Goal: Feedback & Contribution: Leave review/rating

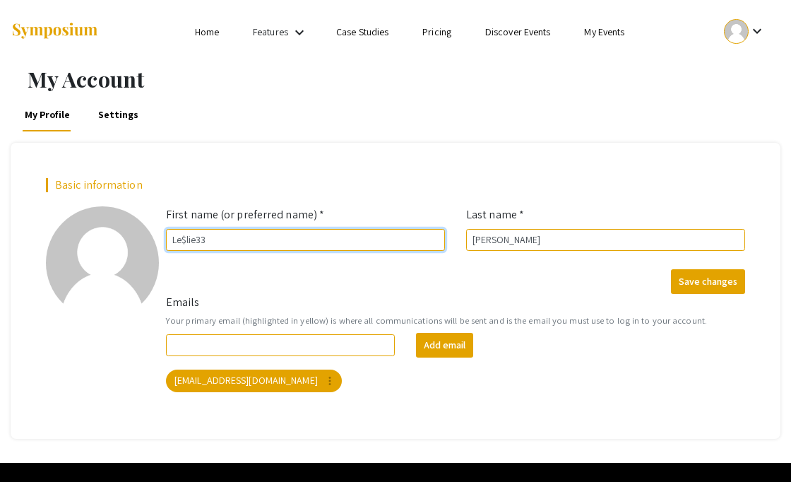
click at [242, 236] on input "Le$lie33" at bounding box center [305, 240] width 279 height 22
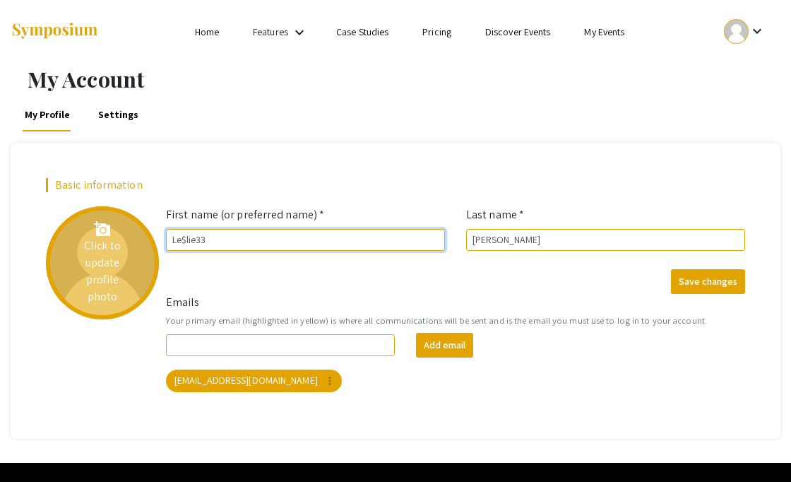
drag, startPoint x: 242, startPoint y: 237, endPoint x: 107, endPoint y: 226, distance: 136.0
click at [107, 226] on div "Basic information add_a_photo Click to update profile photo First name (or pref…" at bounding box center [395, 290] width 720 height 225
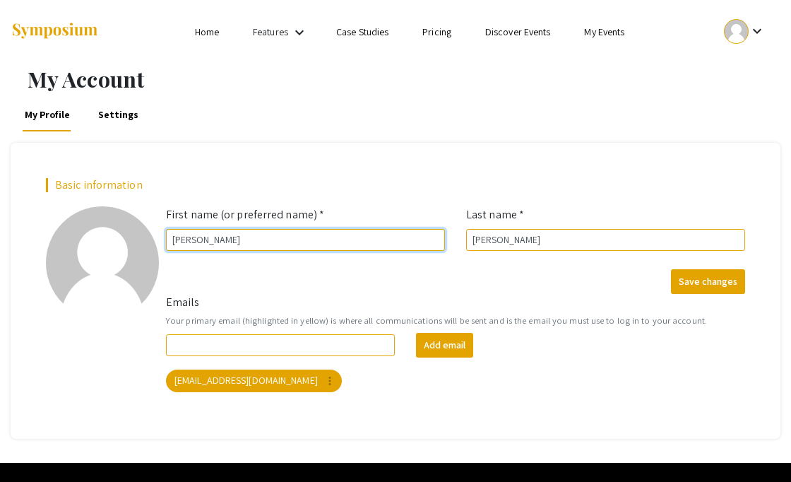
type input "Leslie"
click at [316, 274] on div "Save changes" at bounding box center [455, 281] width 600 height 25
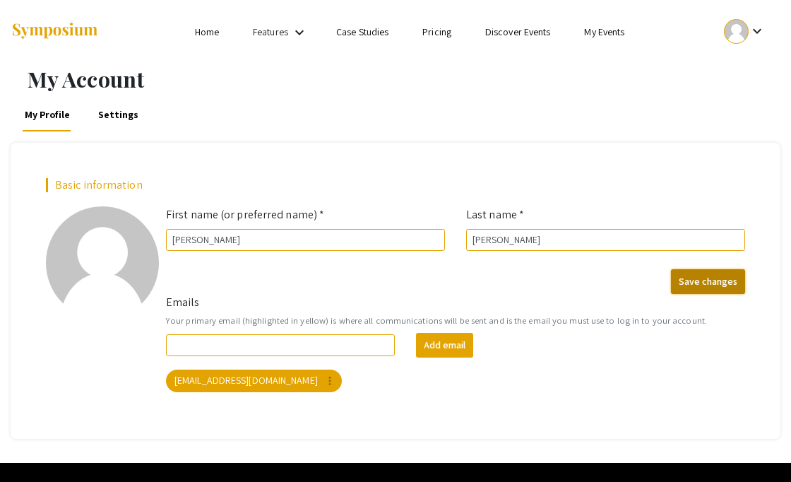
click at [704, 272] on button "Save changes" at bounding box center [708, 281] width 74 height 25
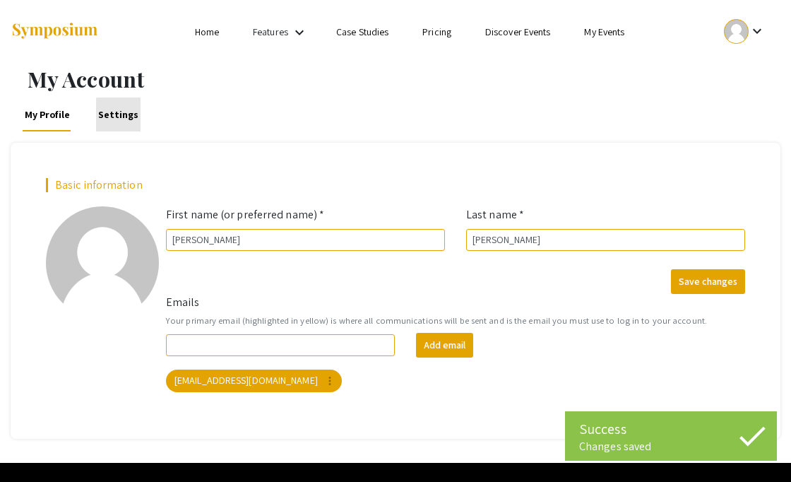
click at [117, 121] on link "Settings" at bounding box center [118, 114] width 44 height 34
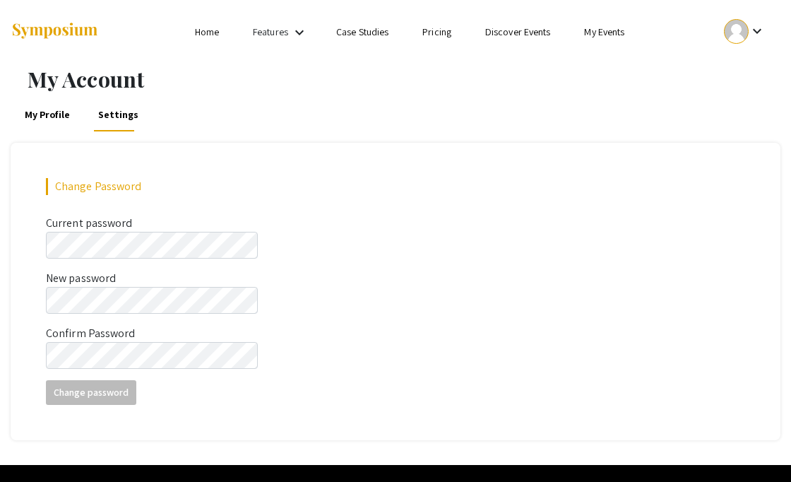
click at [206, 162] on div "Change Password Current password This field is required. New password This fiel…" at bounding box center [396, 291] width 770 height 297
click at [372, 25] on link "Case Studies" at bounding box center [362, 31] width 52 height 13
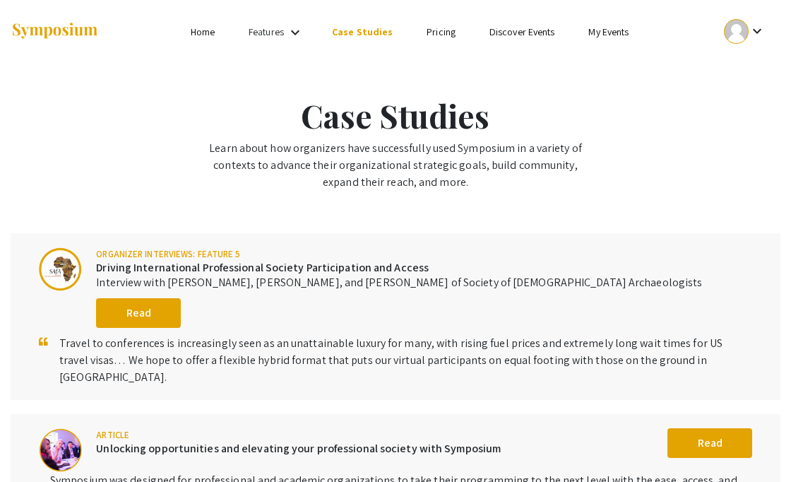
click at [290, 29] on mat-icon "keyboard_arrow_down" at bounding box center [295, 32] width 17 height 17
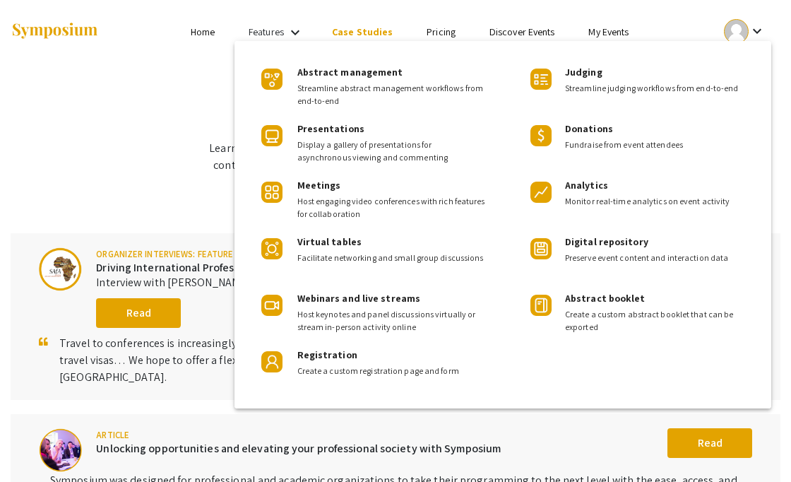
click at [290, 29] on div at bounding box center [395, 241] width 791 height 482
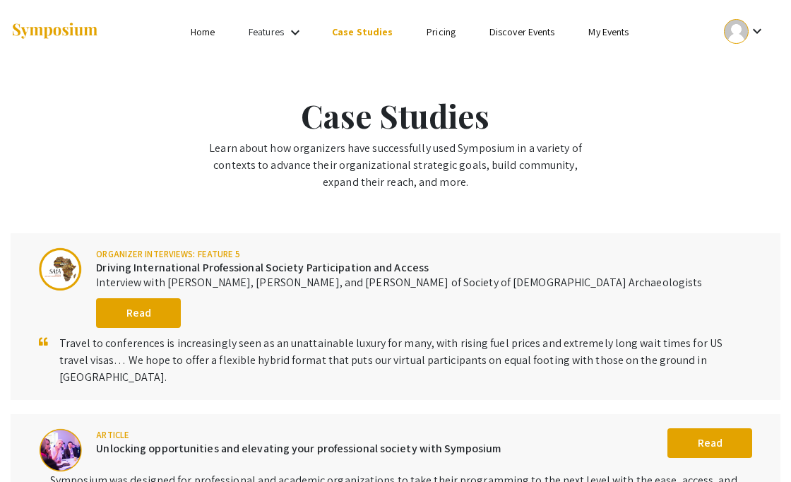
click at [745, 38] on div at bounding box center [736, 31] width 25 height 25
click at [736, 103] on button "My Submissions" at bounding box center [737, 104] width 87 height 34
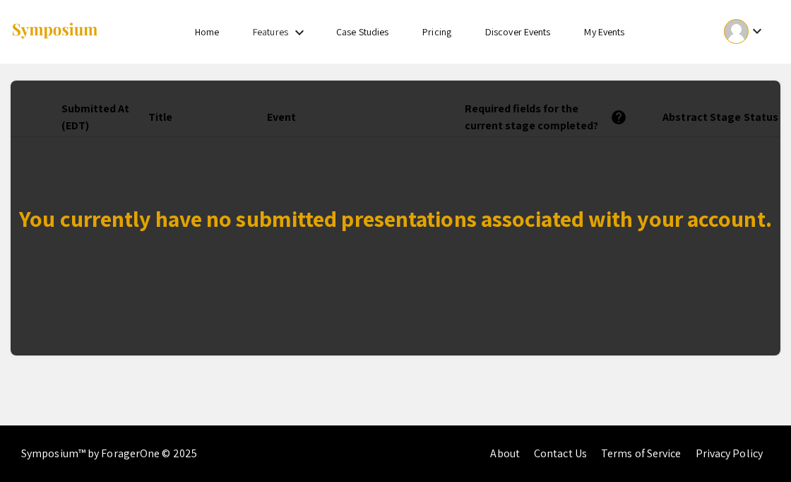
click at [601, 33] on link "My Events" at bounding box center [604, 31] width 40 height 13
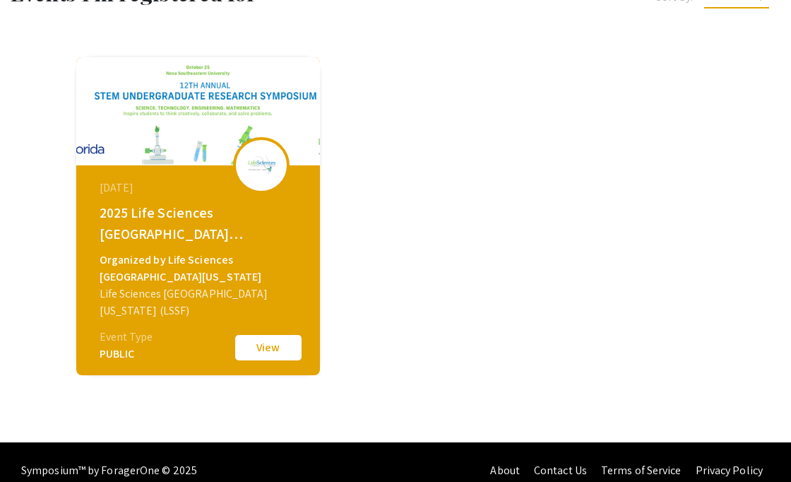
scroll to position [102, 0]
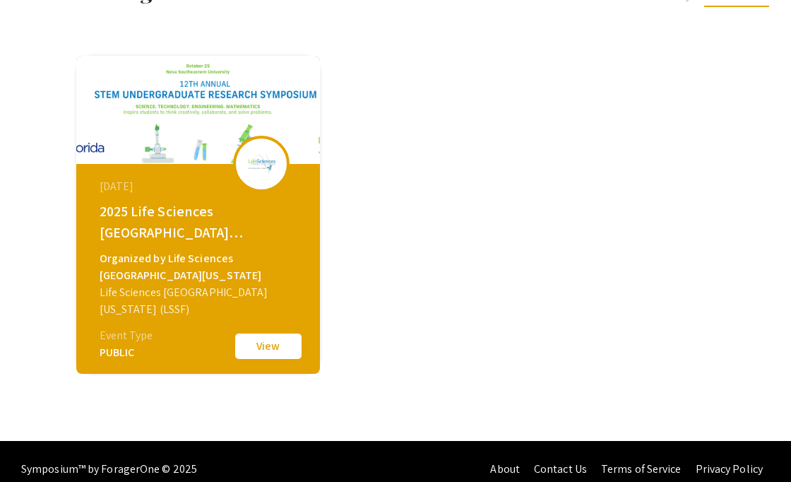
click at [263, 342] on button "View" at bounding box center [268, 346] width 71 height 30
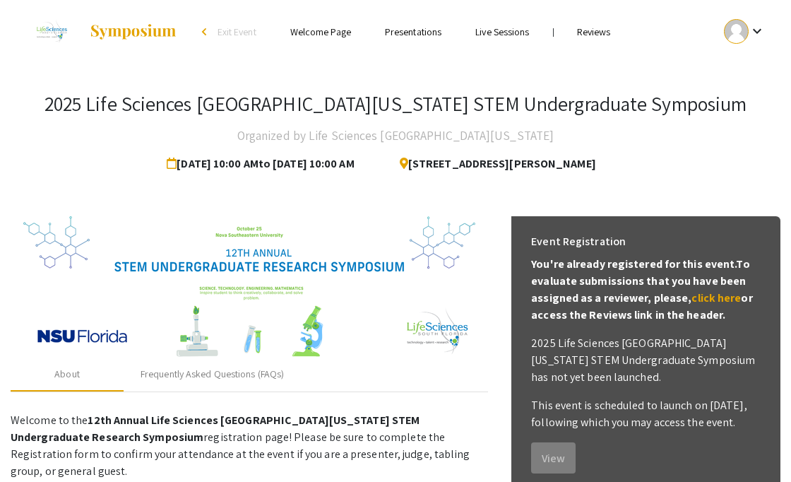
click at [590, 28] on link "Reviews" at bounding box center [594, 31] width 34 height 13
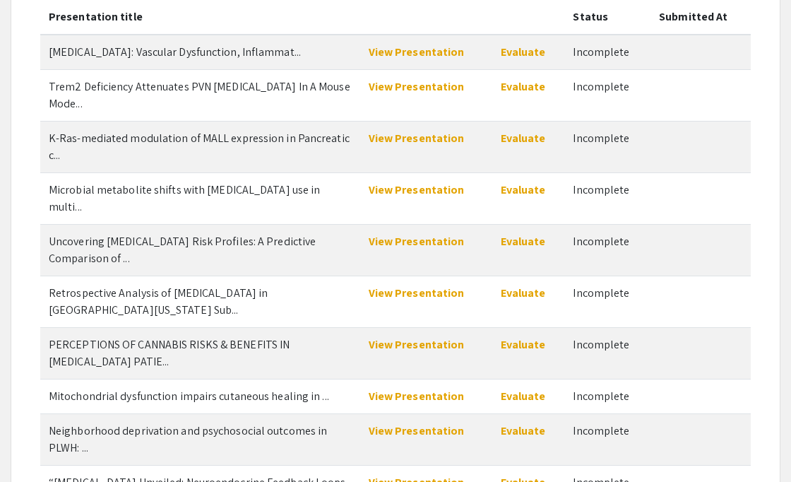
scroll to position [308, 0]
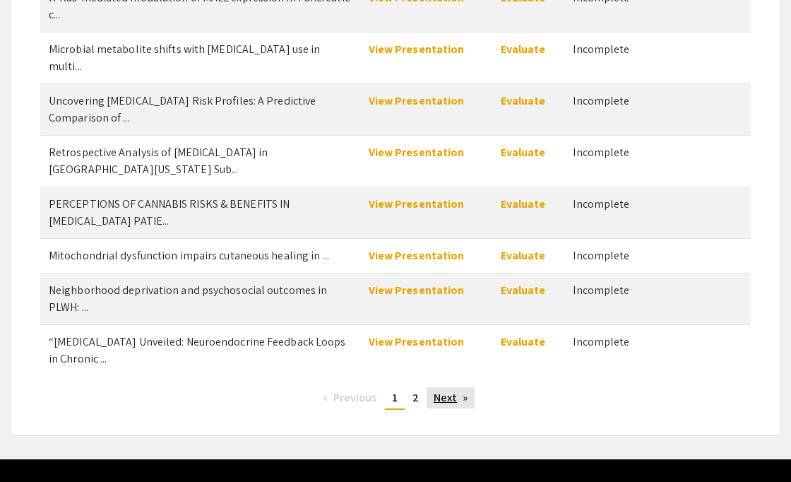
click at [449, 387] on link "Next page" at bounding box center [451, 397] width 49 height 21
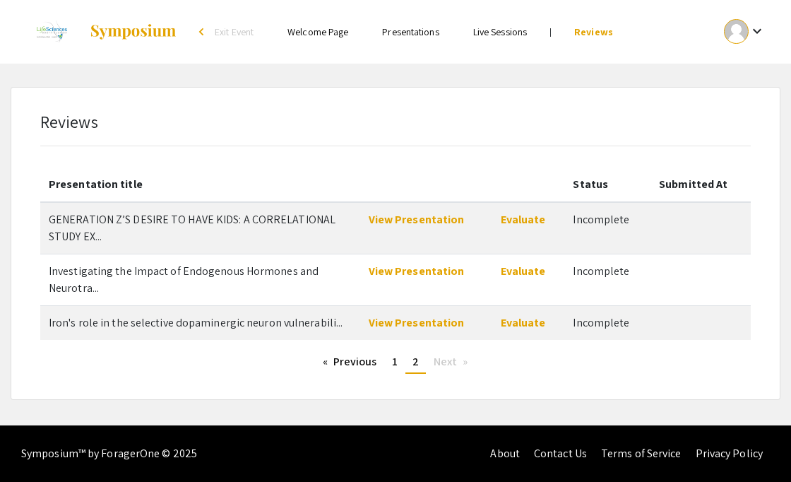
scroll to position [0, 0]
click at [398, 364] on link "page 1" at bounding box center [395, 361] width 20 height 21
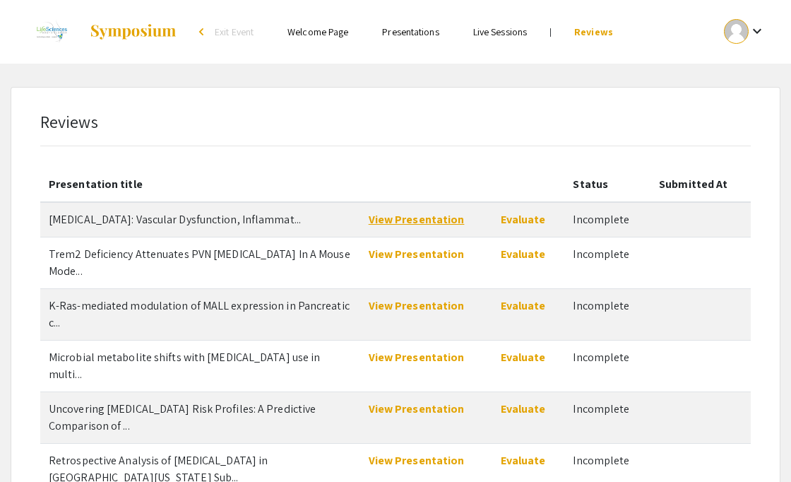
click at [400, 221] on link "View Presentation" at bounding box center [417, 219] width 96 height 15
click at [527, 219] on link "Evaluate" at bounding box center [523, 219] width 45 height 15
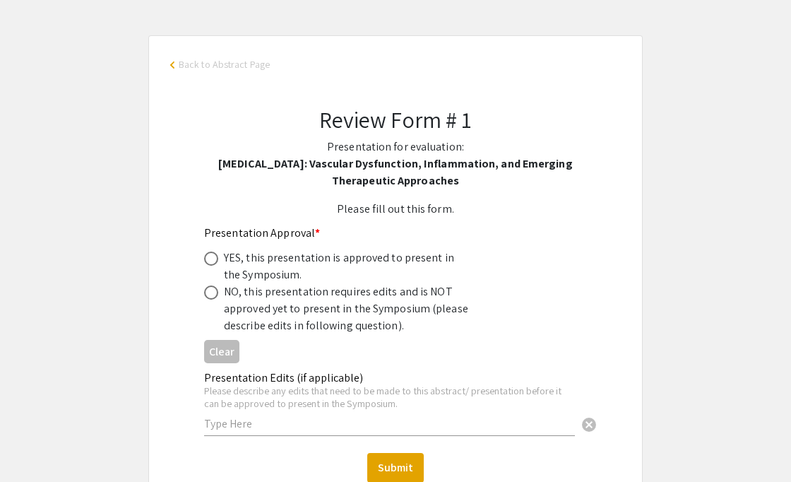
scroll to position [88, 0]
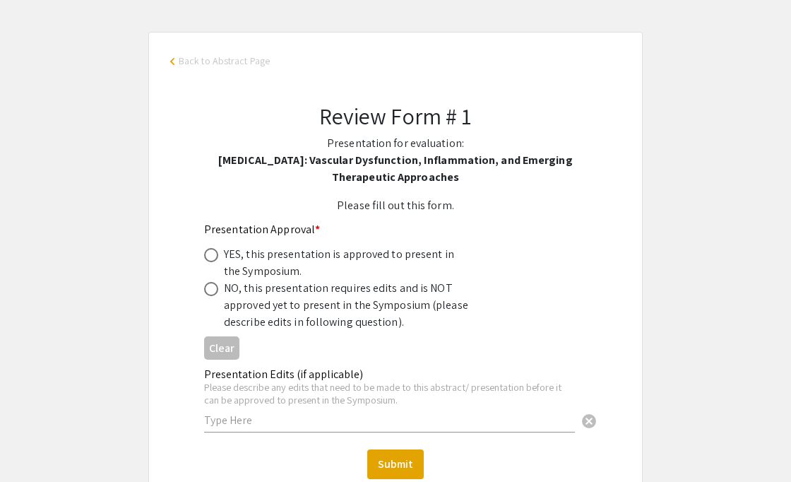
click at [422, 256] on div "YES, this presentation is approved to present in the Symposium." at bounding box center [347, 263] width 247 height 34
click at [212, 258] on span at bounding box center [211, 255] width 14 height 14
click at [212, 258] on input "radio" at bounding box center [211, 255] width 14 height 14
radio input "true"
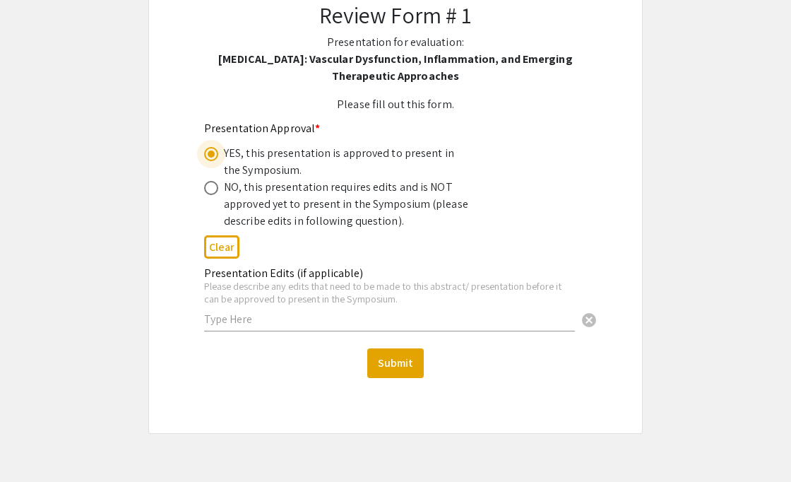
scroll to position [190, 0]
click at [388, 364] on button "Submit" at bounding box center [395, 363] width 57 height 30
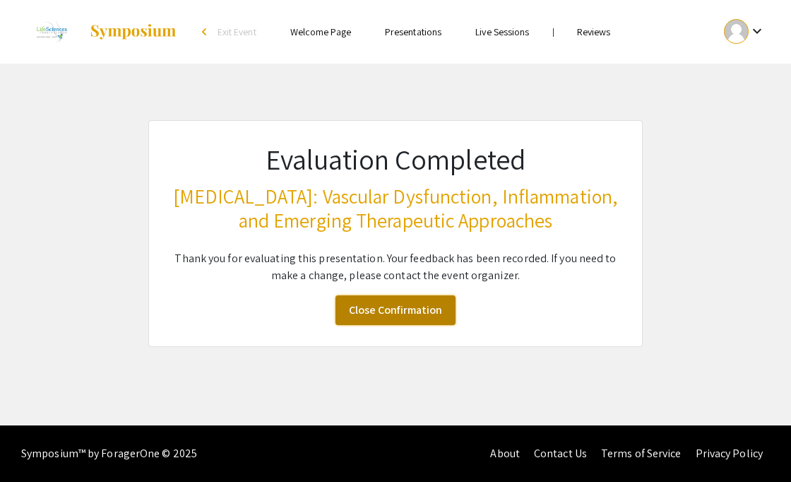
click at [385, 309] on link "Close Confirmation" at bounding box center [396, 310] width 120 height 30
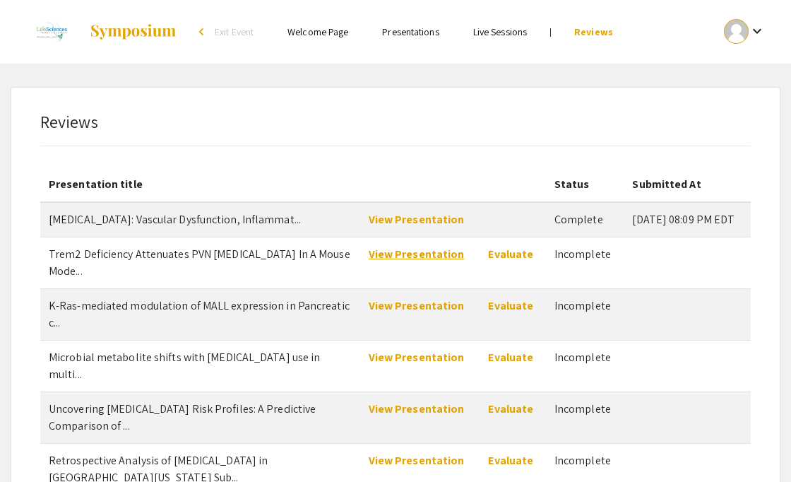
click at [404, 261] on link "View Presentation" at bounding box center [417, 254] width 96 height 15
click at [497, 261] on link "Evaluate" at bounding box center [510, 254] width 45 height 15
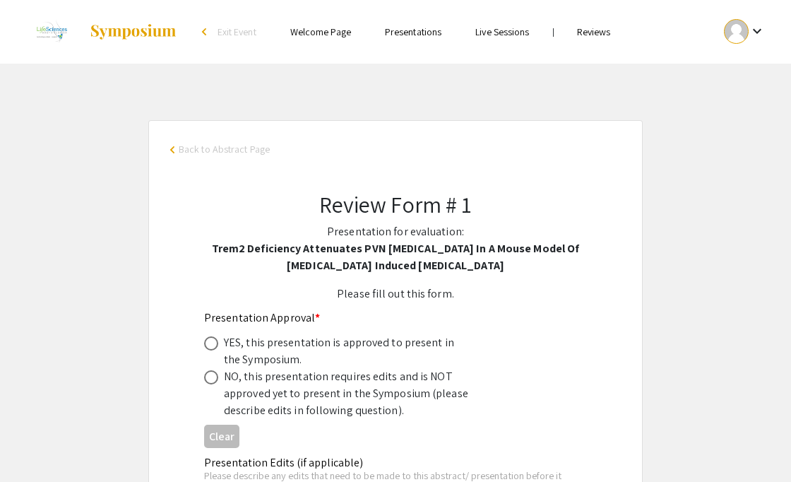
click at [213, 340] on span at bounding box center [211, 343] width 14 height 14
click at [213, 340] on input "radio" at bounding box center [211, 343] width 14 height 14
radio input "true"
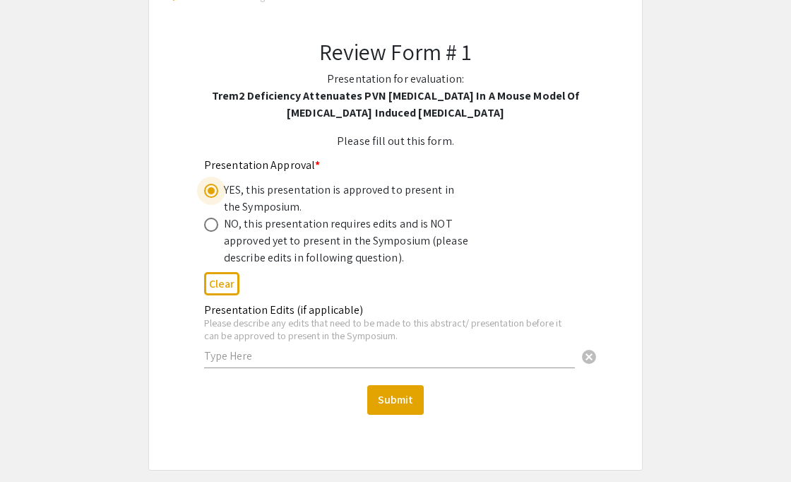
scroll to position [155, 0]
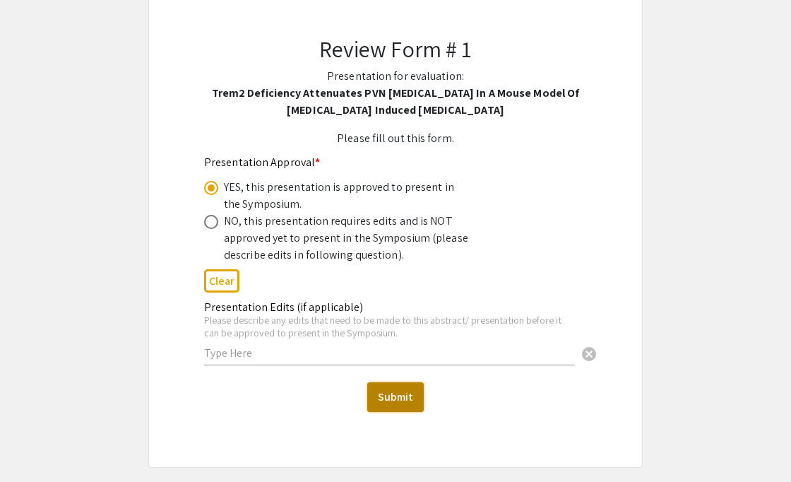
click at [387, 394] on button "Submit" at bounding box center [395, 397] width 57 height 30
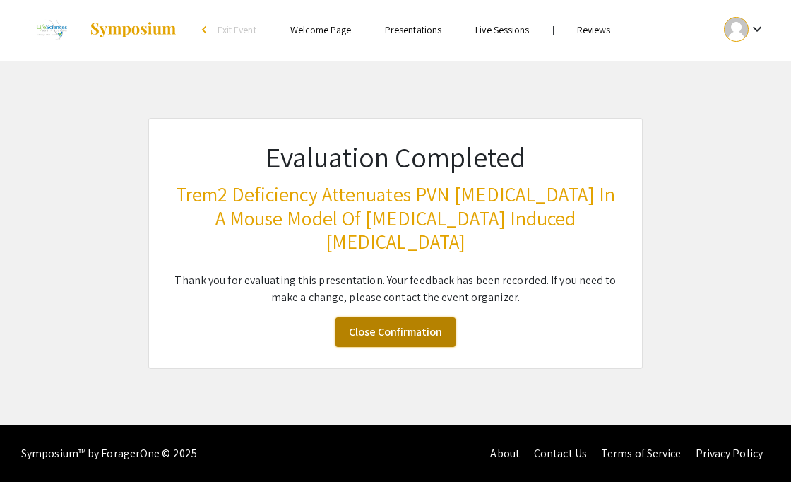
click at [386, 336] on link "Close Confirmation" at bounding box center [396, 332] width 120 height 30
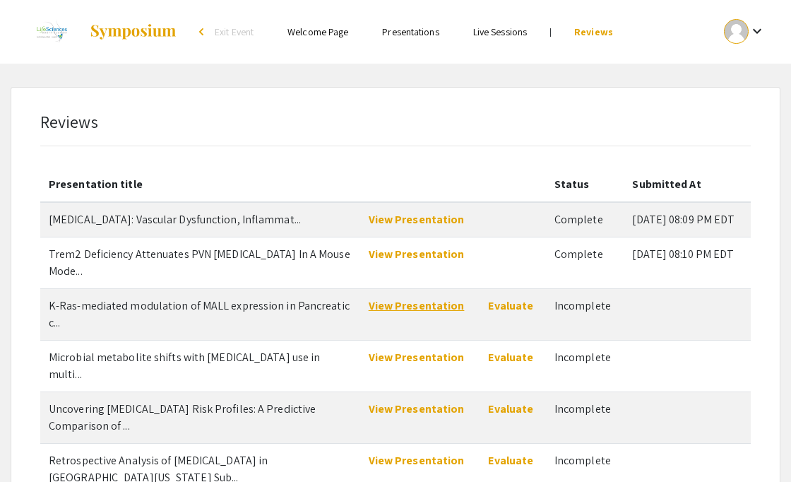
click at [415, 313] on link "View Presentation" at bounding box center [417, 305] width 96 height 15
click at [496, 313] on link "Evaluate" at bounding box center [510, 305] width 45 height 15
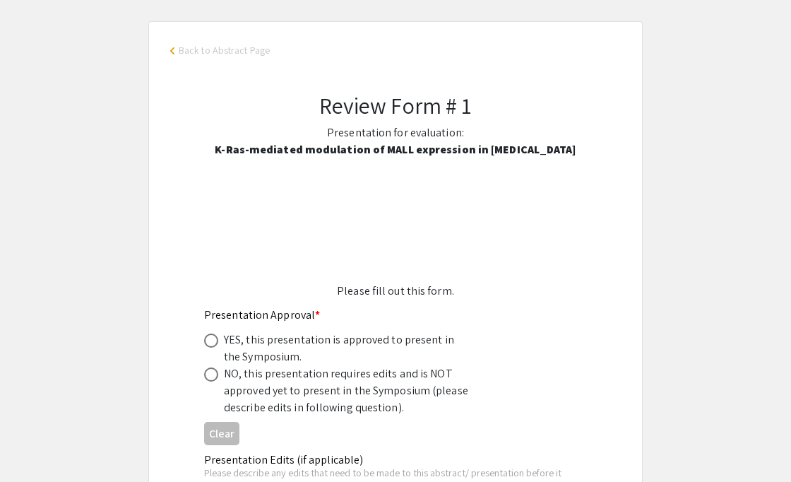
scroll to position [114, 0]
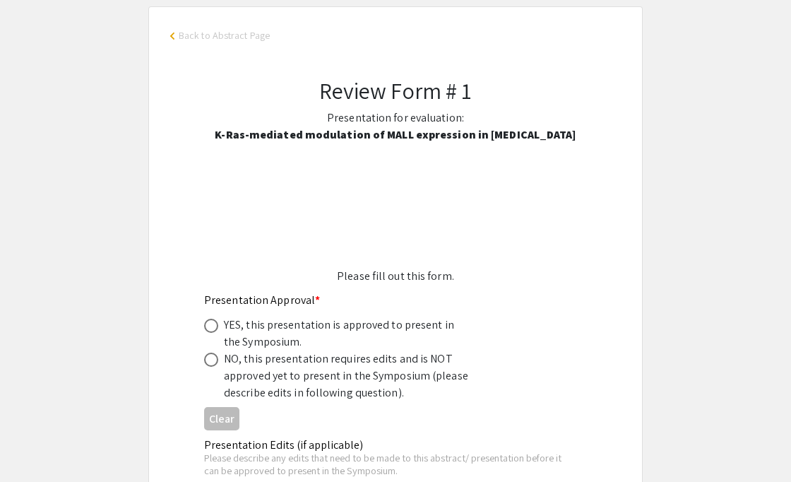
click at [340, 323] on div "YES, this presentation is approved to present in the Symposium." at bounding box center [347, 333] width 247 height 34
click at [210, 323] on span at bounding box center [211, 326] width 14 height 14
click at [210, 323] on input "radio" at bounding box center [211, 326] width 14 height 14
radio input "true"
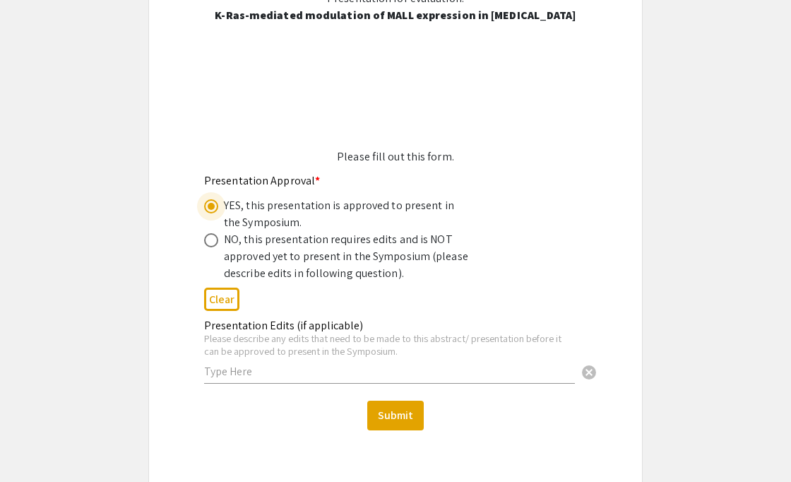
scroll to position [234, 0]
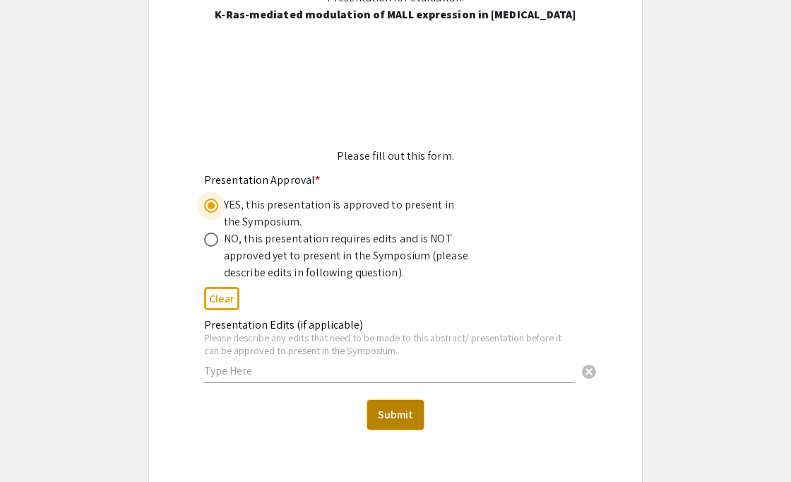
click at [384, 428] on button "Submit" at bounding box center [395, 415] width 57 height 30
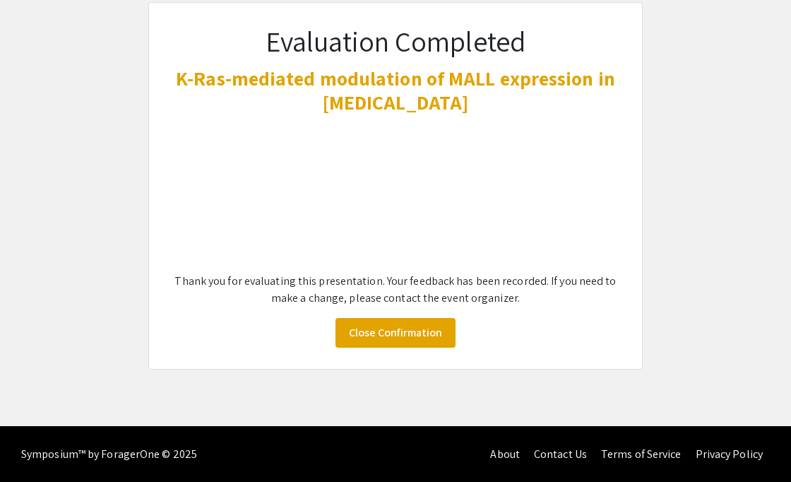
click at [385, 418] on div "Skip navigation arrow_back_ios Exit Event Welcome Page Presentations Live Sessi…" at bounding box center [395, 154] width 791 height 544
click at [379, 338] on link "Close Confirmation" at bounding box center [396, 333] width 120 height 30
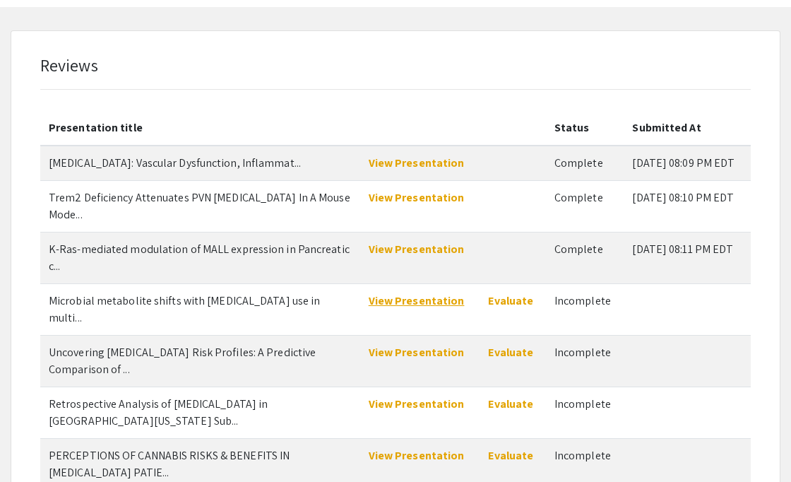
scroll to position [85, 0]
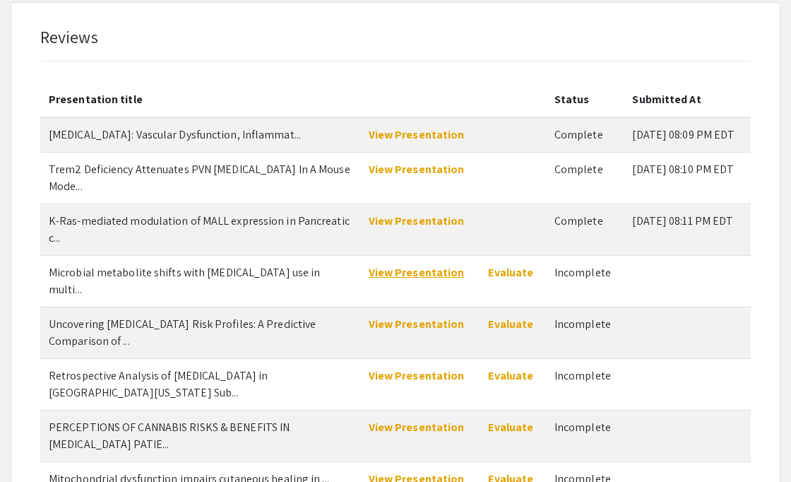
click at [396, 280] on link "View Presentation" at bounding box center [417, 272] width 96 height 15
click at [498, 280] on link "Evaluate" at bounding box center [510, 272] width 45 height 15
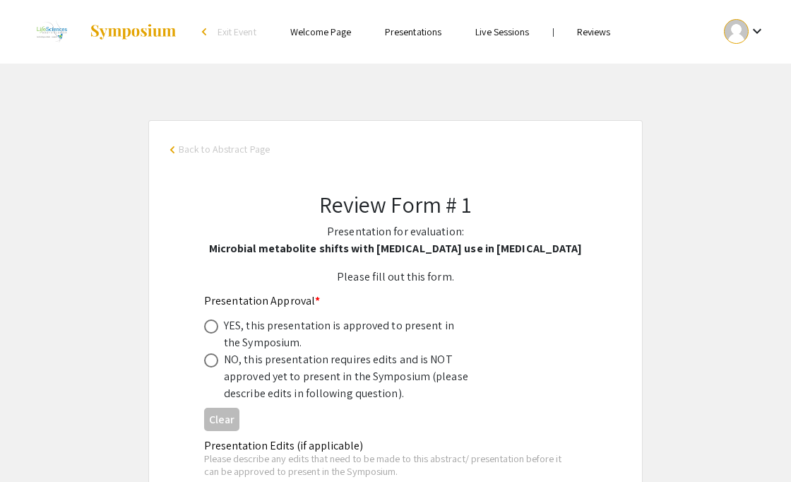
click at [242, 331] on div "YES, this presentation is approved to present in the Symposium." at bounding box center [347, 334] width 247 height 34
click at [208, 327] on span at bounding box center [211, 326] width 14 height 14
click at [208, 327] on input "radio" at bounding box center [211, 326] width 14 height 14
radio input "true"
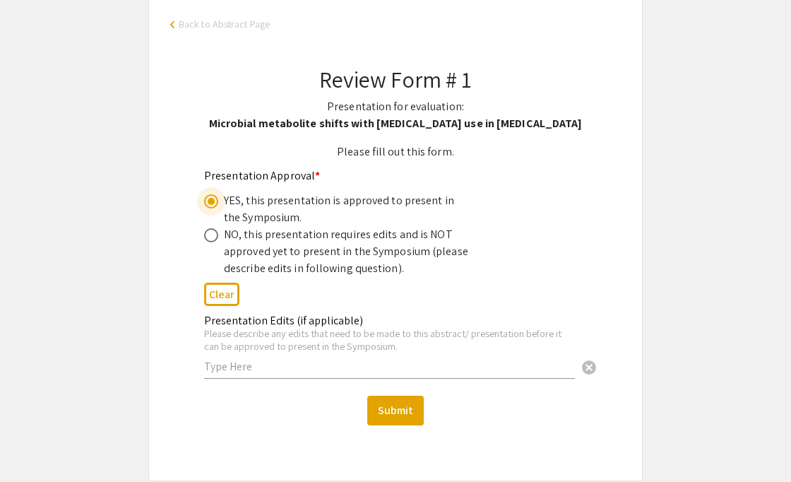
scroll to position [129, 0]
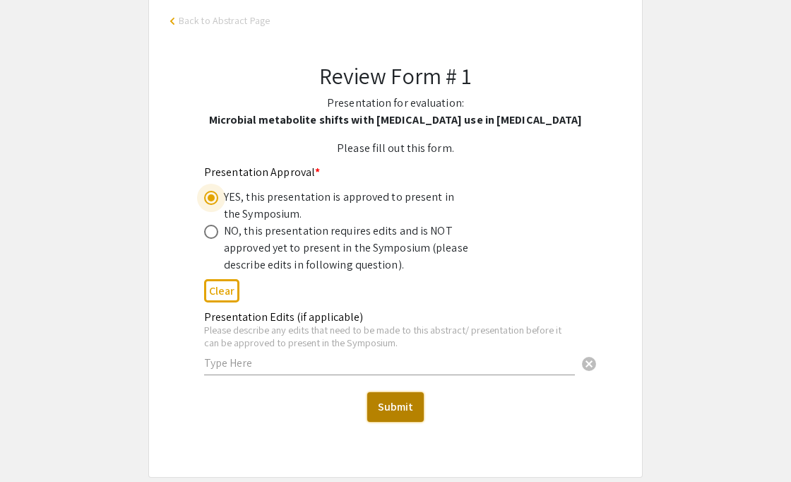
click at [407, 401] on button "Submit" at bounding box center [395, 407] width 57 height 30
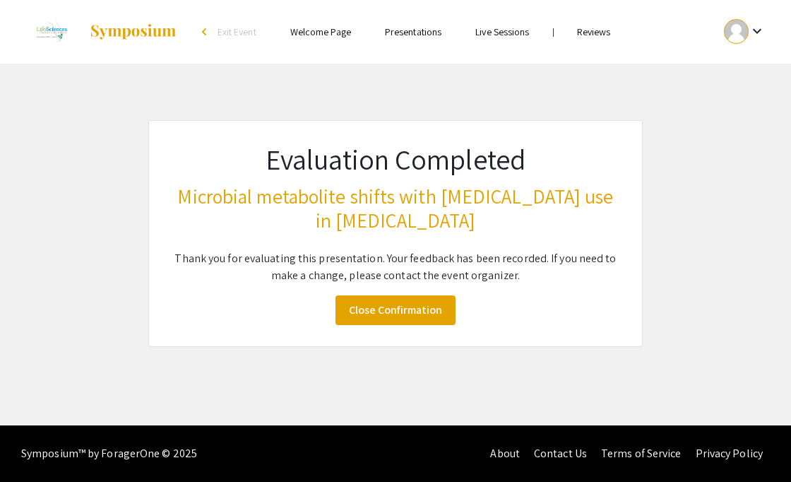
scroll to position [0, 0]
click at [386, 321] on link "Close Confirmation" at bounding box center [396, 310] width 120 height 30
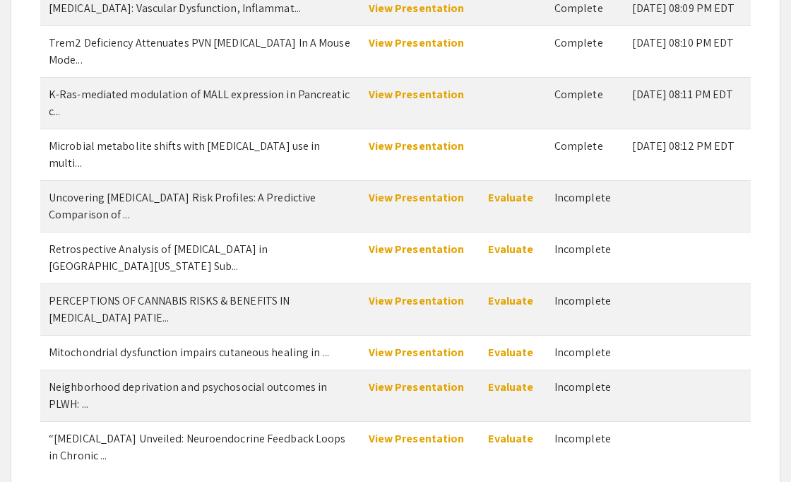
scroll to position [210, 0]
click at [398, 198] on link "View Presentation" at bounding box center [417, 198] width 96 height 15
click at [499, 202] on link "Evaluate" at bounding box center [510, 198] width 45 height 15
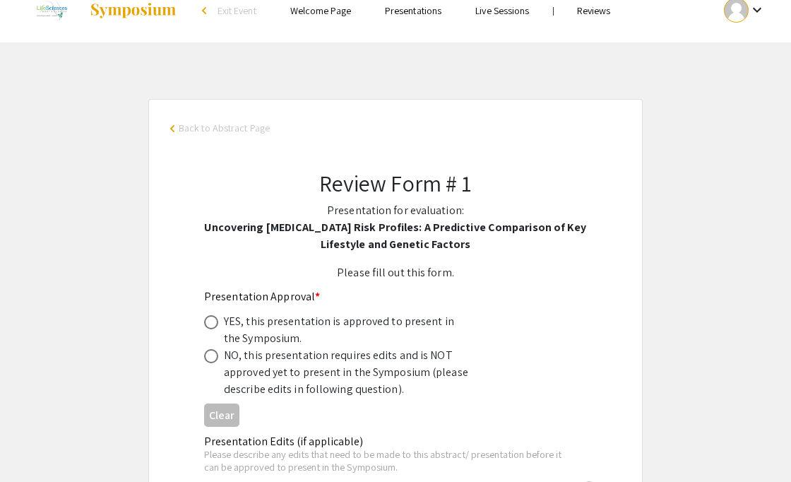
scroll to position [30, 0]
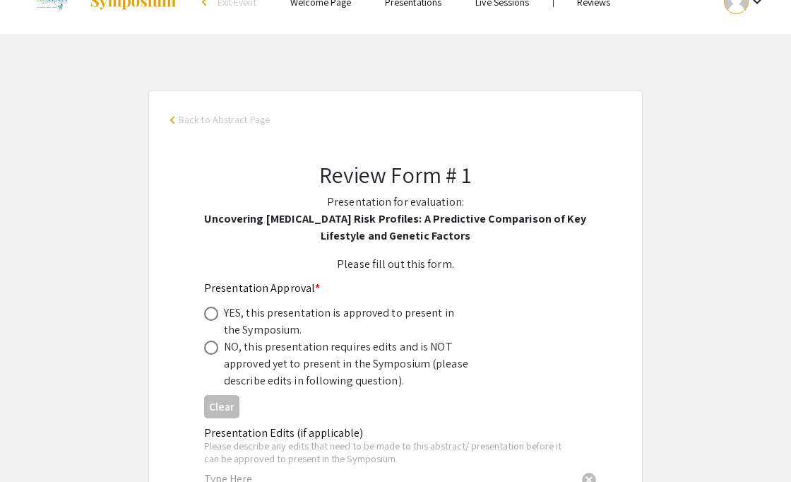
click at [208, 318] on span at bounding box center [211, 314] width 14 height 14
click at [208, 318] on input "radio" at bounding box center [211, 314] width 14 height 14
radio input "true"
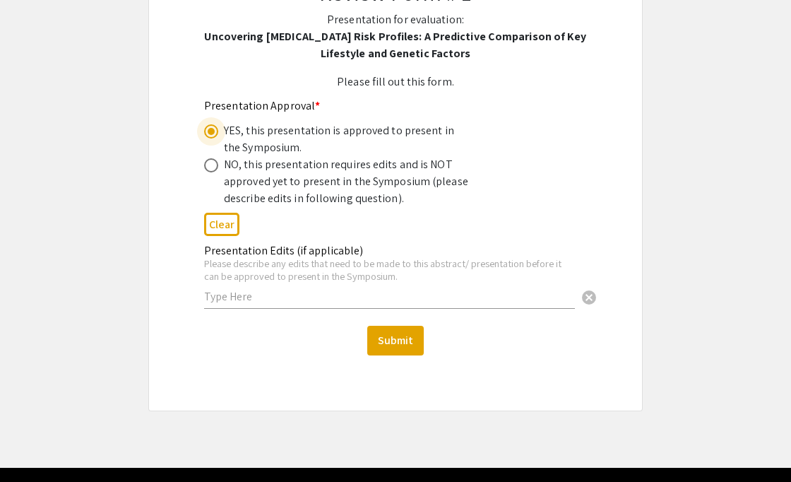
scroll to position [255, 0]
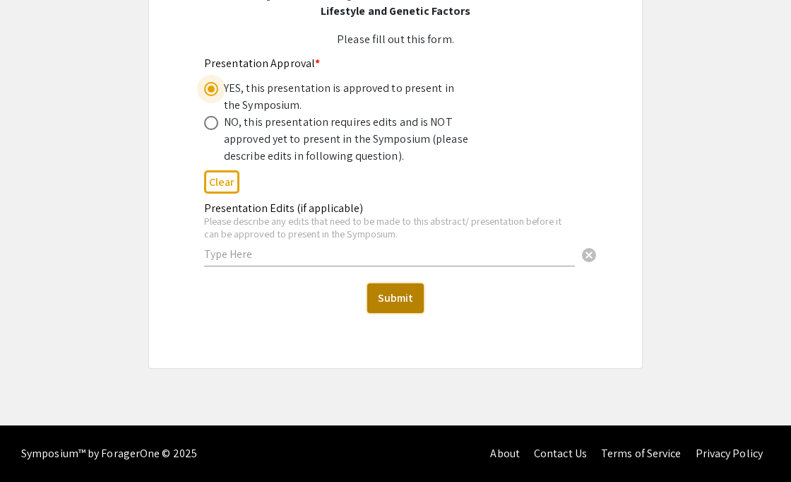
click at [389, 301] on button "Submit" at bounding box center [395, 298] width 57 height 30
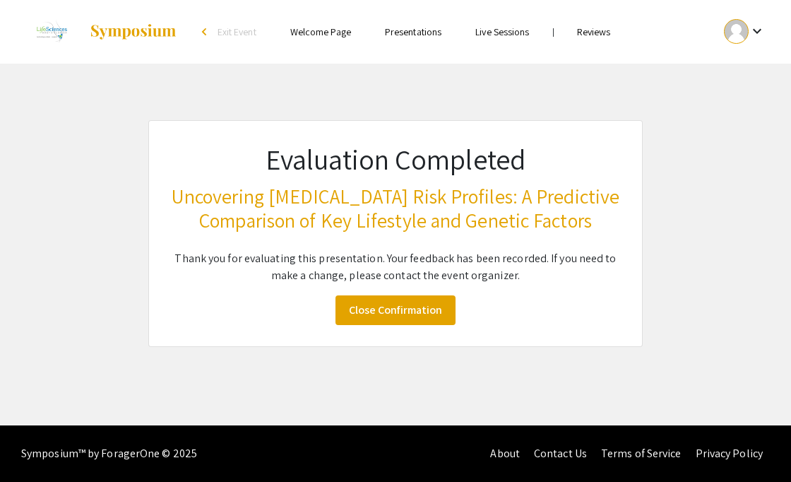
scroll to position [0, 0]
click at [389, 315] on link "Close Confirmation" at bounding box center [396, 310] width 120 height 30
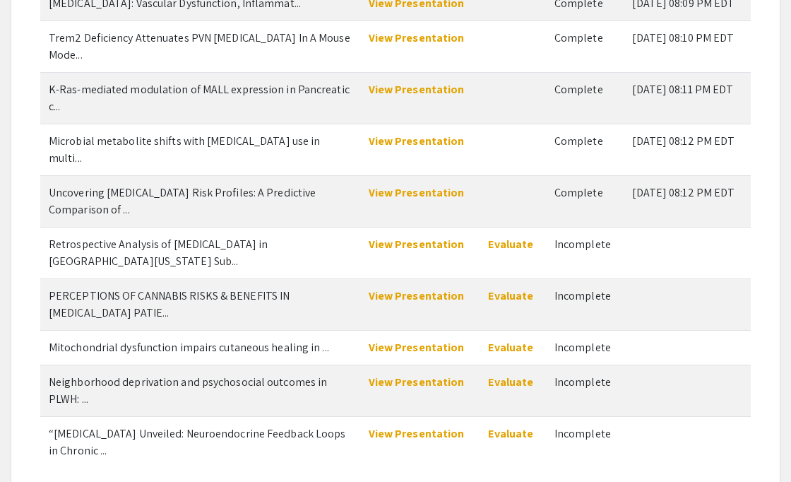
scroll to position [215, 0]
click at [397, 237] on link "View Presentation" at bounding box center [417, 244] width 96 height 15
click at [503, 237] on link "Evaluate" at bounding box center [510, 244] width 45 height 15
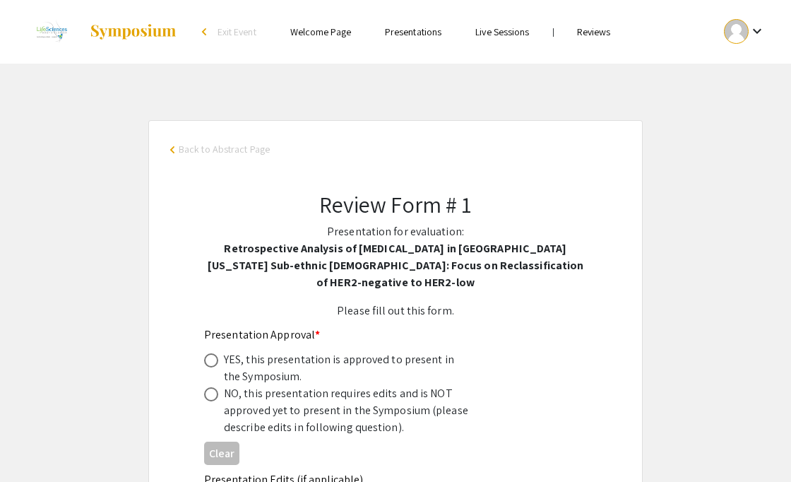
click at [210, 353] on span at bounding box center [211, 360] width 14 height 14
click at [210, 353] on input "radio" at bounding box center [211, 360] width 14 height 14
radio input "true"
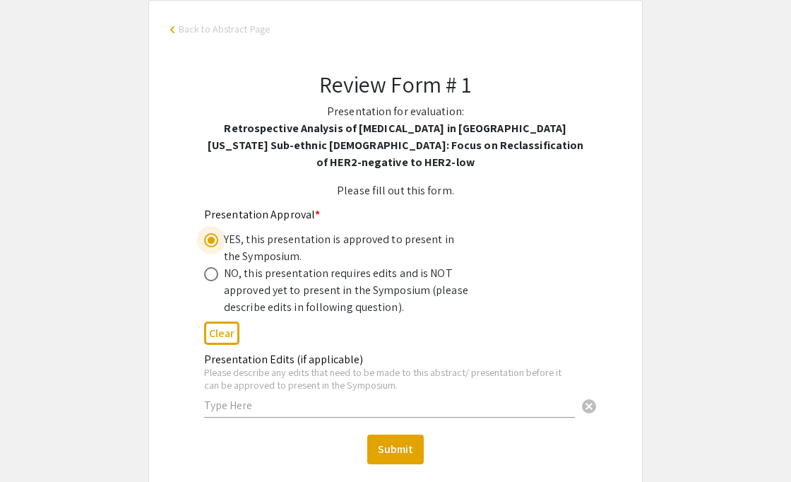
scroll to position [145, 0]
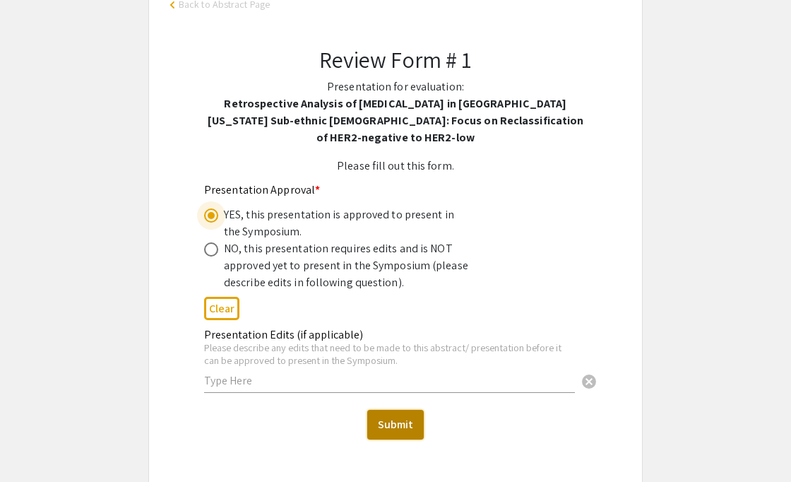
click at [398, 410] on button "Submit" at bounding box center [395, 425] width 57 height 30
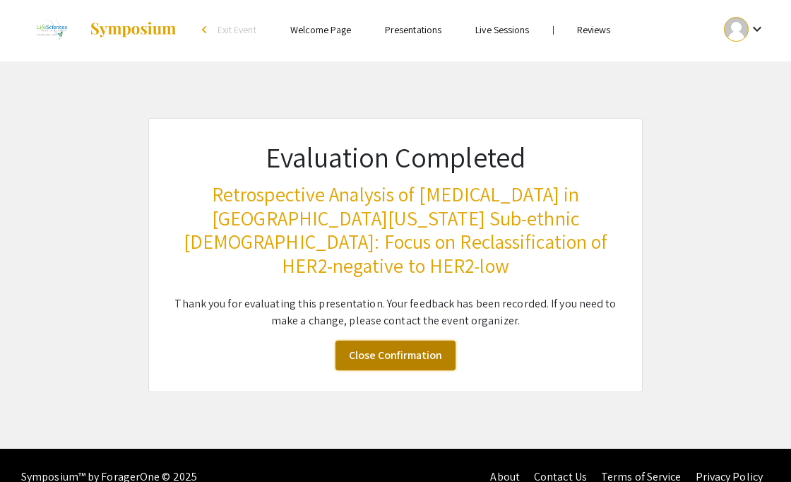
click at [387, 340] on link "Close Confirmation" at bounding box center [396, 355] width 120 height 30
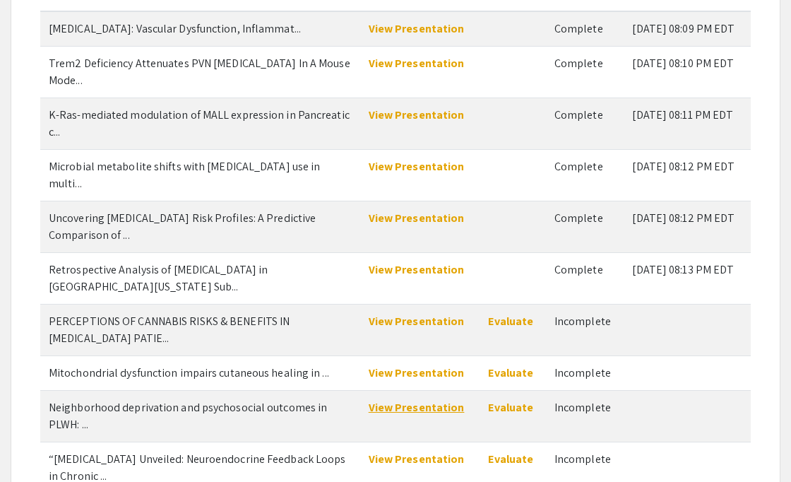
scroll to position [308, 0]
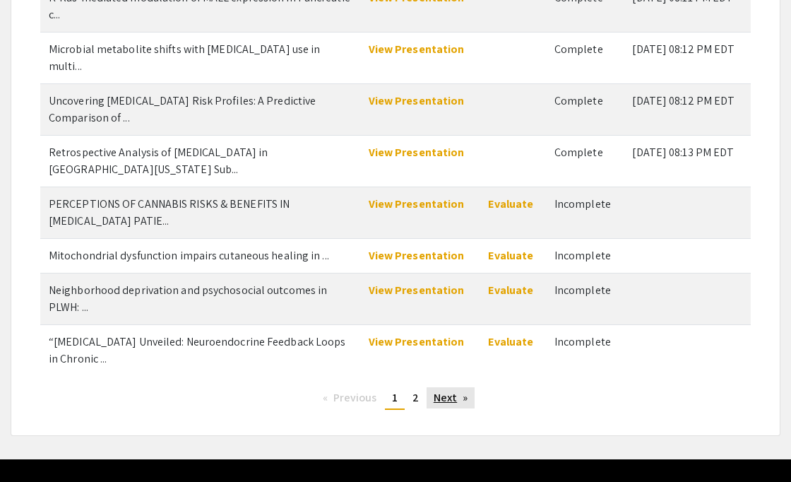
click at [438, 387] on link "Next page" at bounding box center [451, 397] width 49 height 21
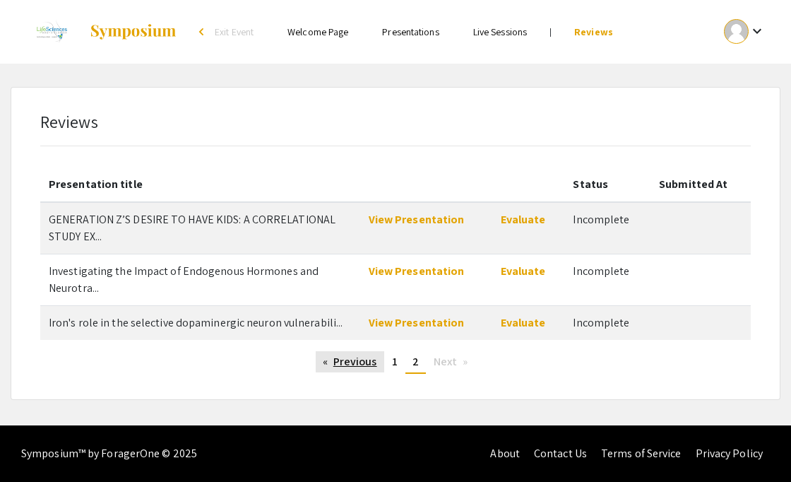
click at [353, 357] on link "Previous page" at bounding box center [350, 361] width 69 height 21
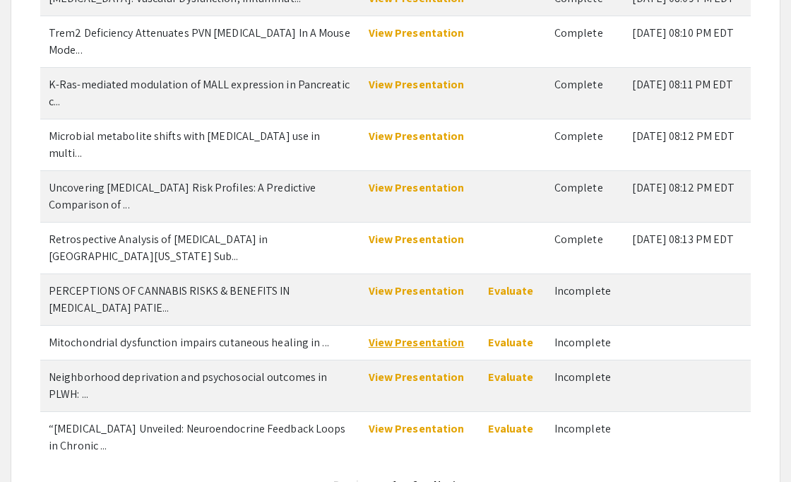
scroll to position [220, 0]
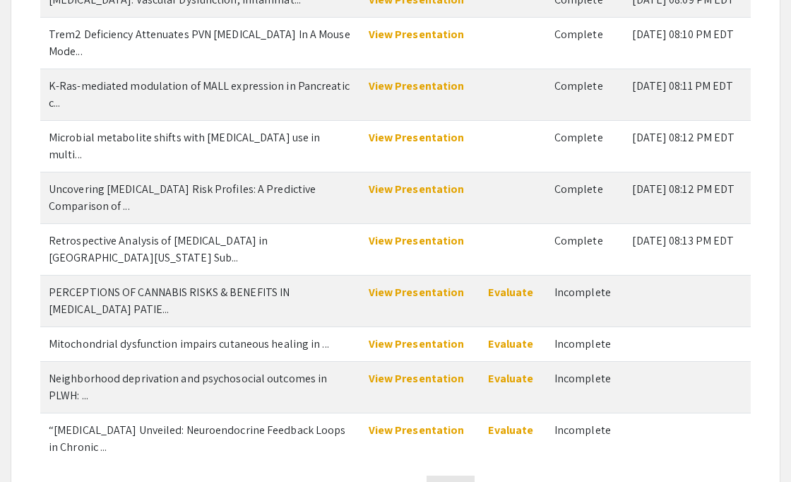
click at [435, 475] on link "Next page" at bounding box center [451, 485] width 49 height 21
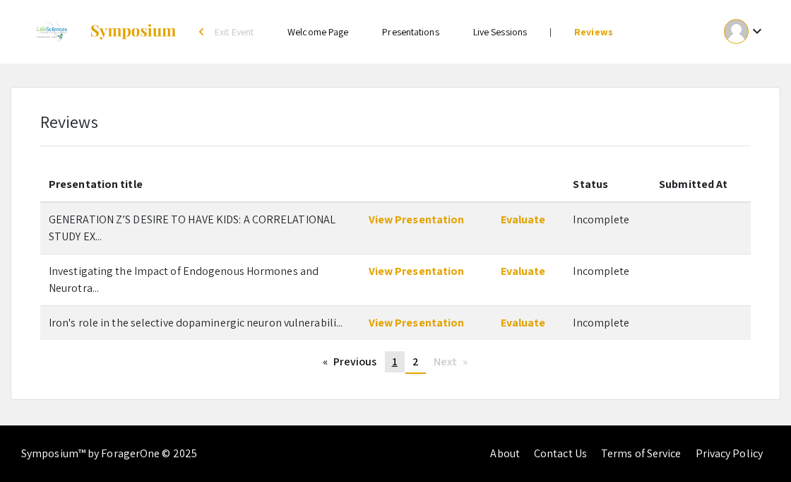
click at [395, 366] on span "1" at bounding box center [395, 361] width 6 height 15
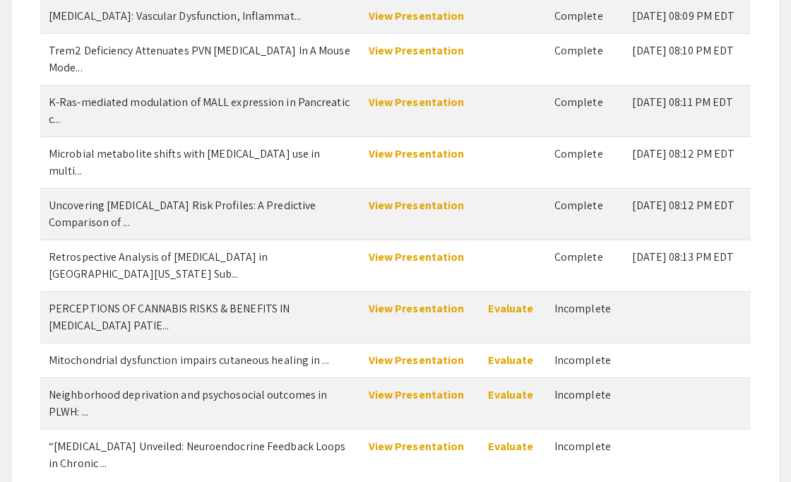
scroll to position [203, 0]
click at [412, 302] on link "View Presentation" at bounding box center [417, 309] width 96 height 15
click at [499, 302] on link "Evaluate" at bounding box center [510, 309] width 45 height 15
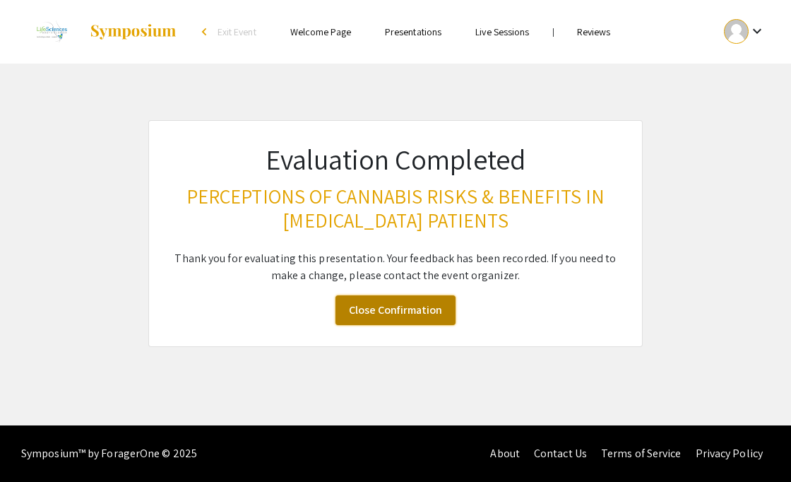
click at [361, 308] on link "Close Confirmation" at bounding box center [396, 310] width 120 height 30
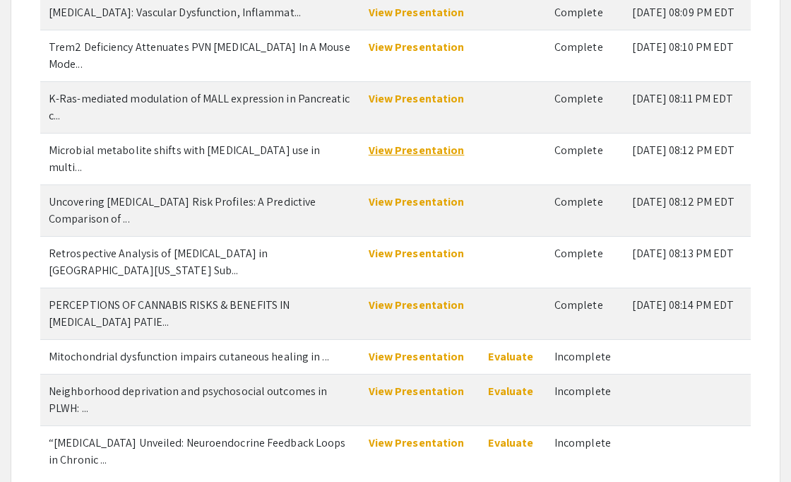
scroll to position [206, 0]
click at [500, 350] on link "Evaluate" at bounding box center [510, 357] width 45 height 15
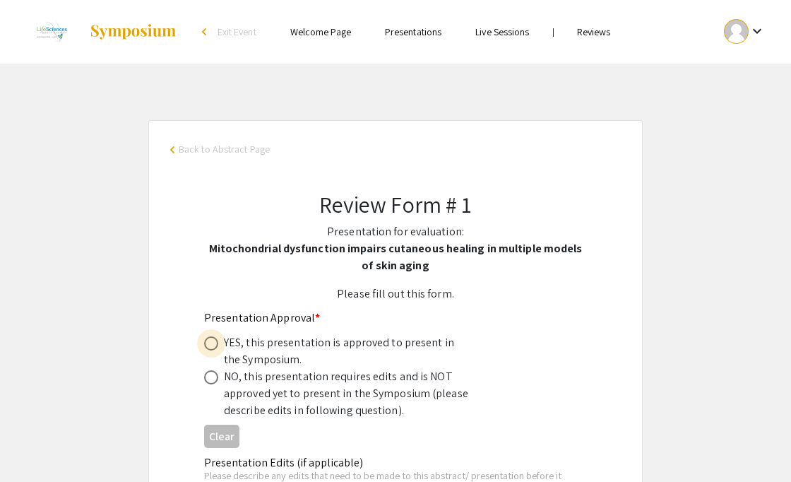
click at [213, 346] on span at bounding box center [211, 343] width 14 height 14
click at [213, 346] on input "radio" at bounding box center [211, 343] width 14 height 14
radio input "true"
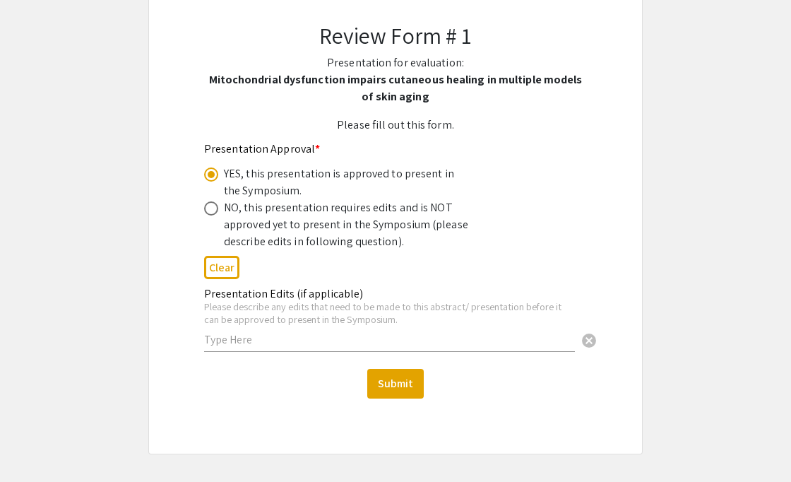
scroll to position [172, 0]
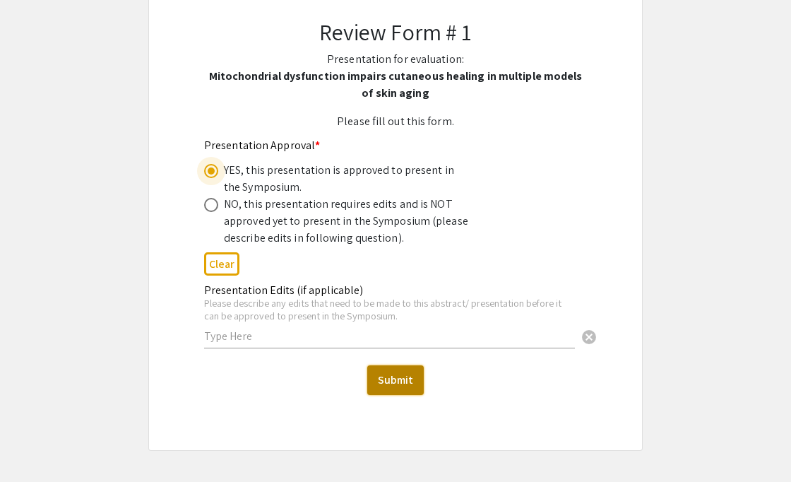
click at [379, 376] on button "Submit" at bounding box center [395, 380] width 57 height 30
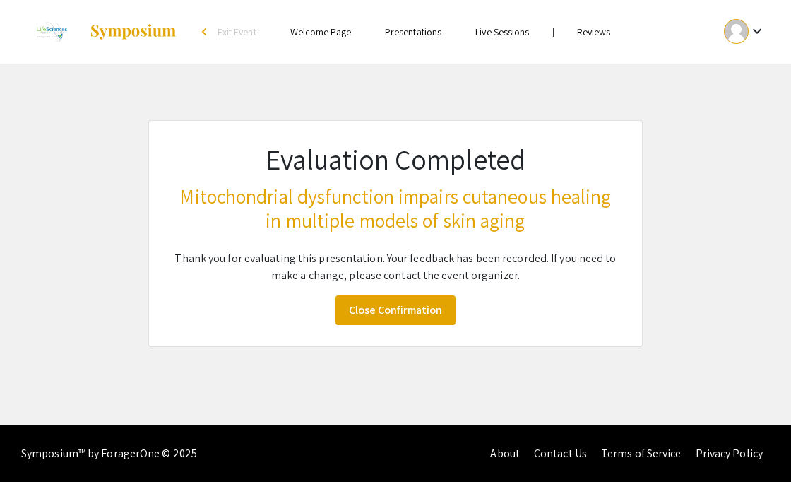
scroll to position [0, 0]
click at [397, 315] on link "Close Confirmation" at bounding box center [396, 310] width 120 height 30
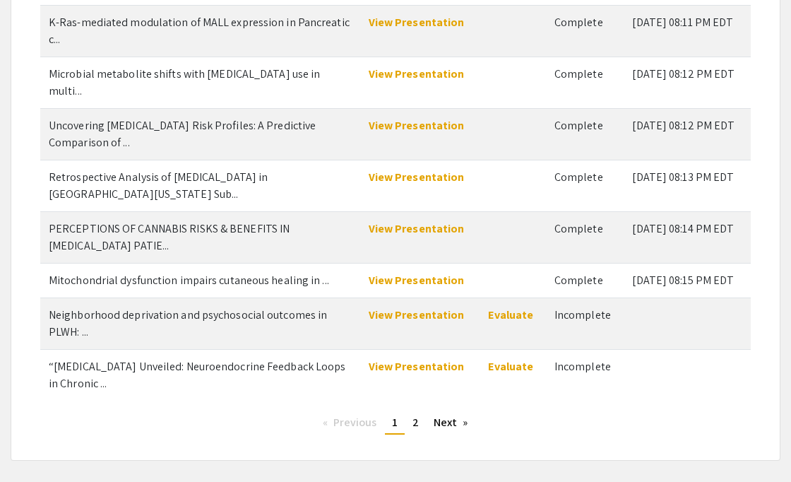
scroll to position [308, 0]
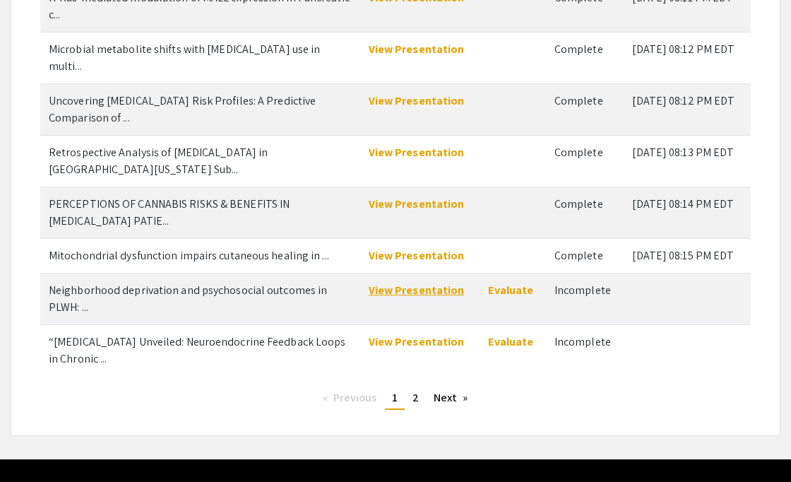
click at [413, 283] on link "View Presentation" at bounding box center [417, 290] width 96 height 15
click at [509, 283] on link "Evaluate" at bounding box center [510, 290] width 45 height 15
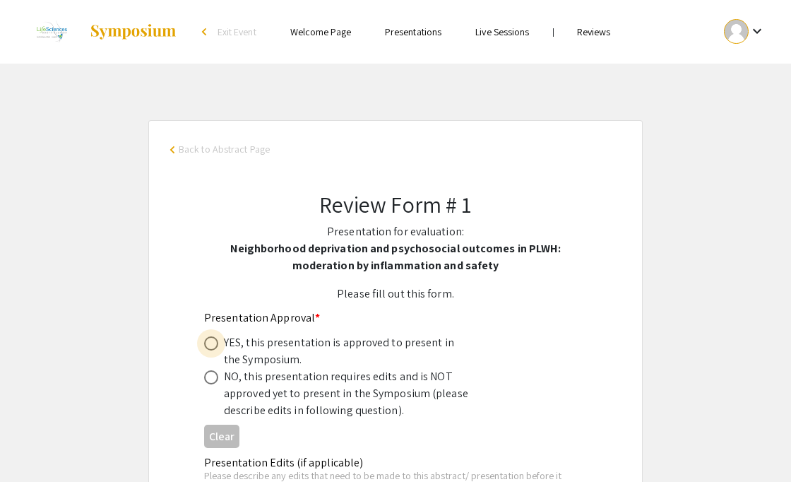
click at [210, 343] on span at bounding box center [211, 343] width 14 height 14
click at [210, 343] on input "radio" at bounding box center [211, 343] width 14 height 14
radio input "true"
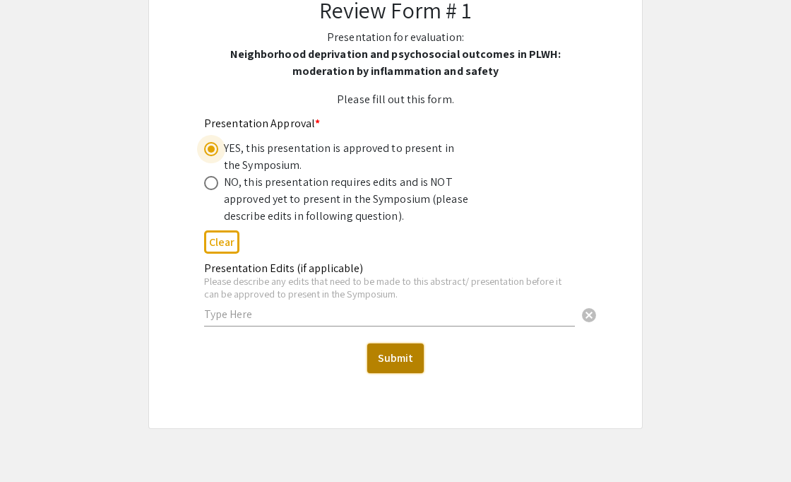
click at [395, 356] on button "Submit" at bounding box center [395, 358] width 57 height 30
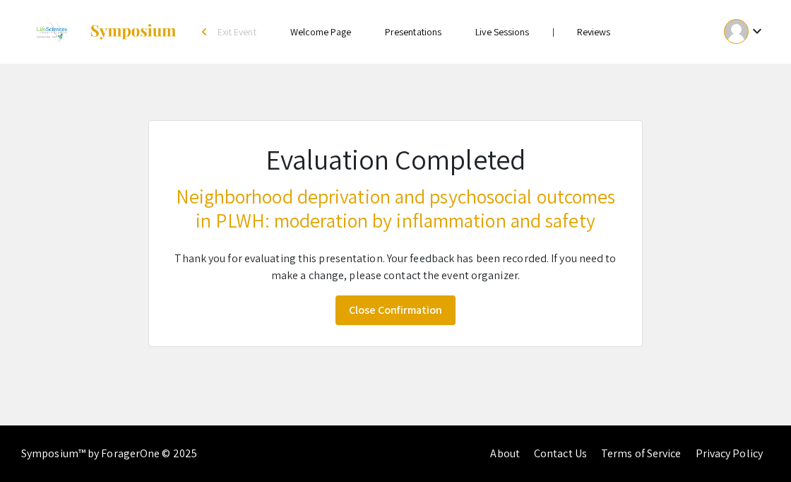
scroll to position [2, 0]
click at [395, 325] on link "Close Confirmation" at bounding box center [396, 310] width 120 height 30
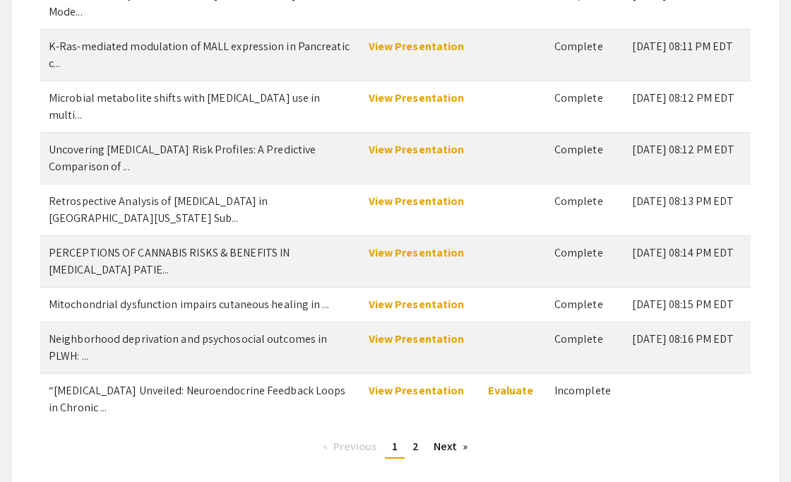
scroll to position [269, 0]
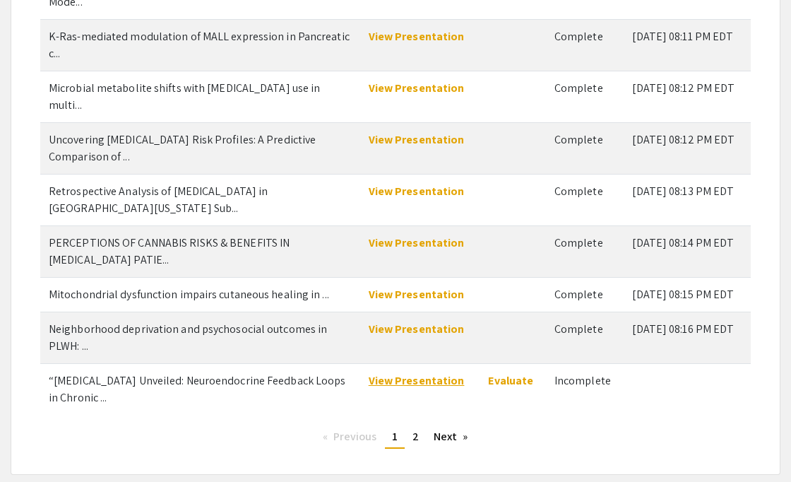
click at [404, 373] on link "View Presentation" at bounding box center [417, 380] width 96 height 15
click at [507, 373] on link "Evaluate" at bounding box center [510, 380] width 45 height 15
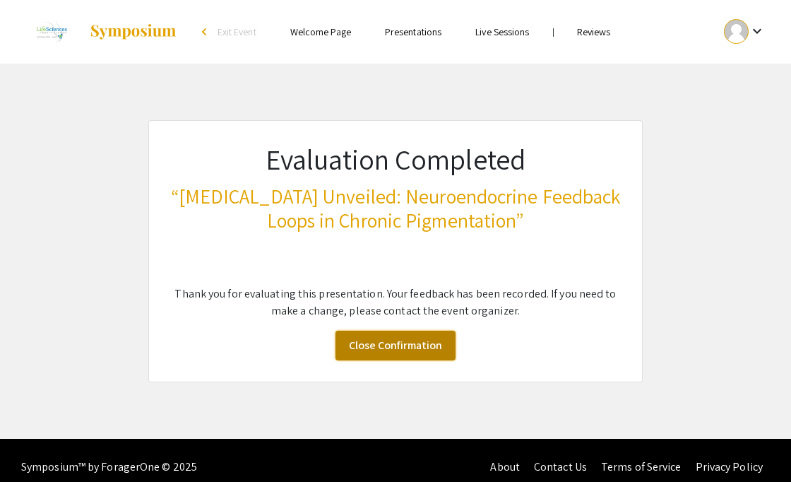
click at [384, 350] on link "Close Confirmation" at bounding box center [396, 346] width 120 height 30
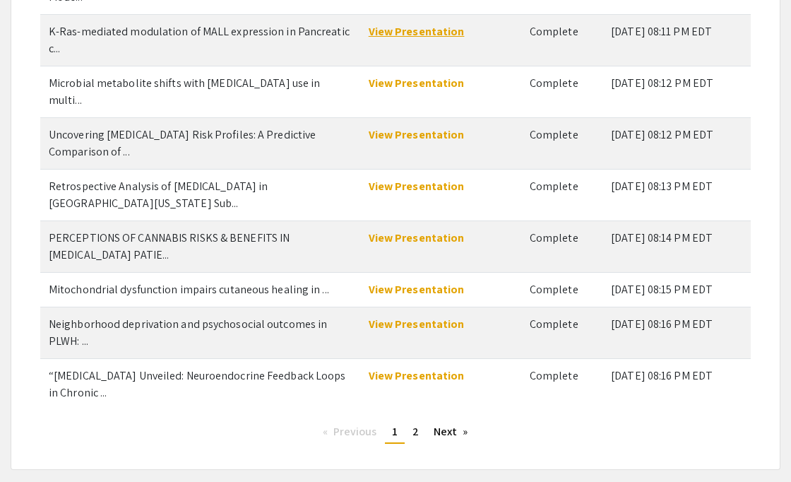
scroll to position [308, 0]
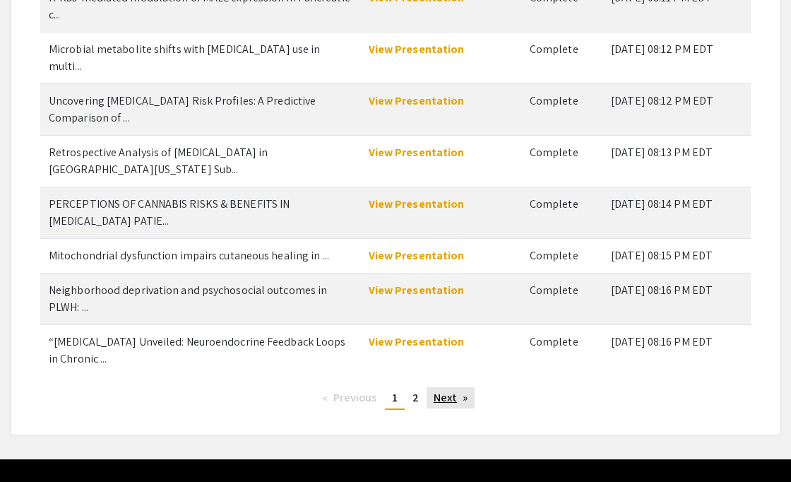
click at [437, 387] on link "Next page" at bounding box center [451, 397] width 49 height 21
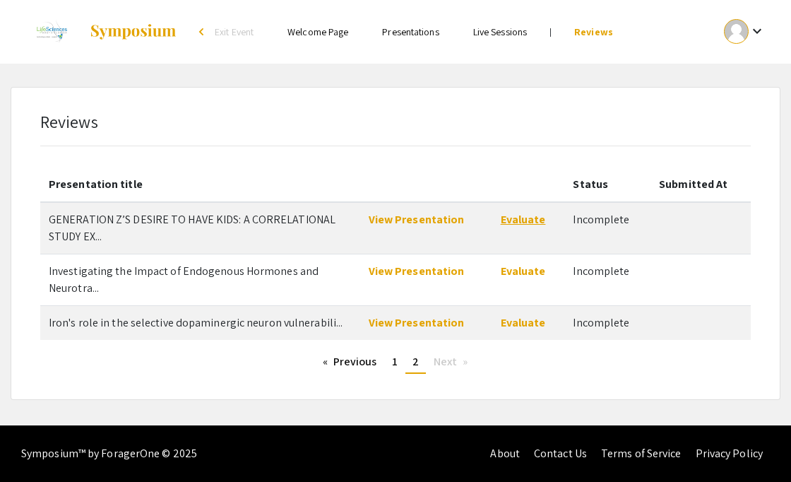
click at [517, 224] on link "Evaluate" at bounding box center [523, 219] width 45 height 15
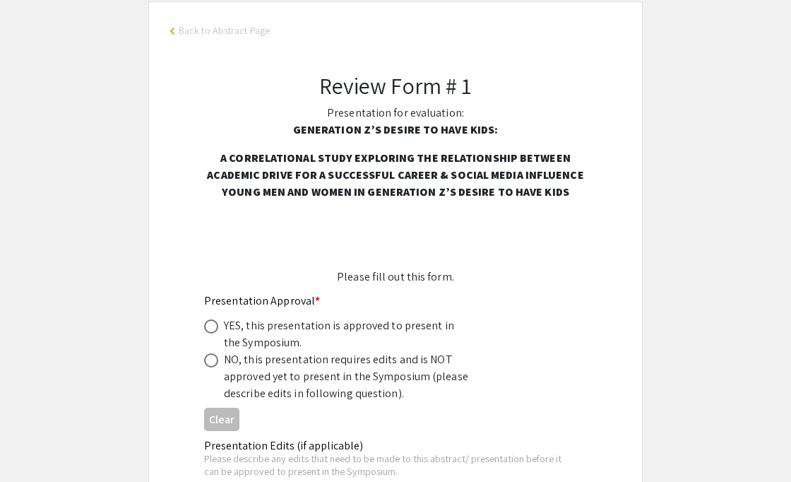
scroll to position [126, 0]
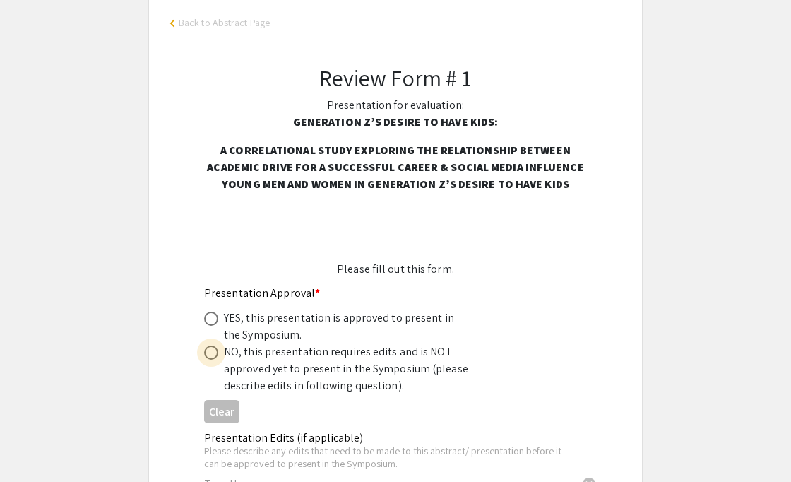
click at [212, 357] on span at bounding box center [211, 352] width 14 height 14
click at [212, 357] on input "radio" at bounding box center [211, 352] width 14 height 14
radio input "true"
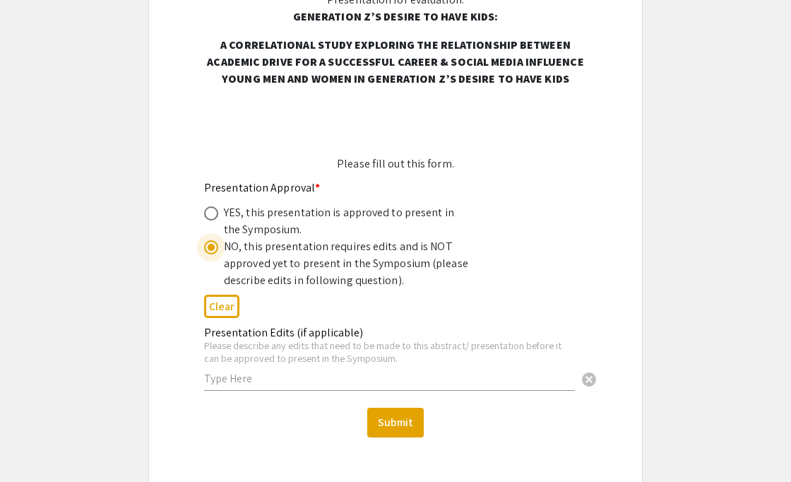
scroll to position [234, 0]
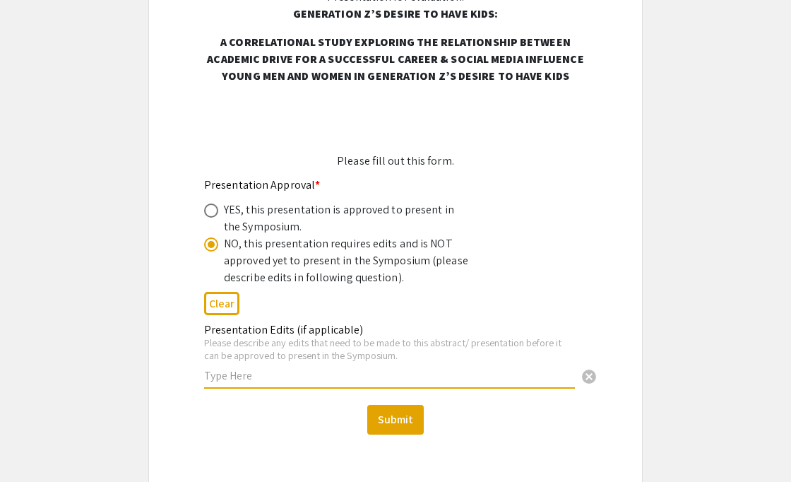
click at [295, 379] on input "text" at bounding box center [389, 375] width 371 height 15
click at [271, 369] on input "text" at bounding box center [389, 375] width 371 height 15
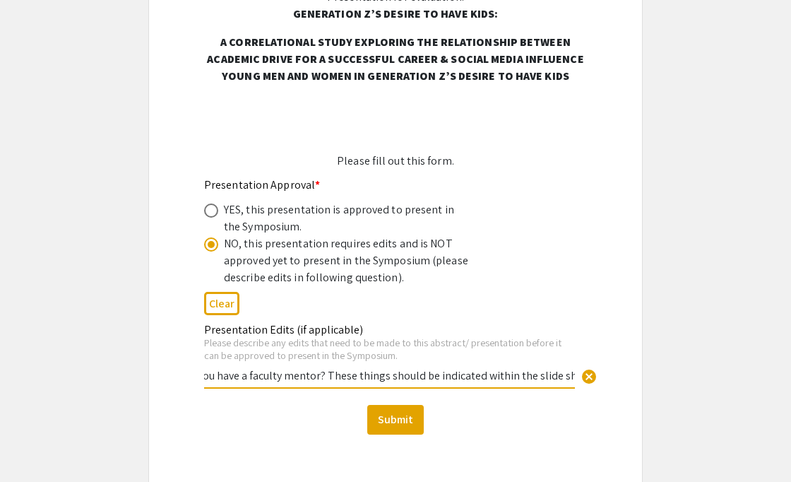
scroll to position [0, 174]
type input "What institution are you from? Do you have a faculty mentor? These things shoul…"
click at [391, 417] on button "Submit" at bounding box center [395, 420] width 57 height 30
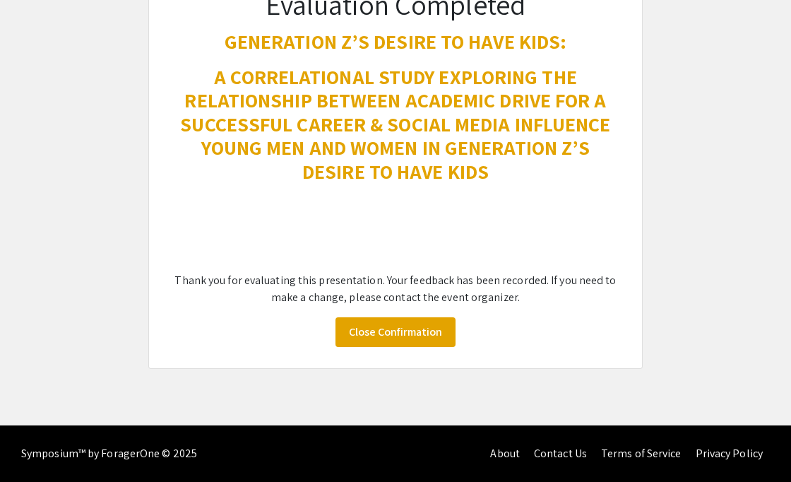
scroll to position [155, 0]
click at [384, 336] on link "Close Confirmation" at bounding box center [396, 332] width 120 height 30
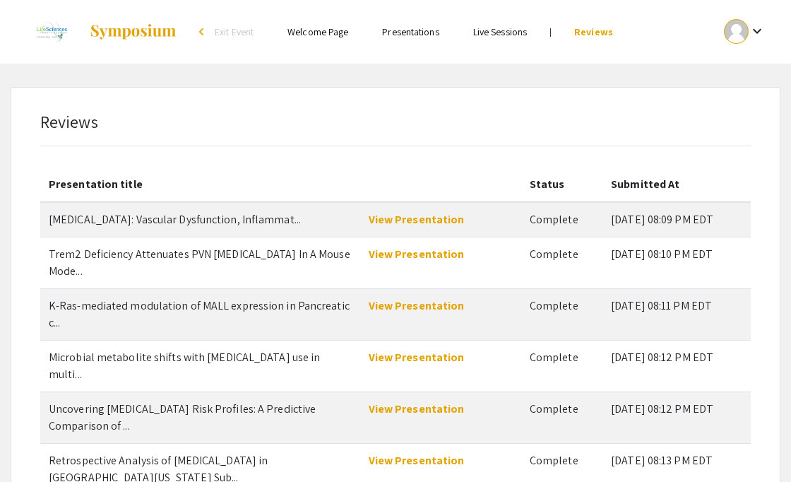
scroll to position [308, 0]
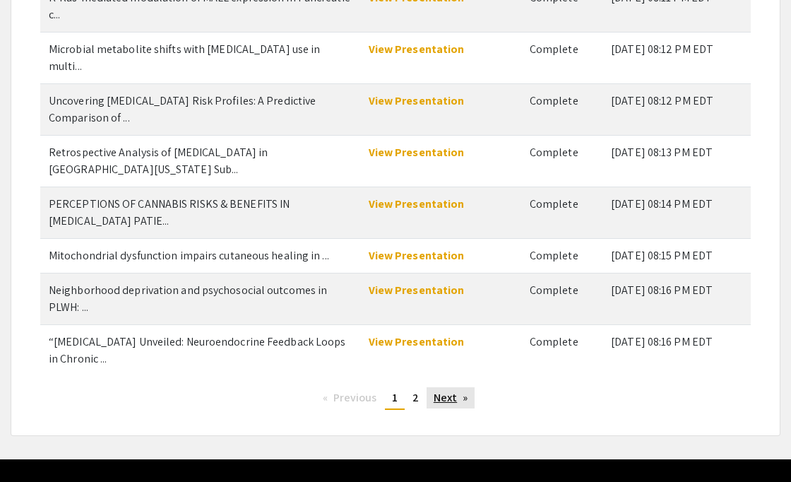
click at [444, 387] on link "Next page" at bounding box center [451, 397] width 49 height 21
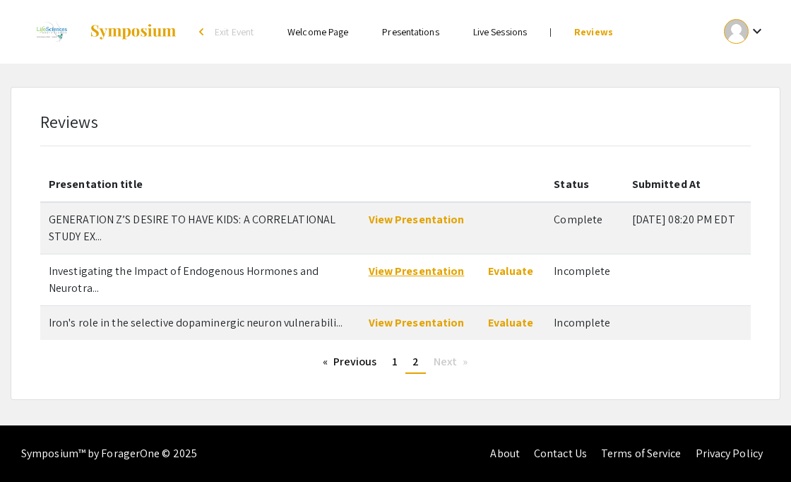
click at [429, 267] on link "View Presentation" at bounding box center [417, 270] width 96 height 15
click at [498, 271] on link "Evaluate" at bounding box center [510, 270] width 45 height 15
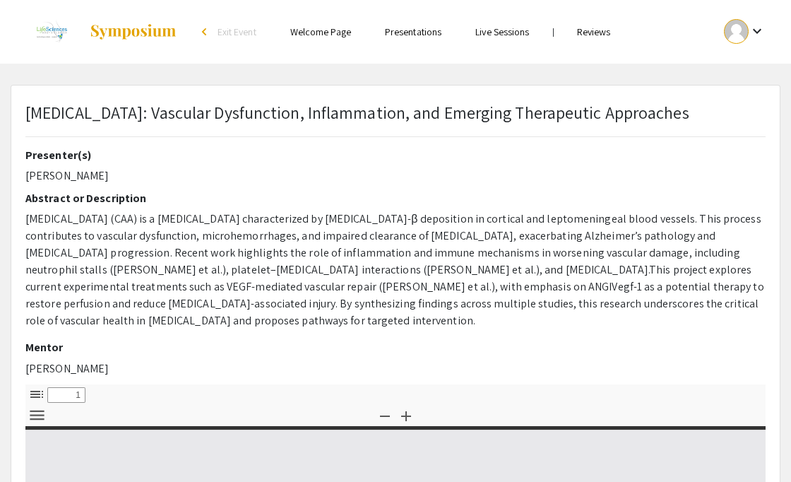
type input "0"
select select "custom"
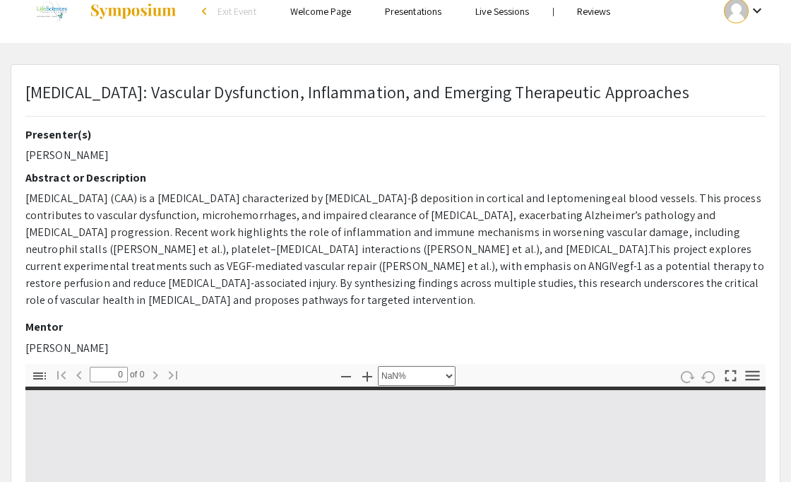
type input "1"
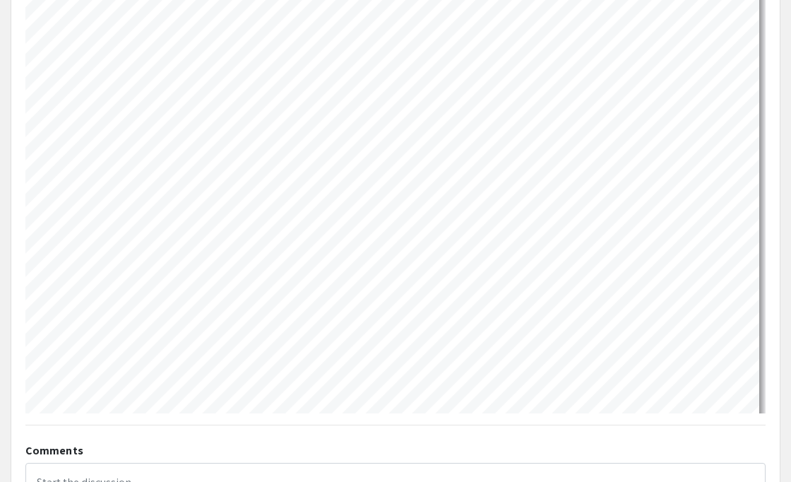
scroll to position [465, 0]
select select "custom"
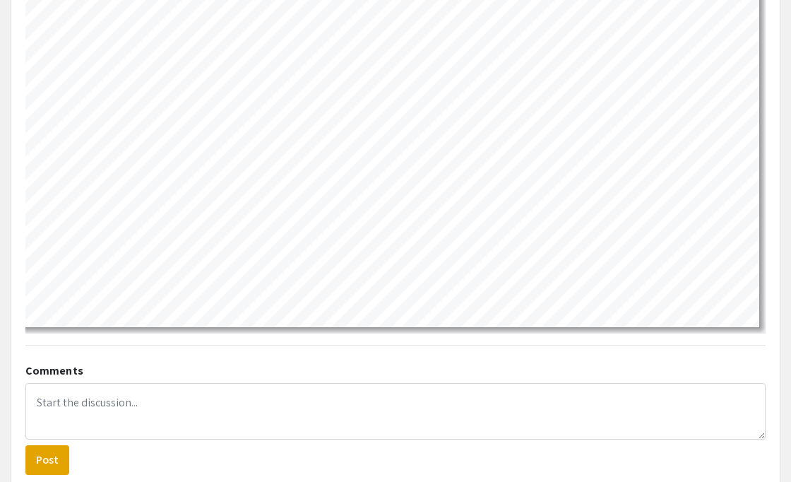
scroll to position [0, 0]
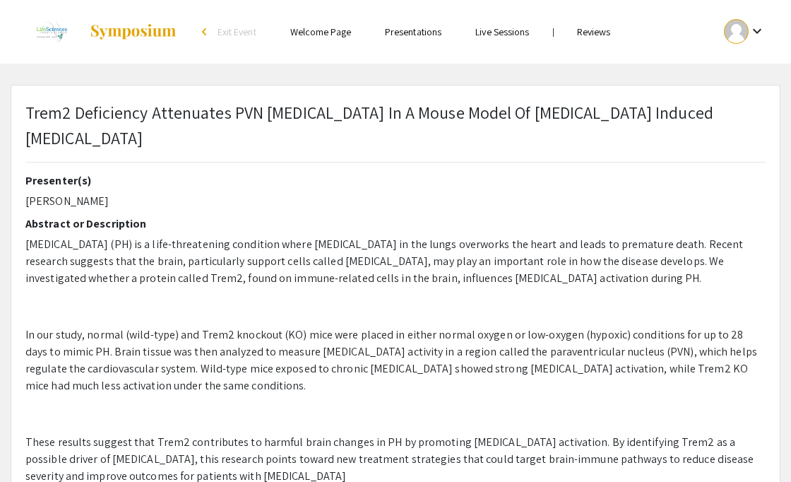
select select "custom"
type input "0"
select select "auto"
type input "1"
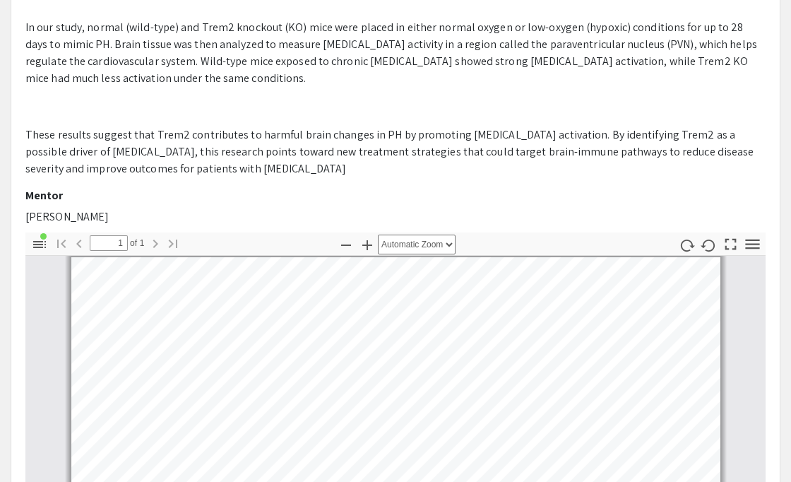
scroll to position [309, 0]
select select "custom"
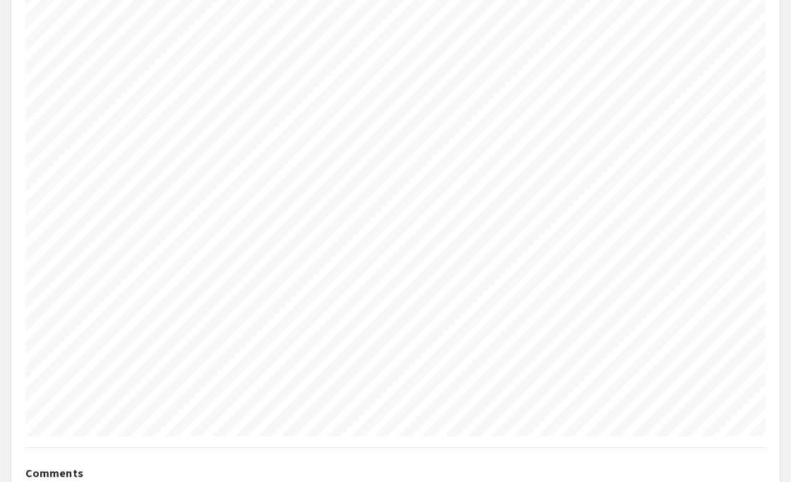
scroll to position [0, 162]
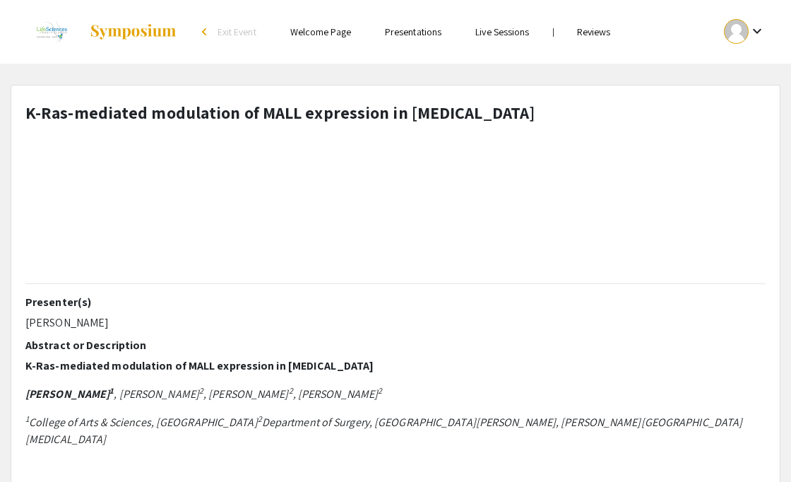
select select "custom"
type input "0"
select select "custom"
type input "1"
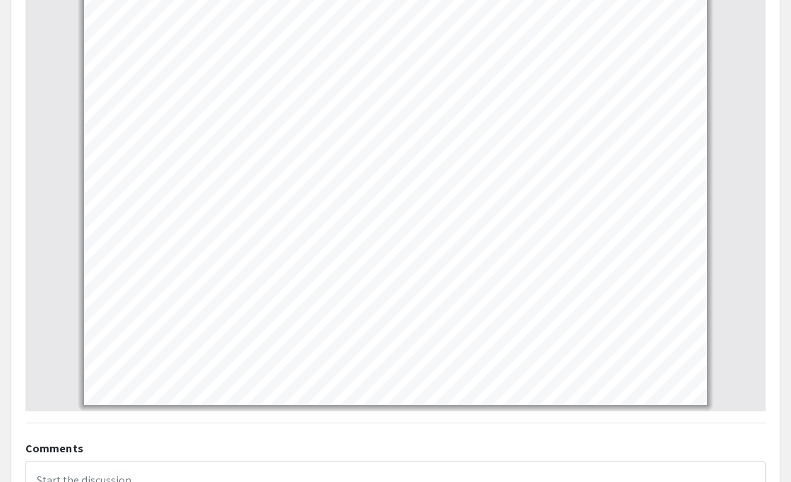
scroll to position [872, 0]
select select "custom"
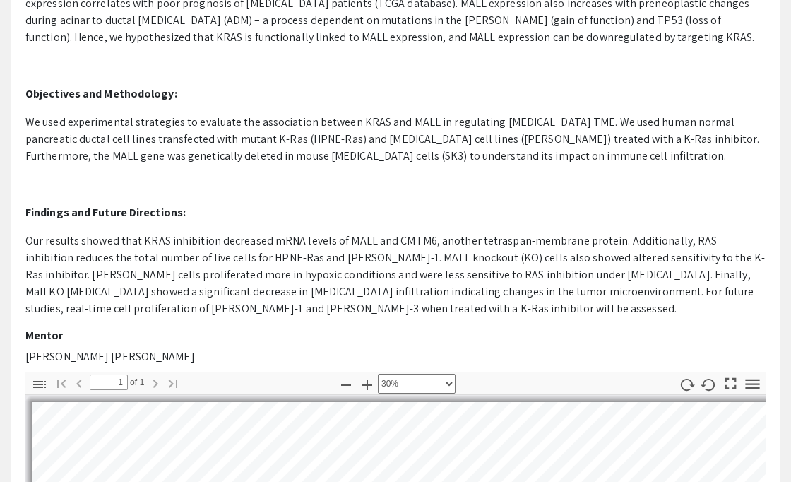
scroll to position [218, 0]
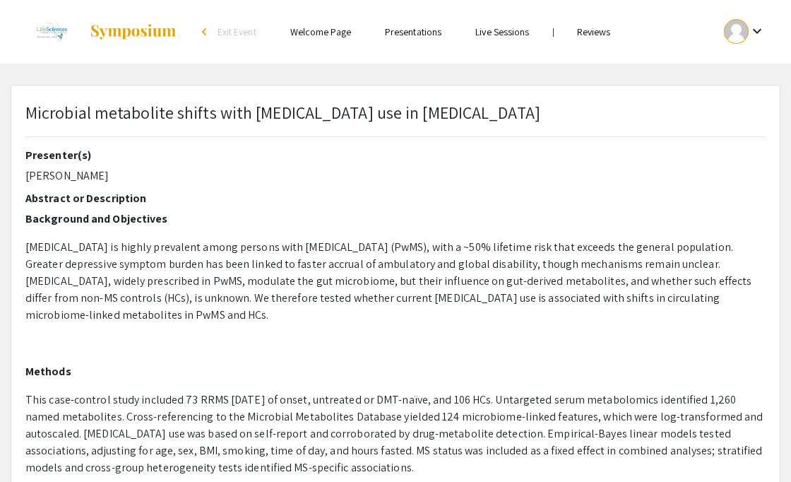
select select "custom"
type input "0"
select select "custom"
type input "1"
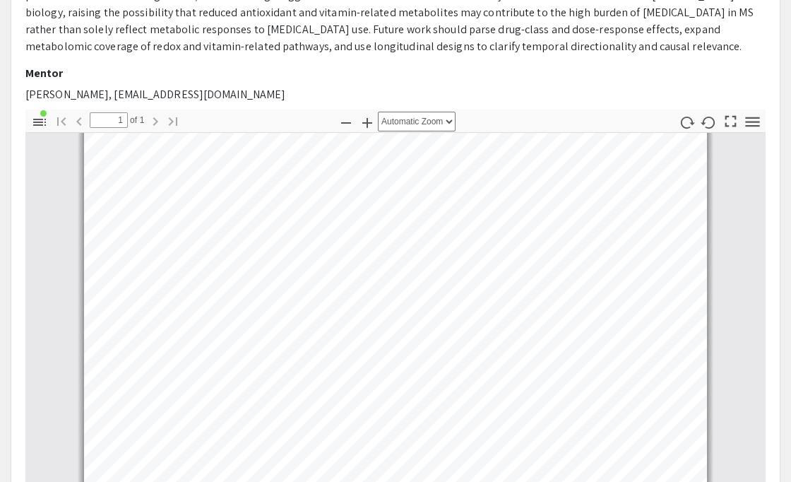
scroll to position [560, 0]
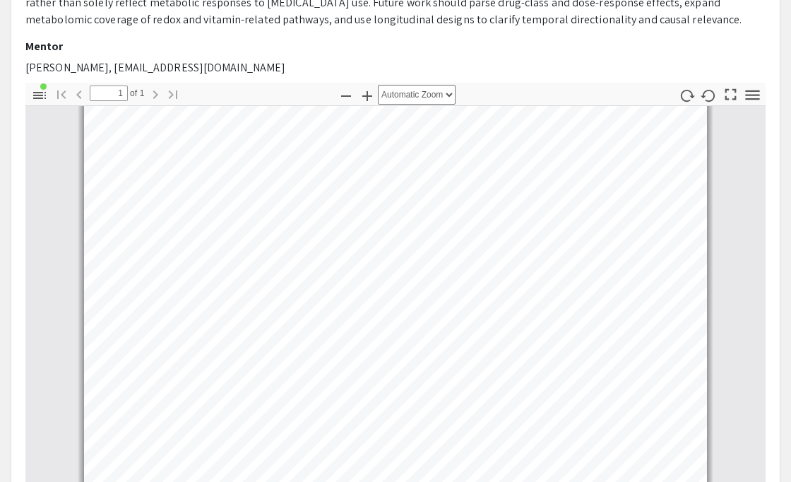
select select "custom"
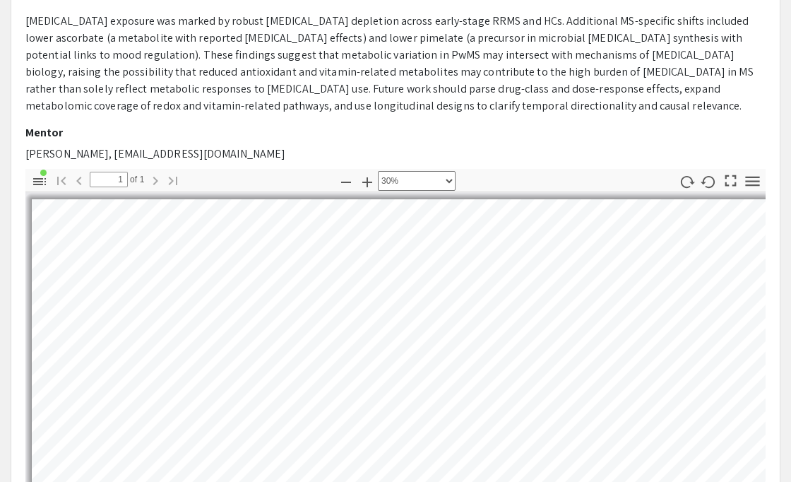
scroll to position [465, 0]
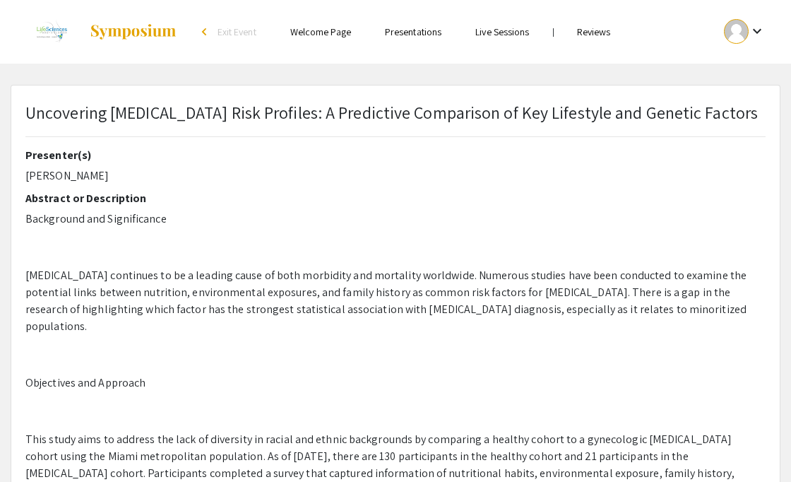
select select "custom"
type input "0"
select select "custom"
type input "1"
select select "auto"
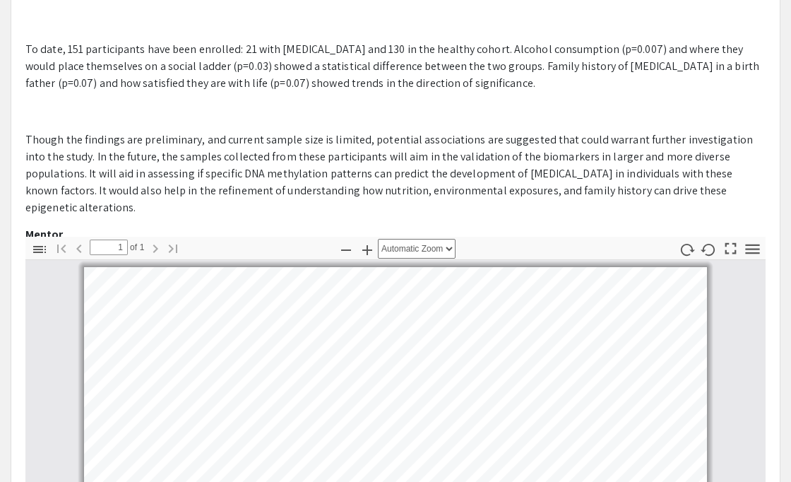
scroll to position [371, 0]
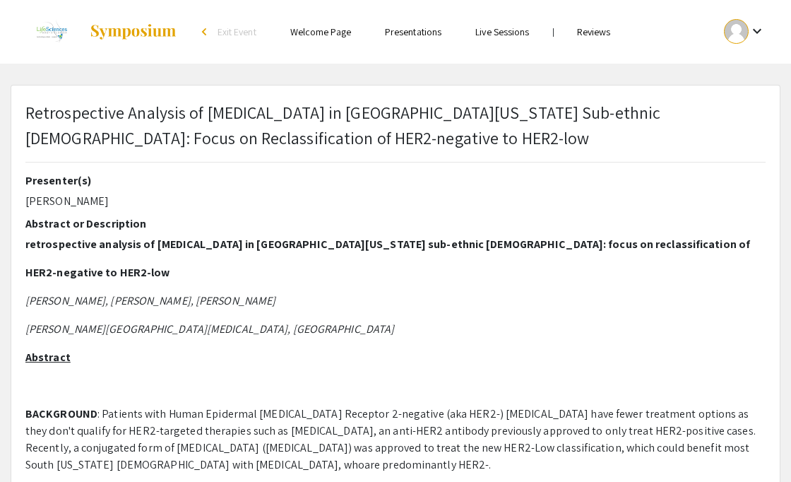
select select "custom"
type input "0"
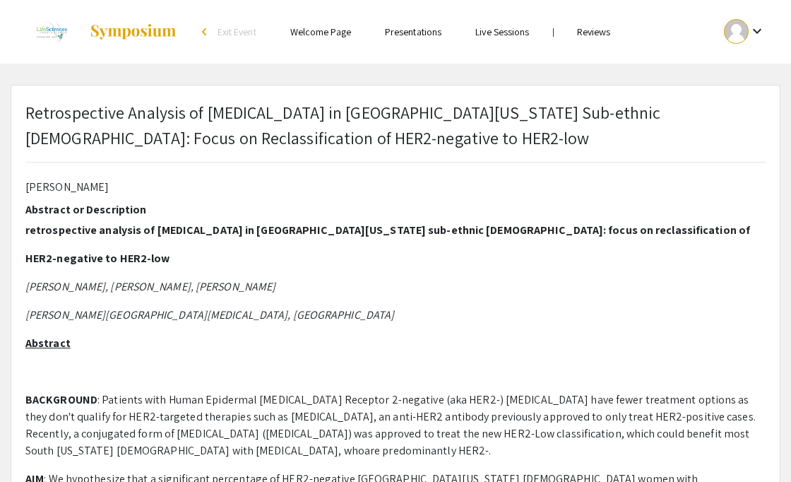
select select "auto"
type input "1"
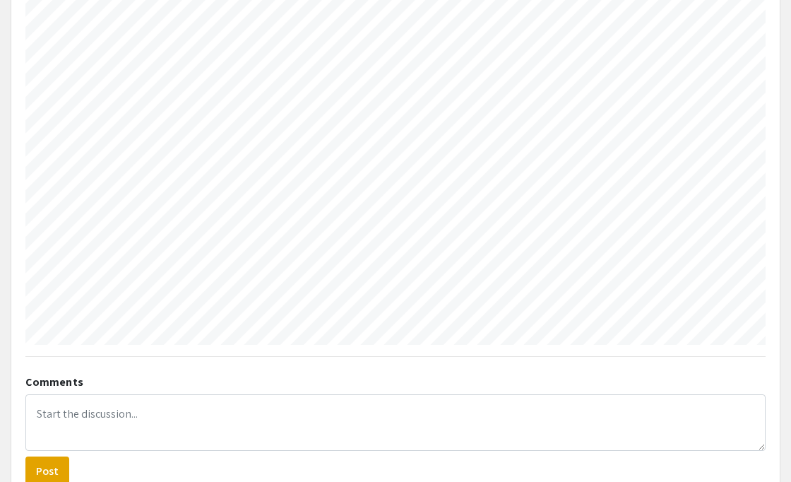
scroll to position [331, 0]
select select "custom"
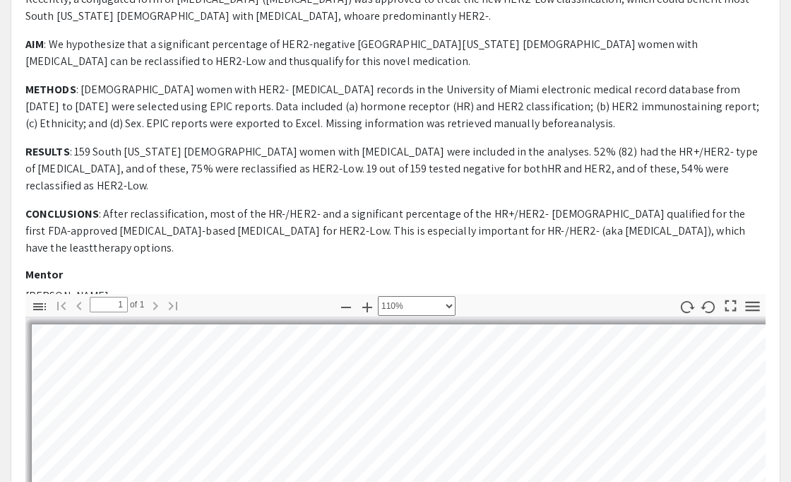
scroll to position [373, 0]
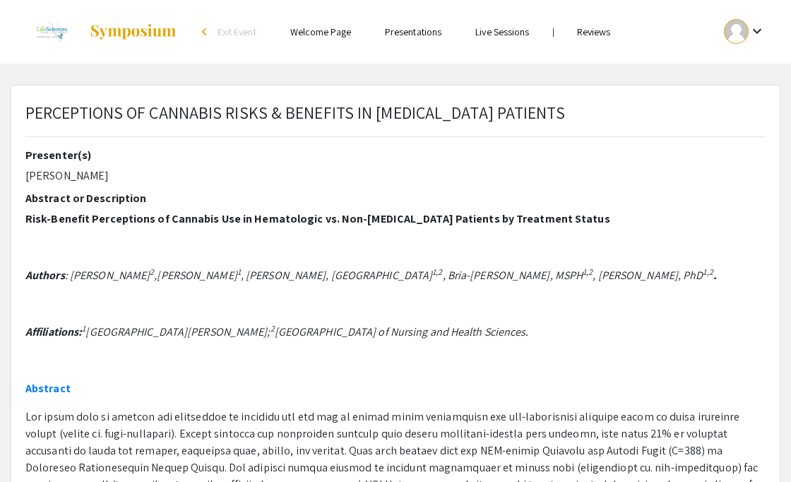
select select "custom"
type input "0"
select select "custom"
type input "1"
select select "auto"
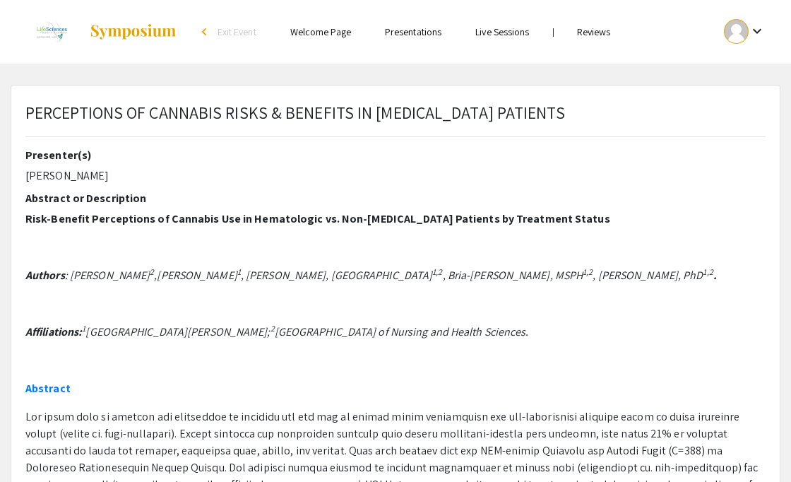
scroll to position [6, 0]
click at [412, 30] on link "Presentations" at bounding box center [413, 31] width 57 height 13
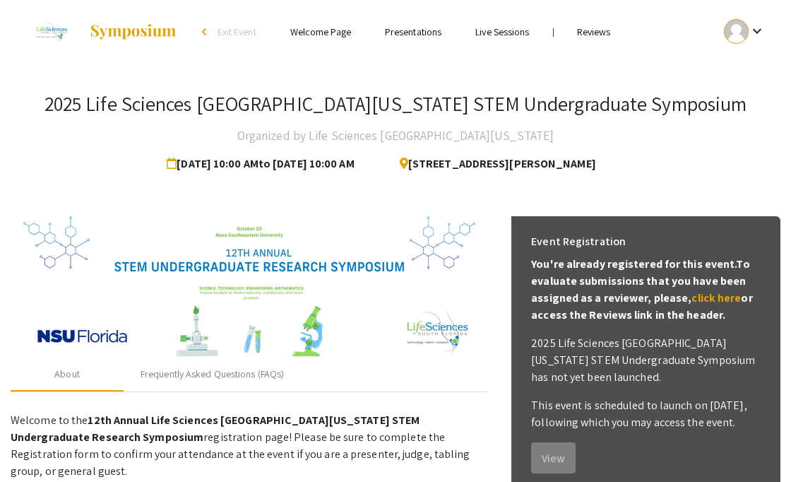
click at [594, 41] on ul "keyboard_arrow_down" at bounding box center [653, 32] width 254 height 64
click at [588, 25] on link "Reviews" at bounding box center [594, 31] width 34 height 13
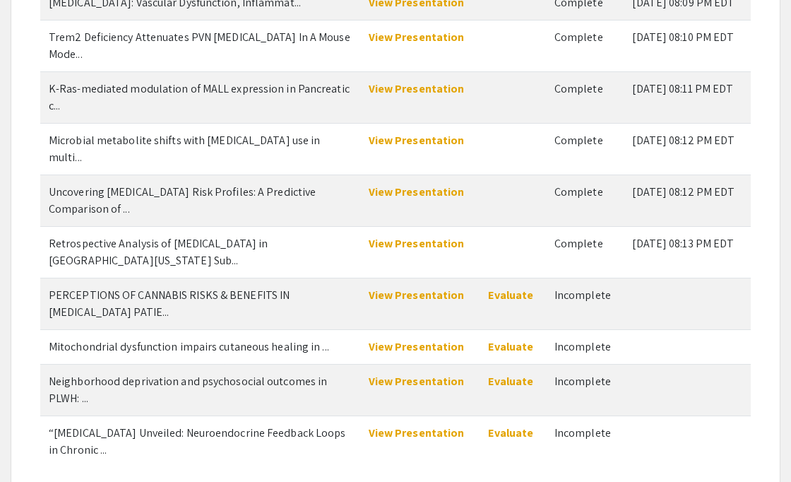
scroll to position [219, 0]
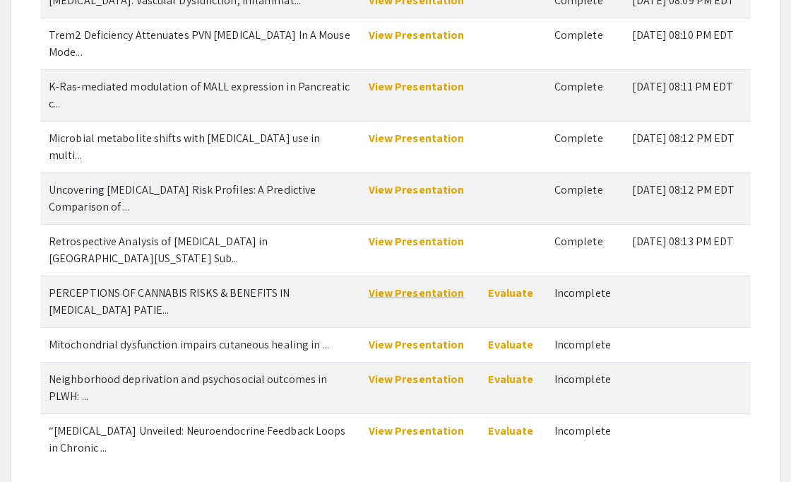
click at [396, 285] on link "View Presentation" at bounding box center [417, 292] width 96 height 15
click at [497, 285] on link "Evaluate" at bounding box center [510, 292] width 45 height 15
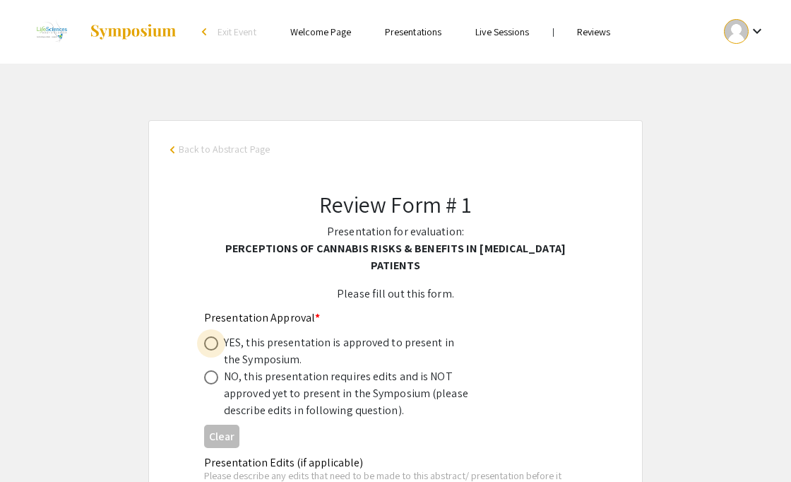
click at [216, 336] on span at bounding box center [211, 343] width 14 height 14
click at [216, 336] on input "radio" at bounding box center [211, 343] width 14 height 14
radio input "true"
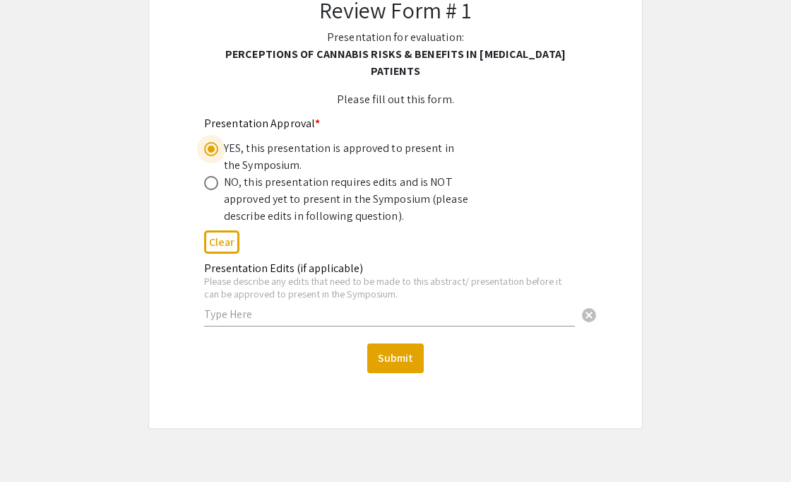
scroll to position [206, 0]
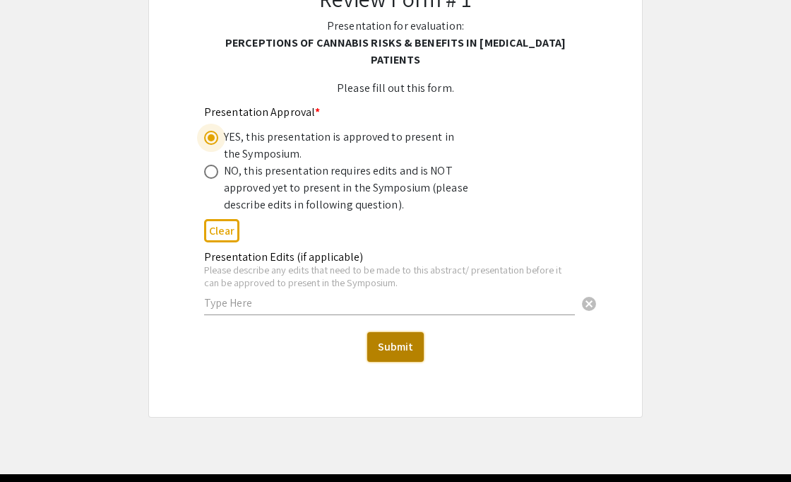
click at [386, 332] on button "Submit" at bounding box center [395, 347] width 57 height 30
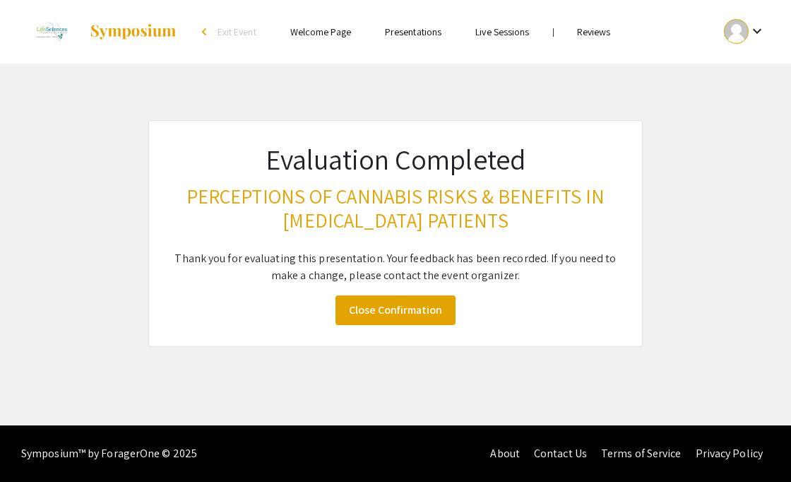
scroll to position [0, 0]
click at [402, 302] on link "Close Confirmation" at bounding box center [396, 310] width 120 height 30
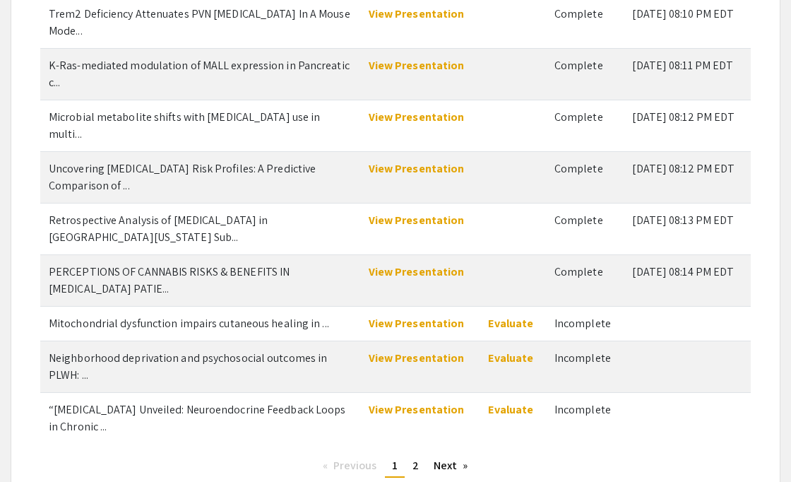
scroll to position [243, 0]
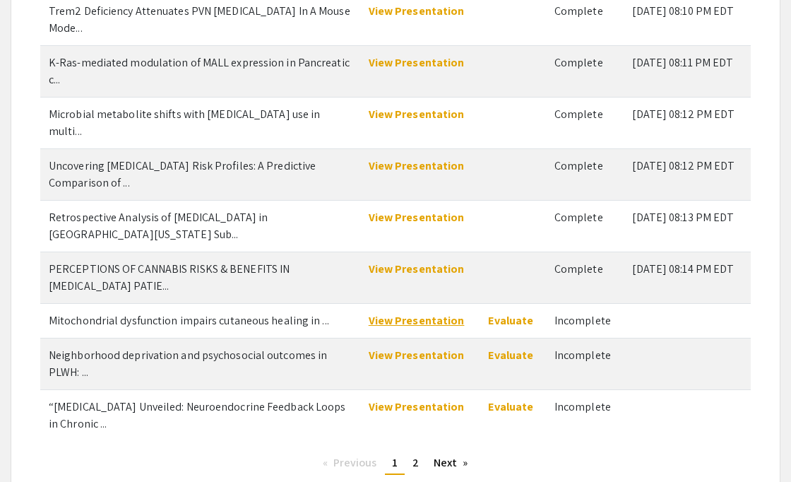
click at [405, 313] on link "View Presentation" at bounding box center [417, 320] width 96 height 15
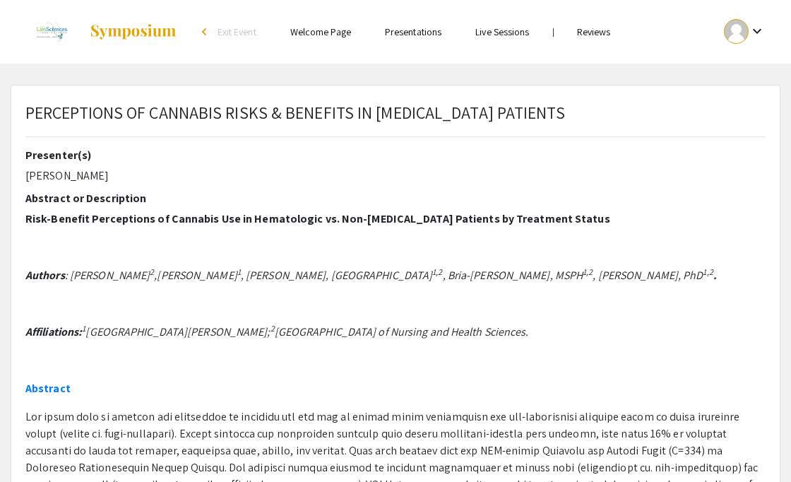
select select "custom"
type input "0"
select select "custom"
type input "1"
select select "auto"
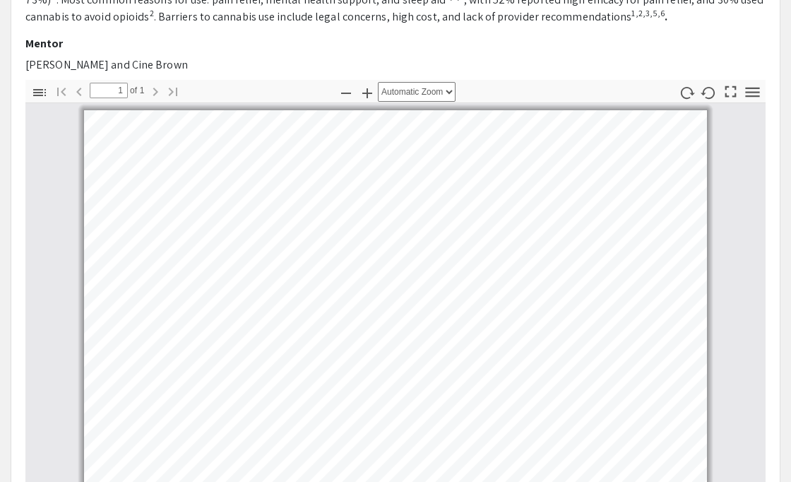
scroll to position [562, 0]
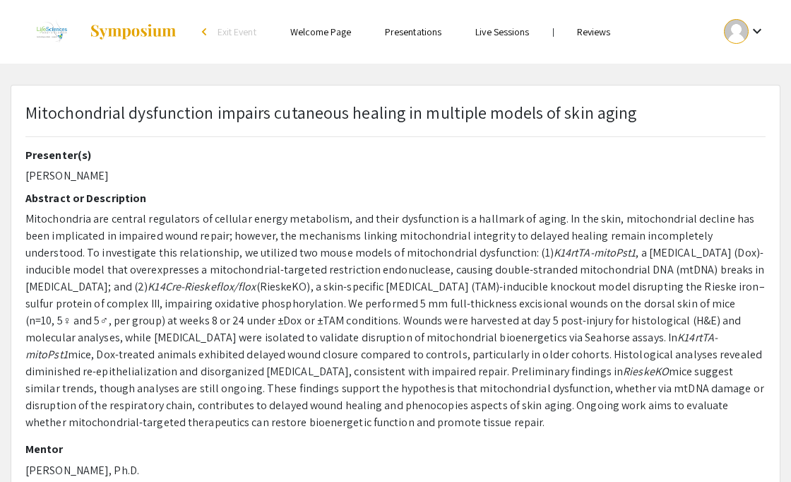
select select "custom"
type input "0"
select select "custom"
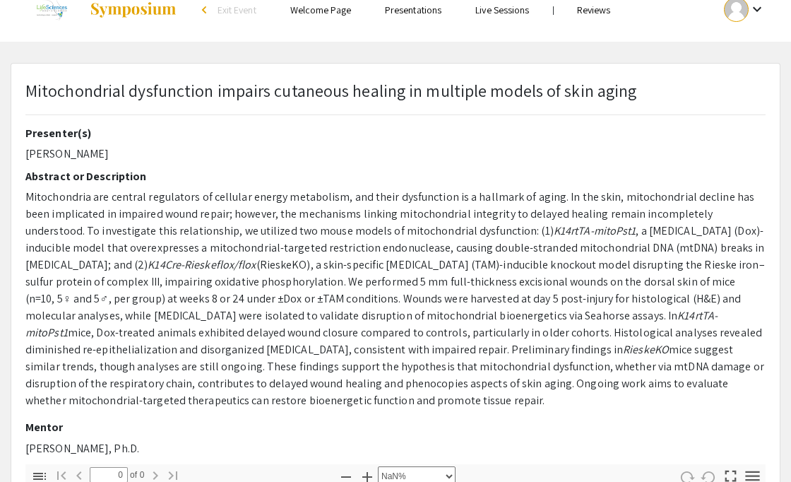
type input "1"
select select "auto"
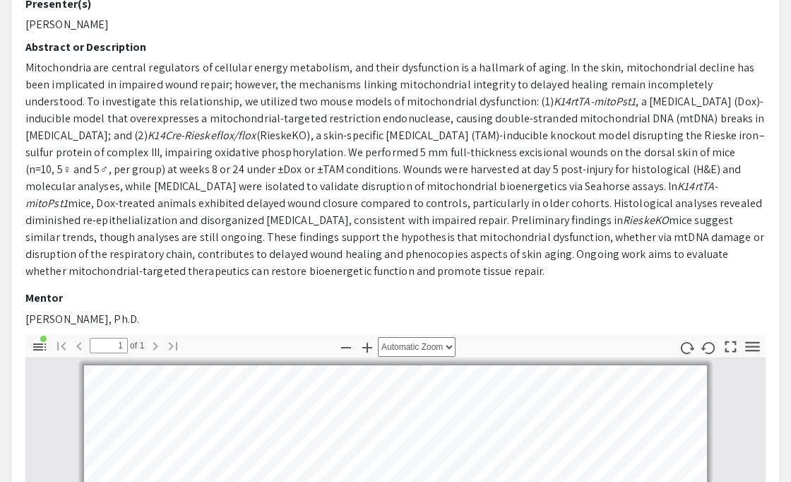
scroll to position [0, 0]
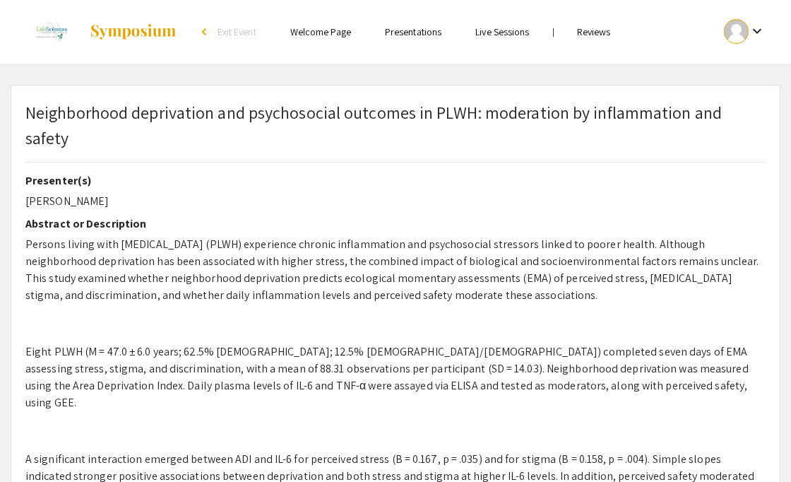
select select "custom"
type input "0"
select select "custom"
type input "1"
select select "auto"
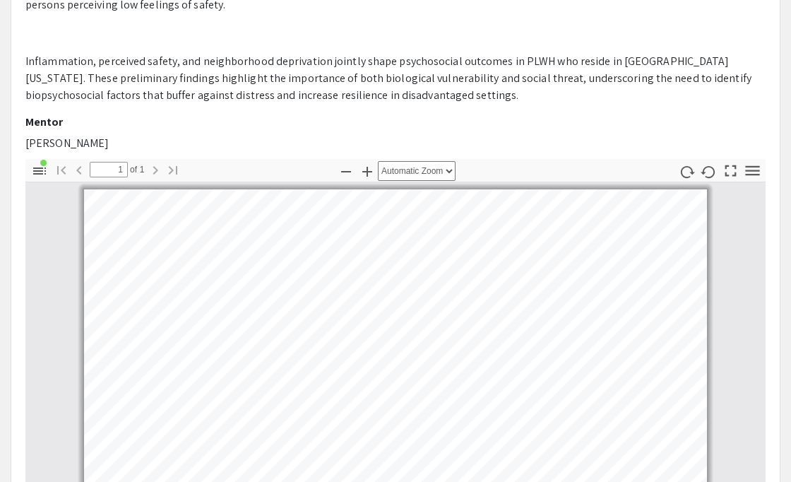
scroll to position [287, 0]
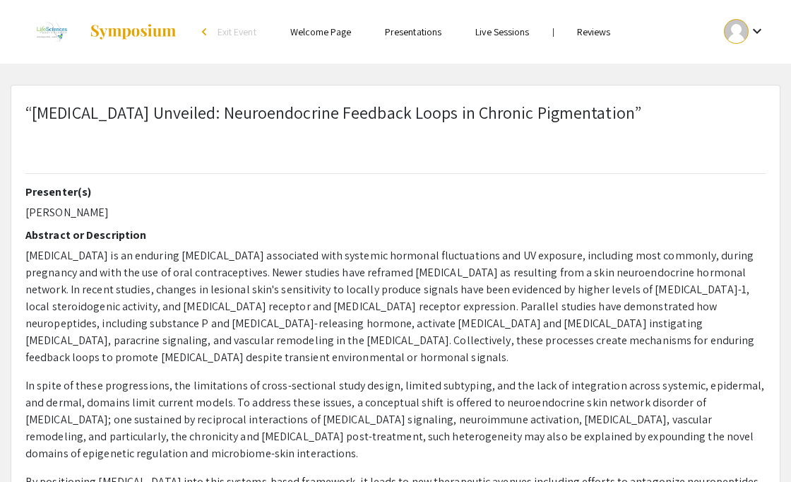
select select "custom"
type input "0"
select select "custom"
type input "1"
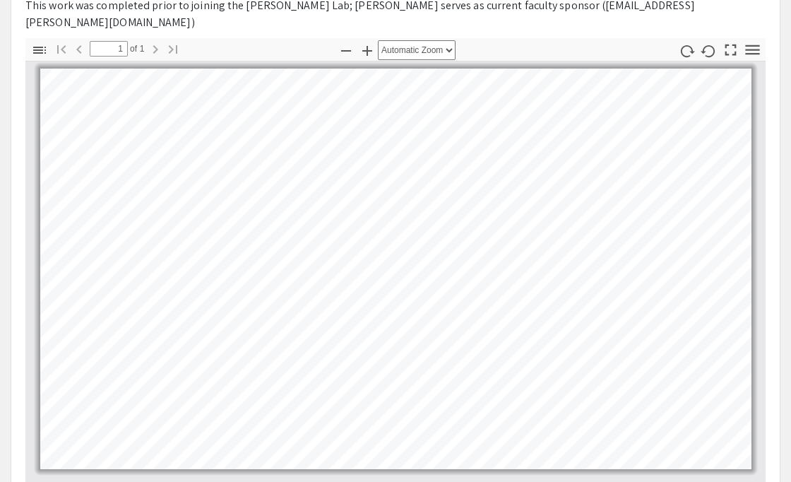
scroll to position [590, 0]
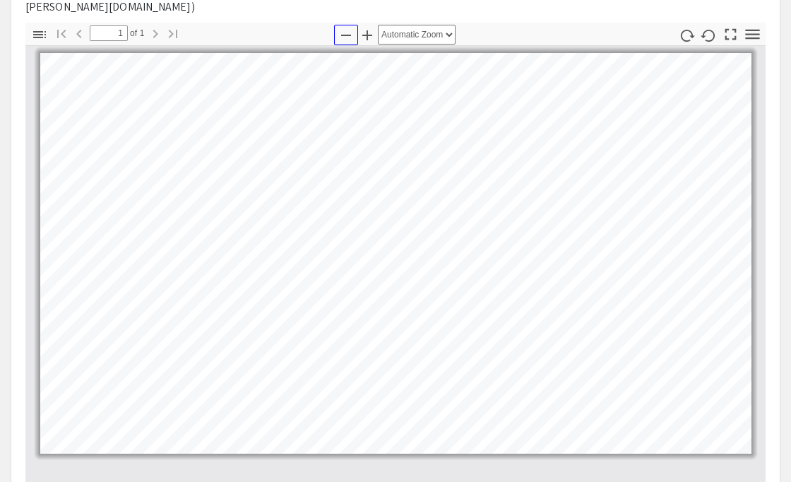
click at [344, 35] on icon "button" at bounding box center [346, 35] width 10 height 1
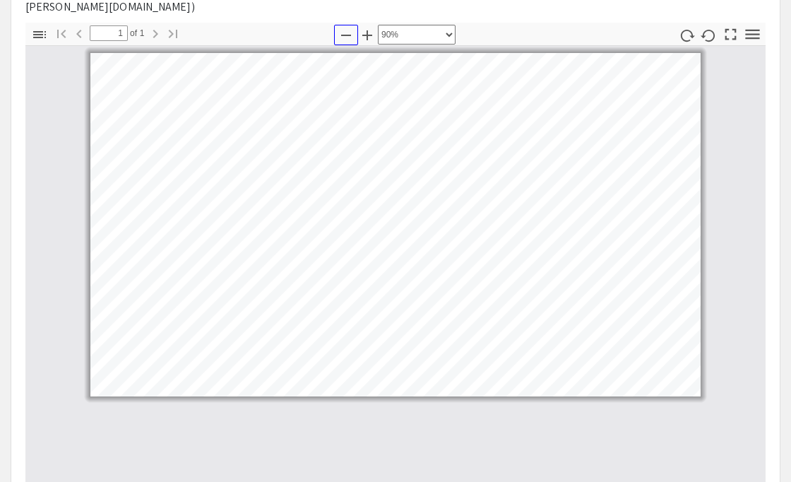
click at [344, 35] on icon "button" at bounding box center [346, 35] width 10 height 1
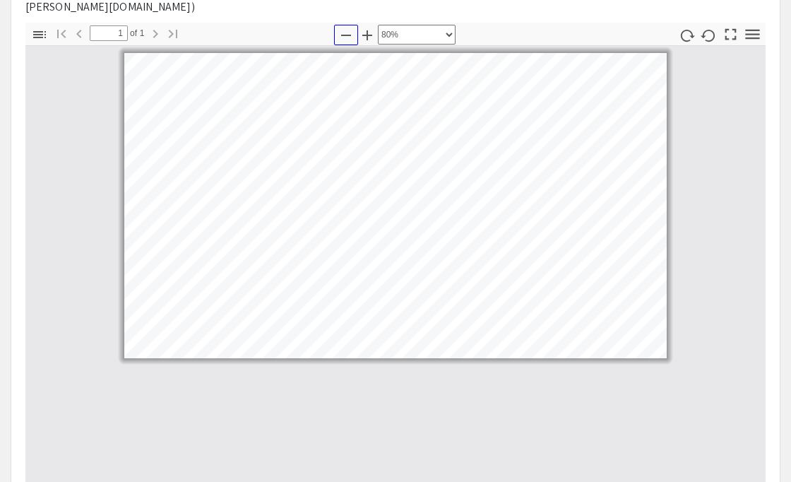
click at [344, 35] on icon "button" at bounding box center [346, 35] width 10 height 1
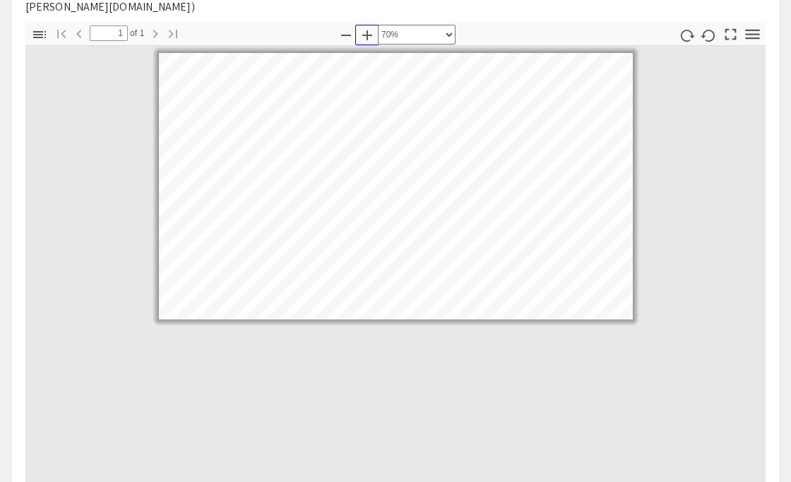
click at [363, 30] on icon "button" at bounding box center [367, 35] width 10 height 10
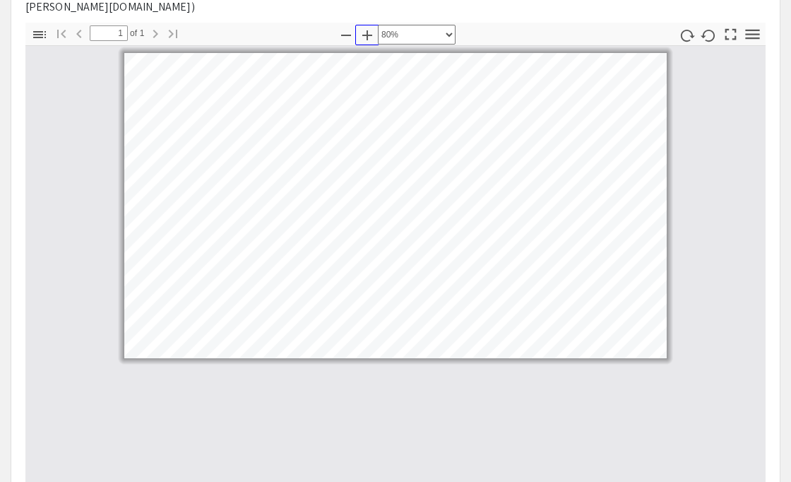
click at [363, 30] on icon "button" at bounding box center [367, 35] width 10 height 10
select select "custom"
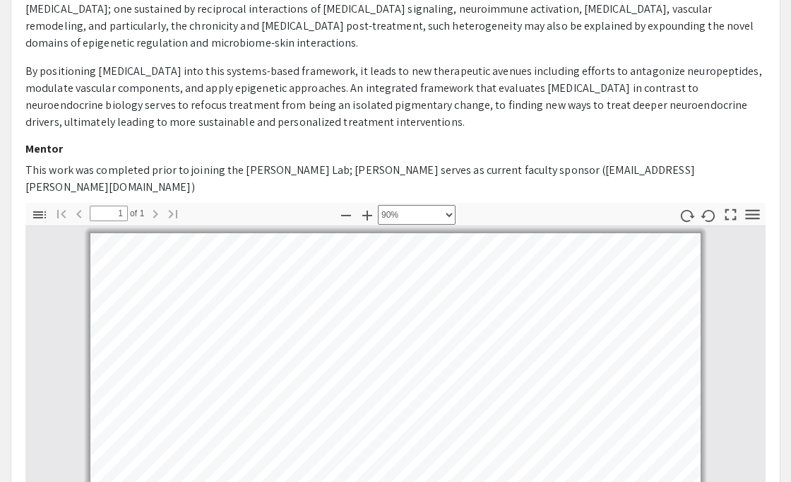
scroll to position [0, 0]
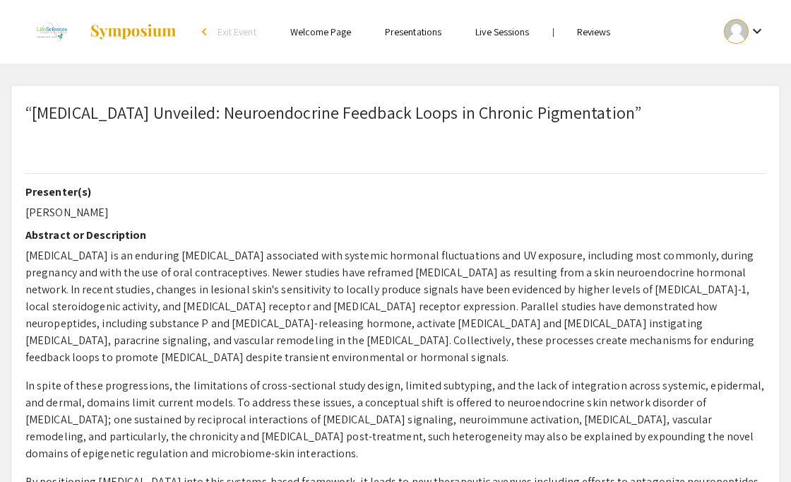
click at [588, 37] on link "Reviews" at bounding box center [594, 31] width 34 height 13
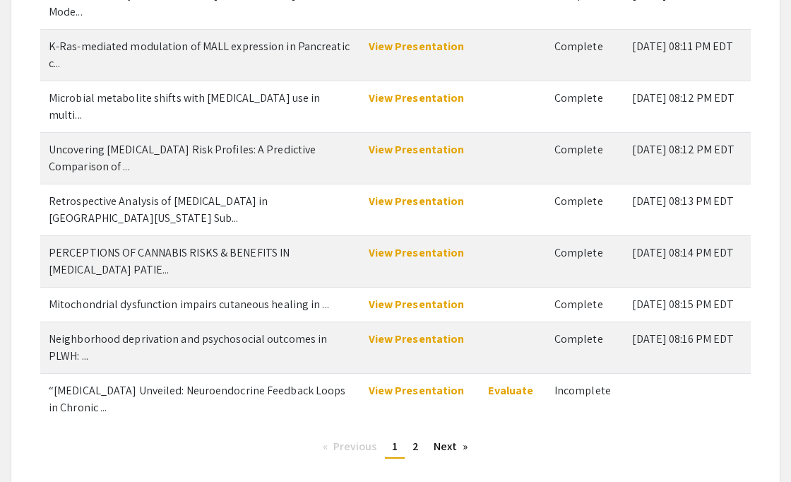
scroll to position [265, 0]
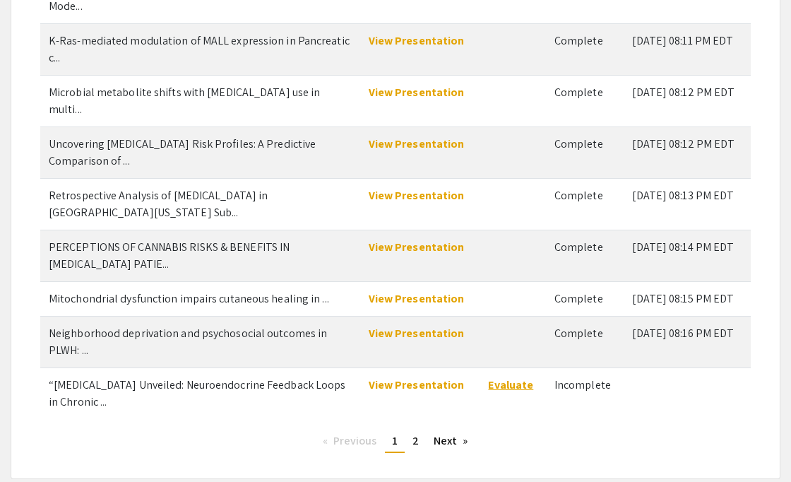
click at [498, 377] on link "Evaluate" at bounding box center [510, 384] width 45 height 15
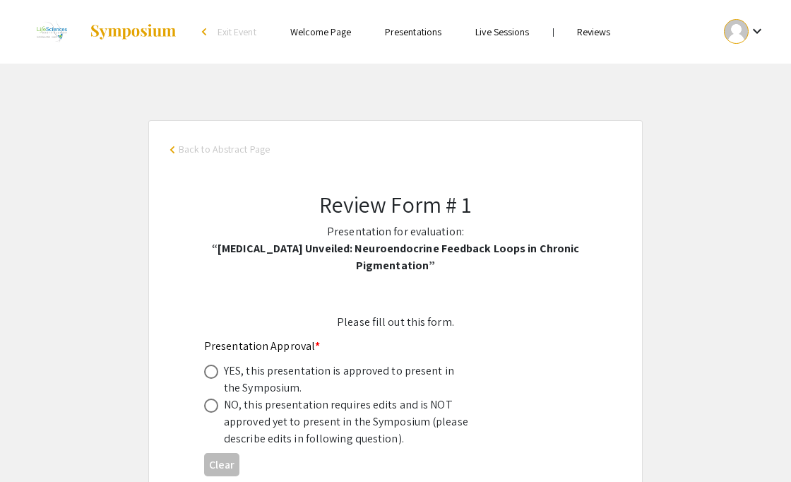
click at [269, 416] on div "NO, this presentation requires edits and is NOT approved yet to present in the …" at bounding box center [347, 421] width 247 height 51
click at [217, 405] on span at bounding box center [211, 405] width 14 height 14
click at [217, 405] on input "radio" at bounding box center [211, 405] width 14 height 14
radio input "true"
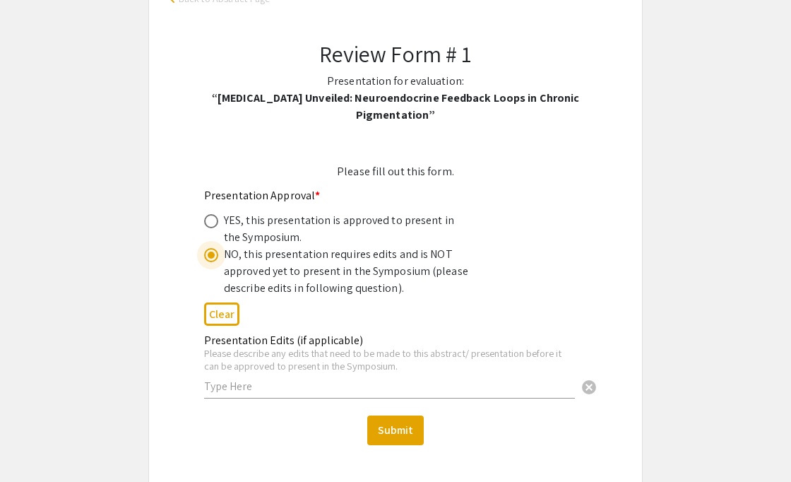
scroll to position [157, 0]
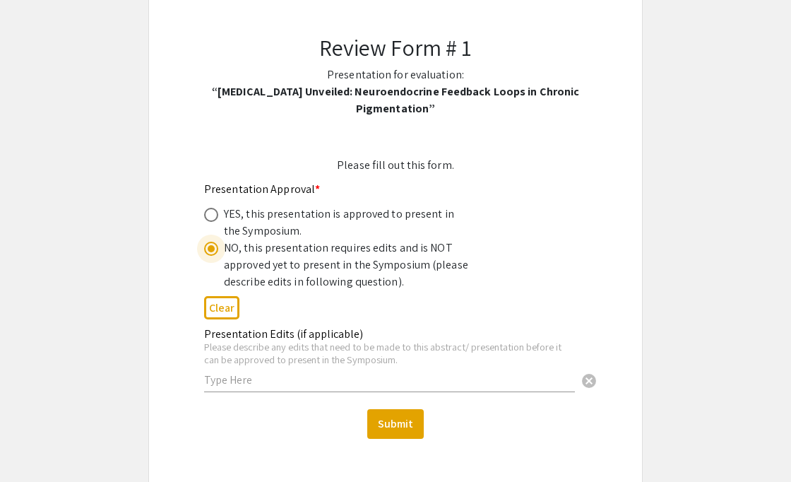
click at [299, 377] on input "text" at bounding box center [389, 379] width 371 height 15
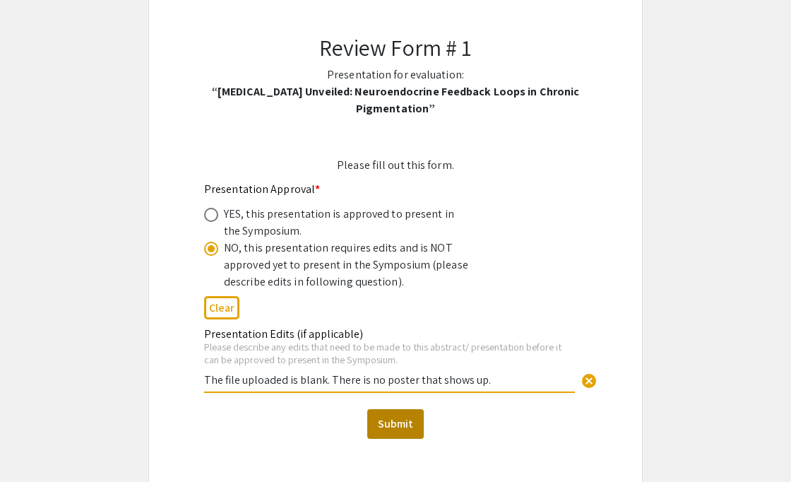
type input "The file uploaded is blank. There is no poster that shows up."
click at [407, 427] on button "Submit" at bounding box center [395, 424] width 57 height 30
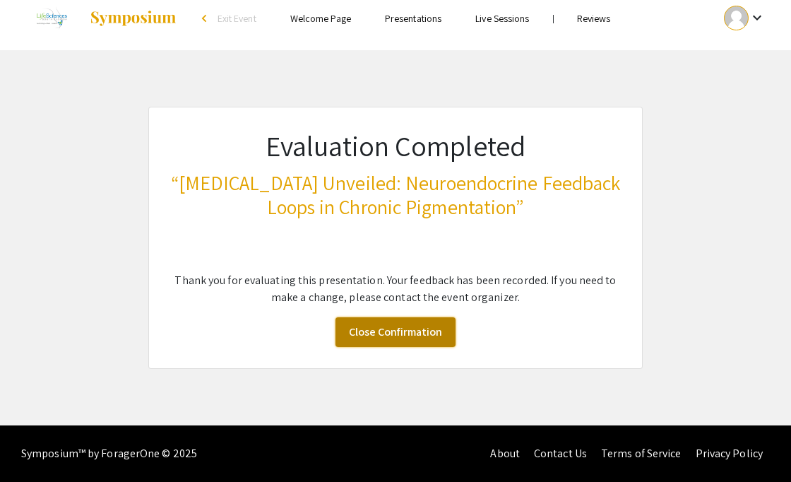
click at [372, 324] on link "Close Confirmation" at bounding box center [396, 332] width 120 height 30
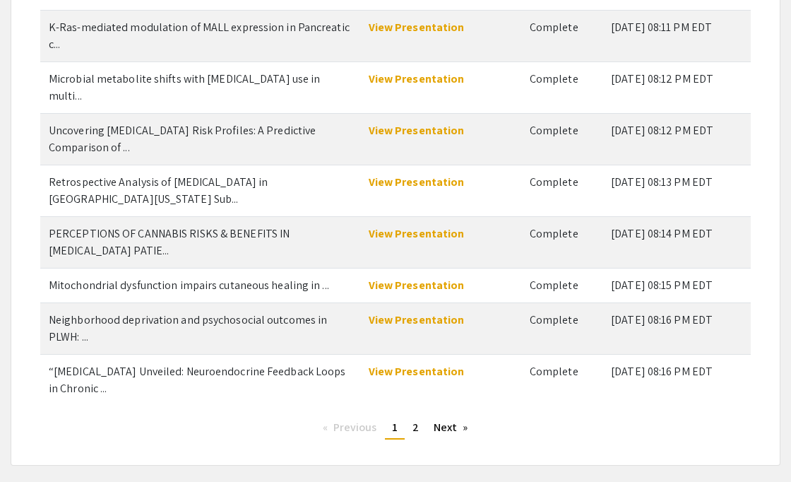
scroll to position [308, 0]
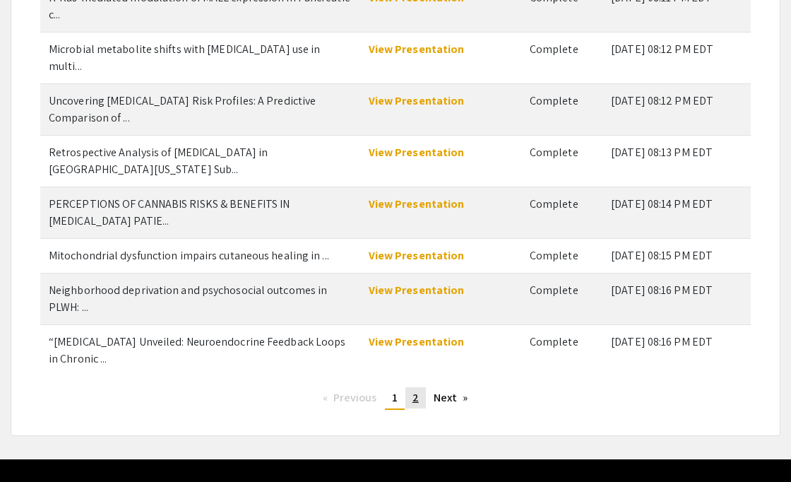
click at [417, 390] on span "2" at bounding box center [415, 397] width 6 height 15
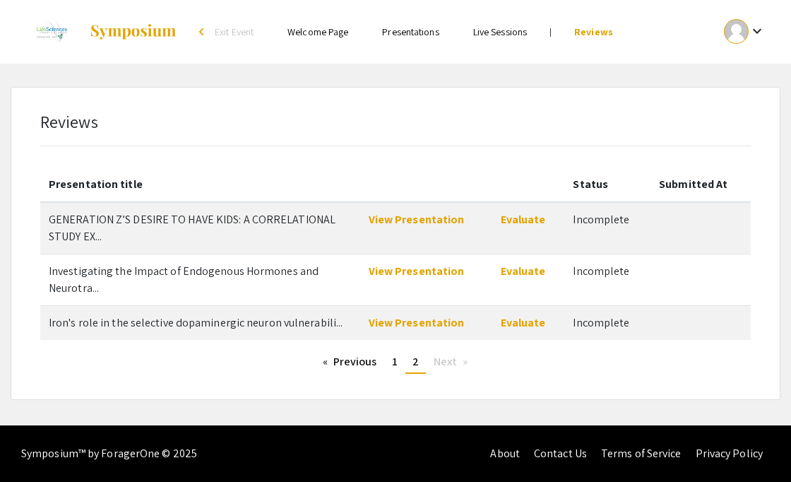
scroll to position [0, 0]
click at [408, 220] on link "View Presentation" at bounding box center [417, 219] width 96 height 15
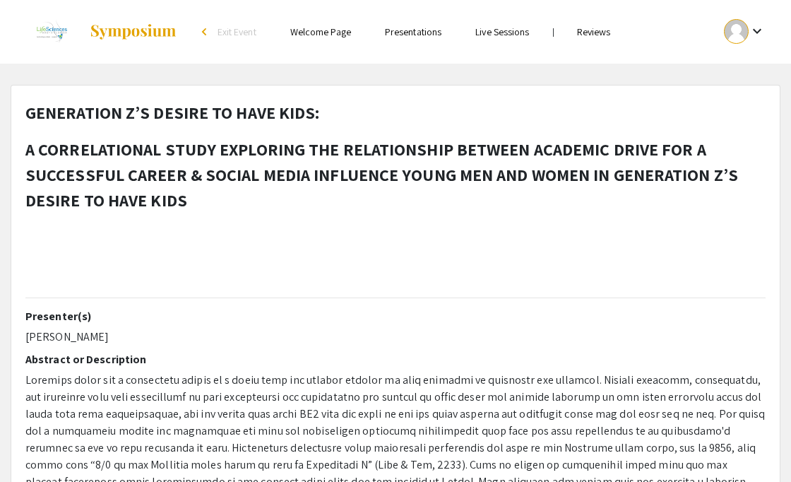
select select "custom"
type input "0"
select select "auto"
type input "1"
select select "auto"
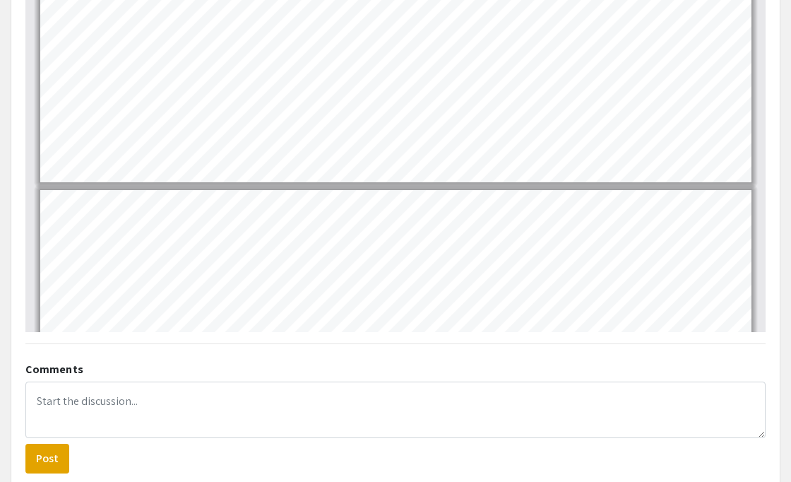
scroll to position [1050, 0]
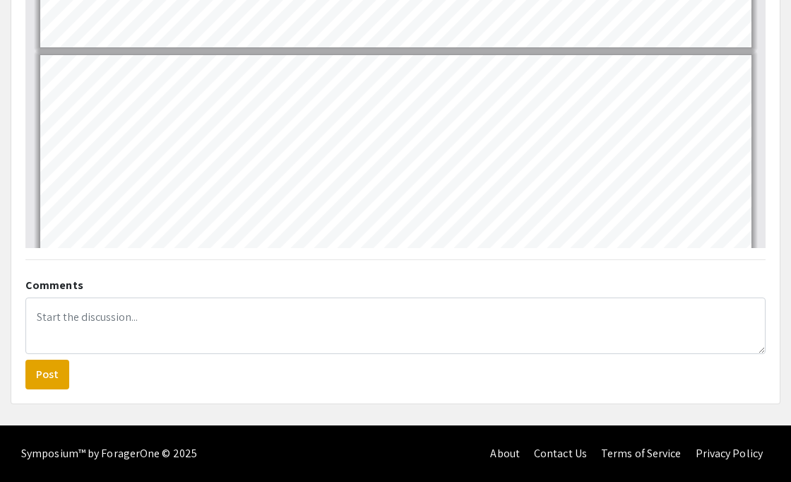
type input "34"
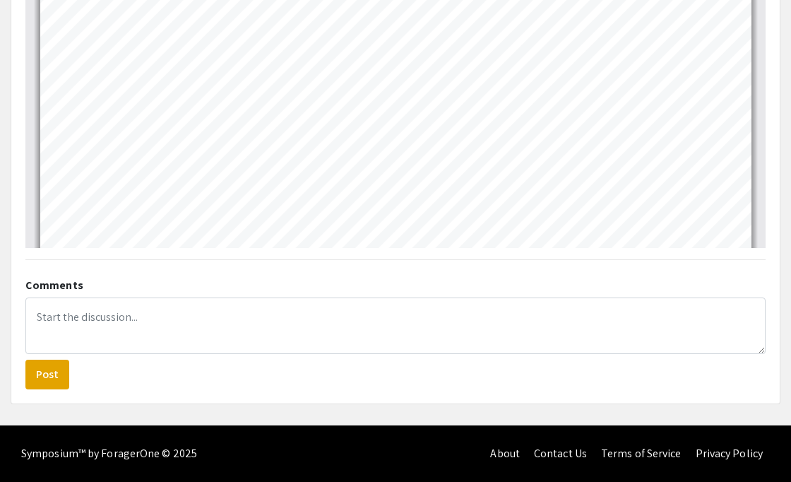
scroll to position [13415, 0]
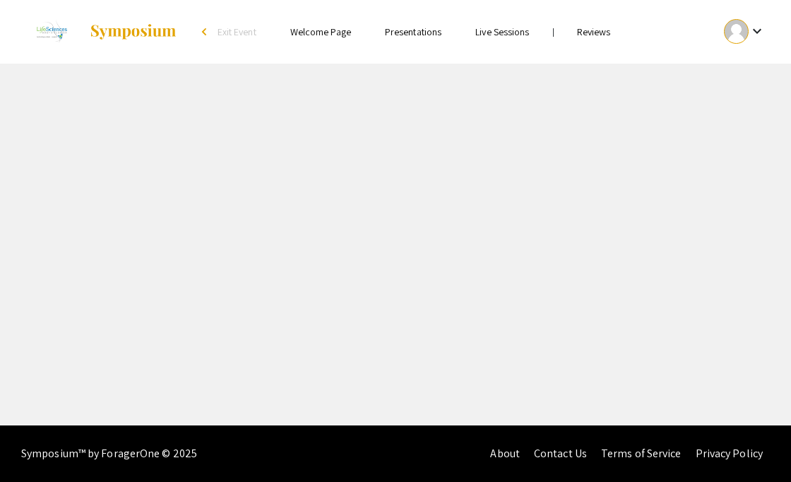
select select "custom"
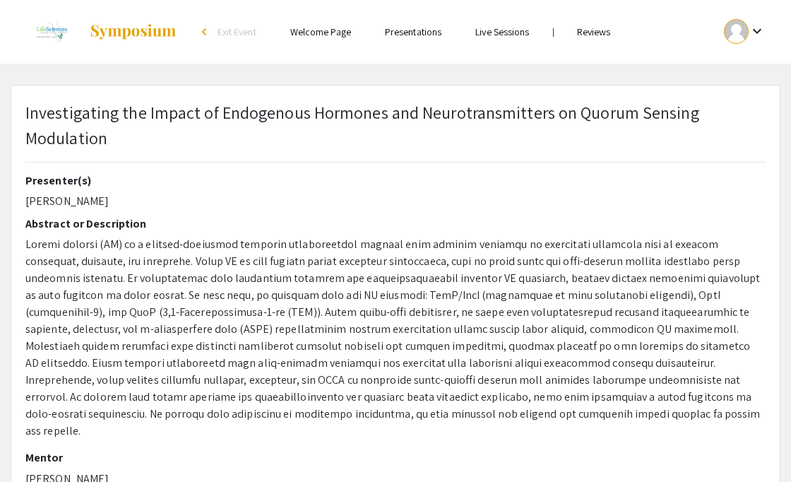
type input "0"
select select "custom"
type input "1"
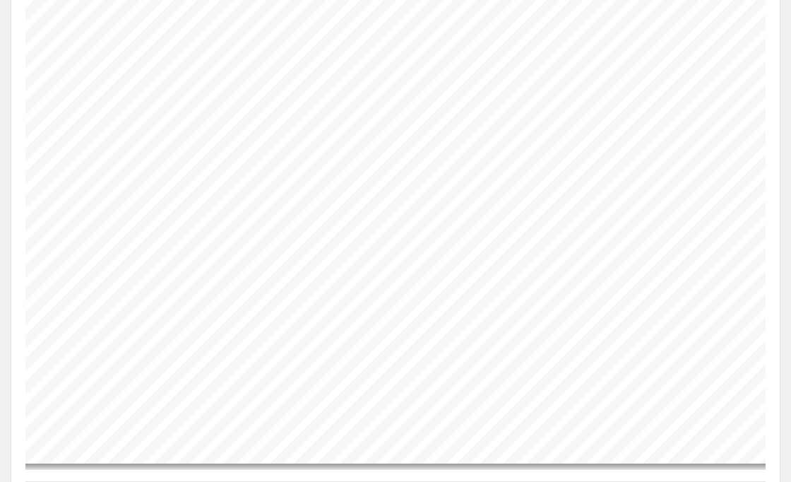
scroll to position [520, 0]
select select "custom"
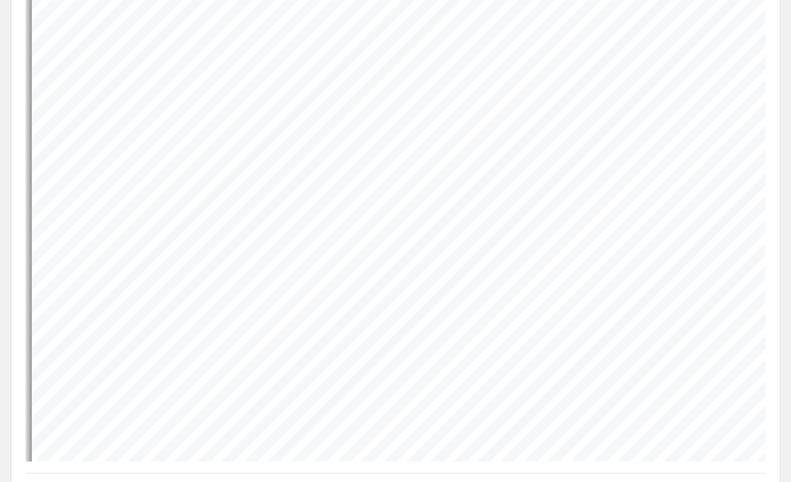
scroll to position [0, 0]
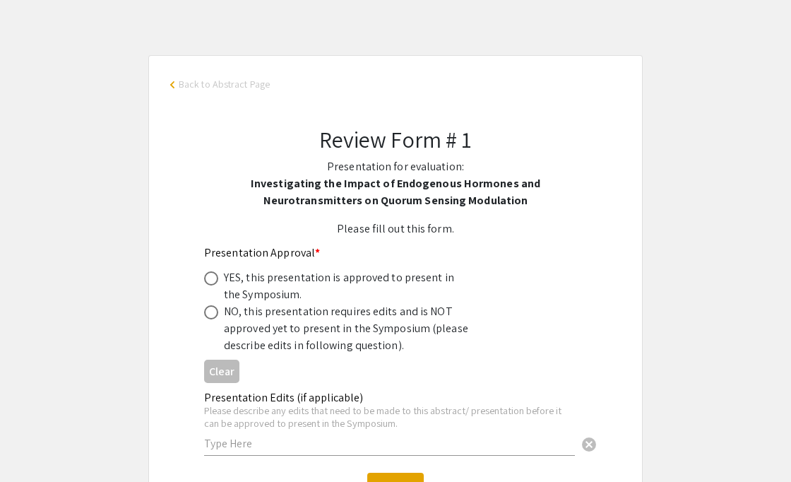
scroll to position [66, 0]
click at [213, 275] on span at bounding box center [211, 278] width 14 height 14
click at [213, 275] on input "radio" at bounding box center [211, 278] width 14 height 14
radio input "true"
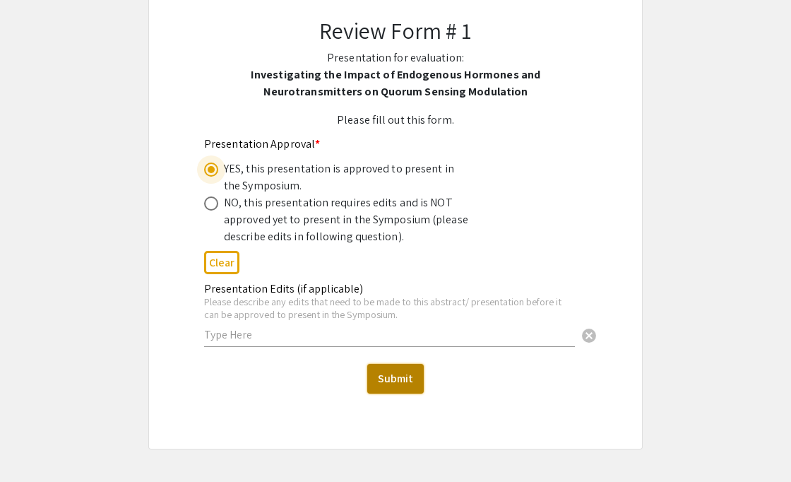
click at [388, 381] on button "Submit" at bounding box center [395, 379] width 57 height 30
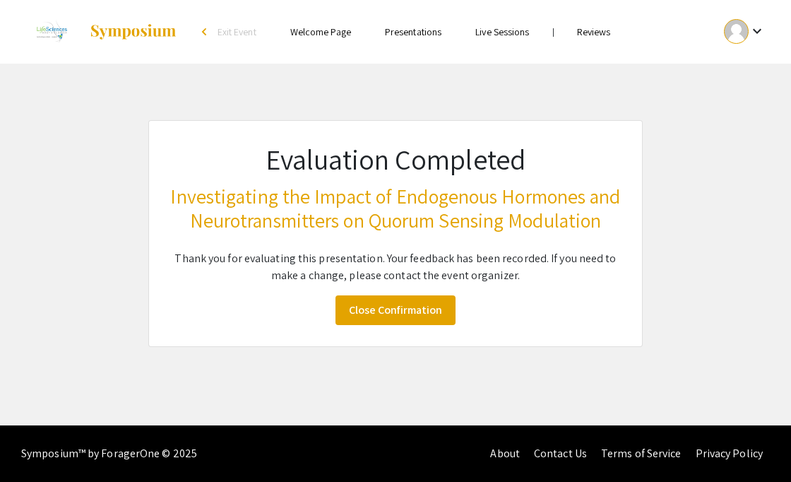
scroll to position [2, 0]
click at [391, 325] on link "Close Confirmation" at bounding box center [396, 310] width 120 height 30
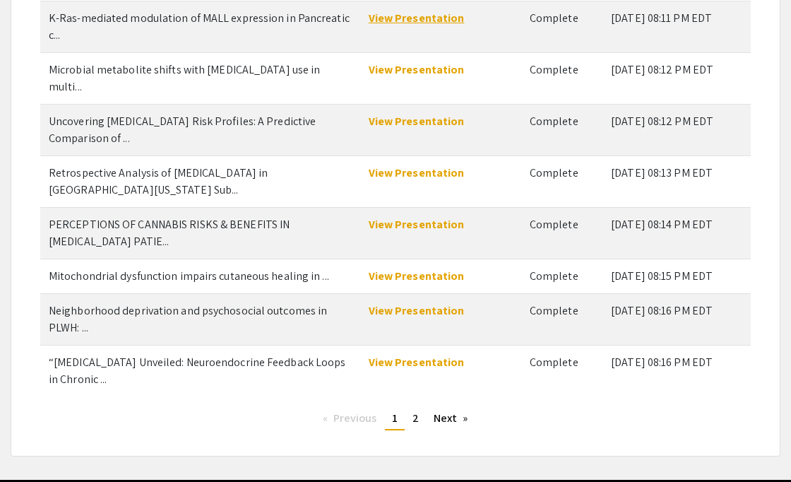
scroll to position [308, 0]
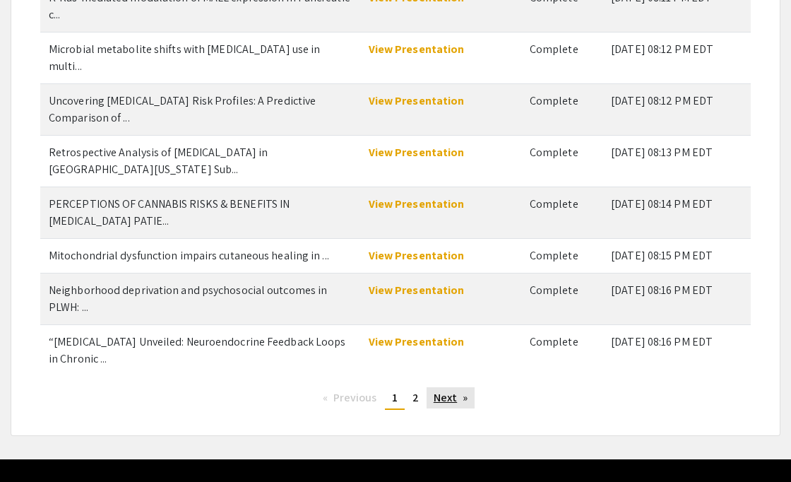
click at [446, 387] on link "Next page" at bounding box center [451, 397] width 49 height 21
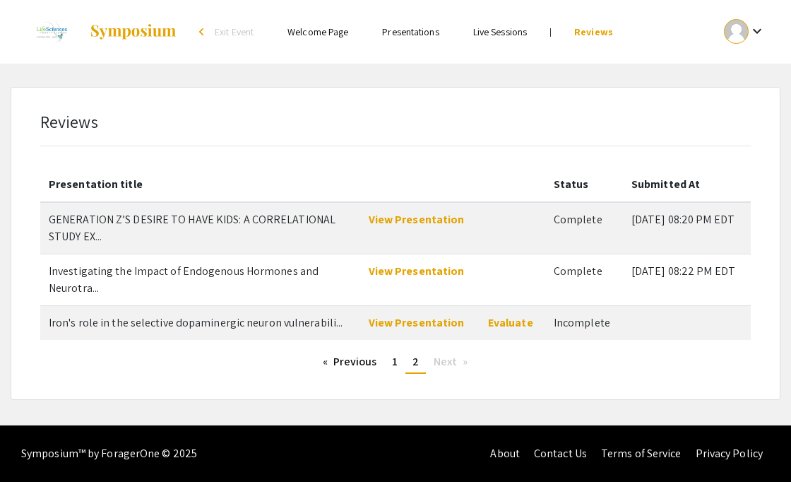
scroll to position [0, 0]
click at [422, 326] on link "View Presentation" at bounding box center [417, 322] width 96 height 15
click at [501, 327] on link "Evaluate" at bounding box center [510, 322] width 45 height 15
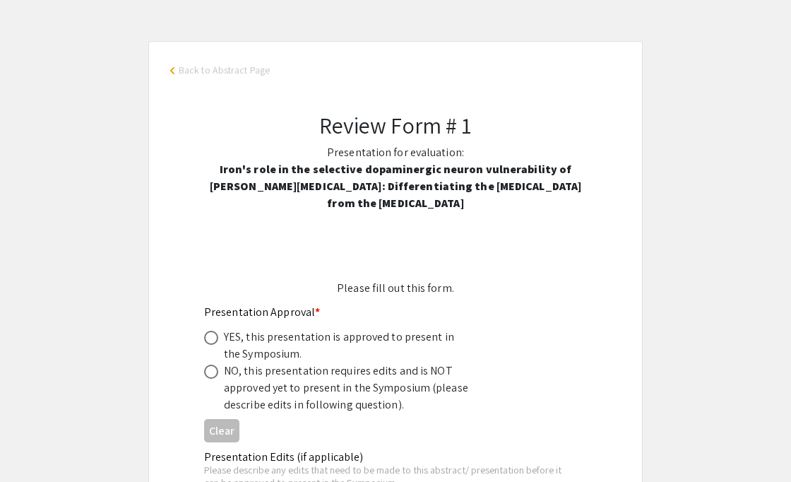
scroll to position [126, 0]
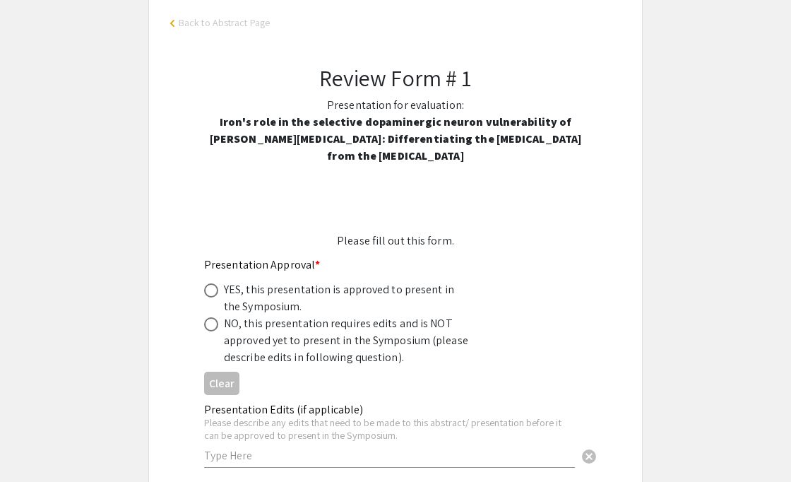
click at [208, 325] on span at bounding box center [211, 324] width 14 height 14
click at [208, 325] on input "radio" at bounding box center [211, 324] width 14 height 14
radio input "true"
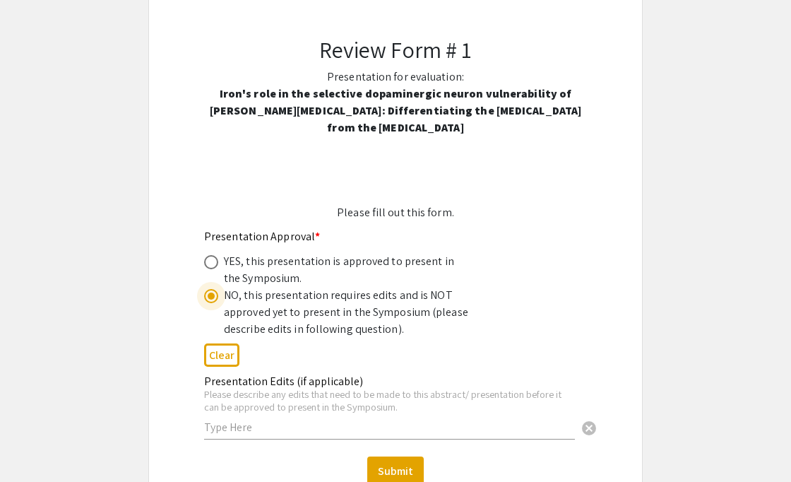
scroll to position [176, 0]
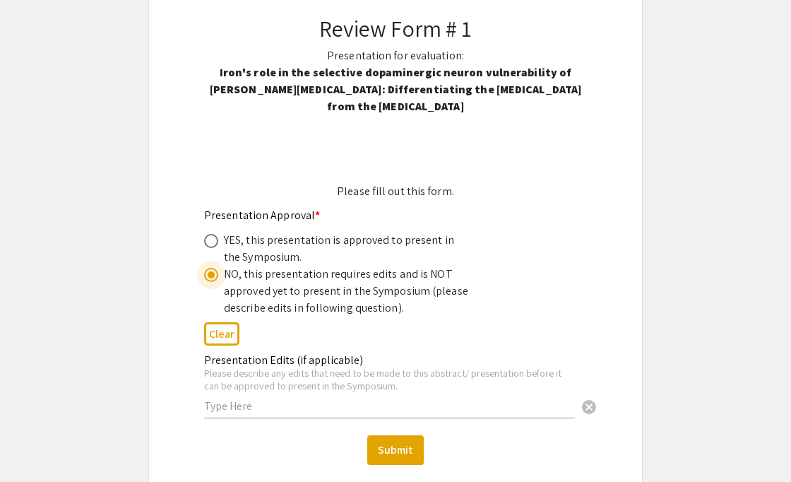
click at [249, 407] on input "text" at bounding box center [389, 405] width 371 height 15
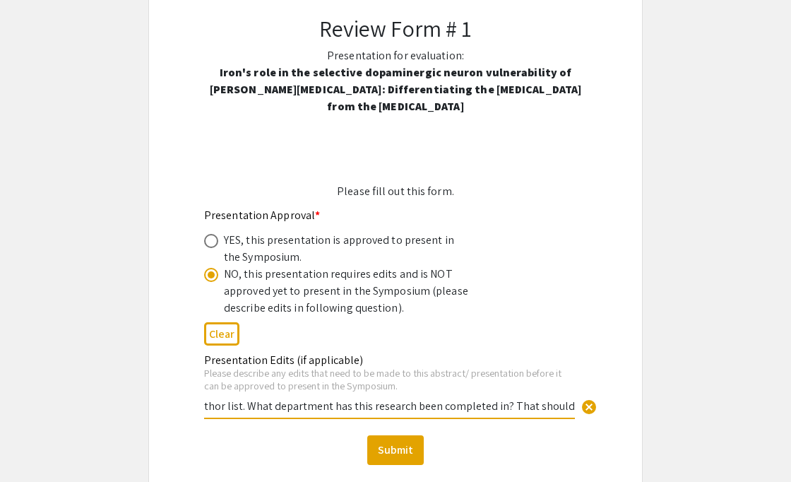
scroll to position [0, 554]
drag, startPoint x: 539, startPoint y: 402, endPoint x: 688, endPoint y: 423, distance: 150.5
click at [688, 423] on app-abstract-form-submission "arrow_back_ios Back to Abstract Page Review Form # 1 Presentation for evaluatio…" at bounding box center [395, 232] width 791 height 576
click at [572, 402] on input "Do you have a mentor? Their name should also be in the author list. What depart…" at bounding box center [389, 405] width 371 height 15
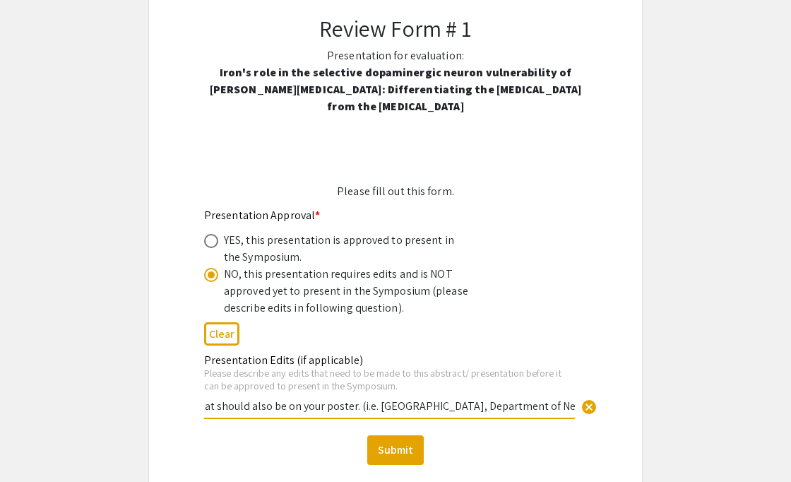
click at [355, 408] on input "Do you have a mentor? Their name should also be in the author list. What depart…" at bounding box center [389, 405] width 371 height 15
type input "Do you have a mentor? Their name should also be in the author list. What depart…"
click at [402, 448] on button "Submit" at bounding box center [395, 450] width 57 height 30
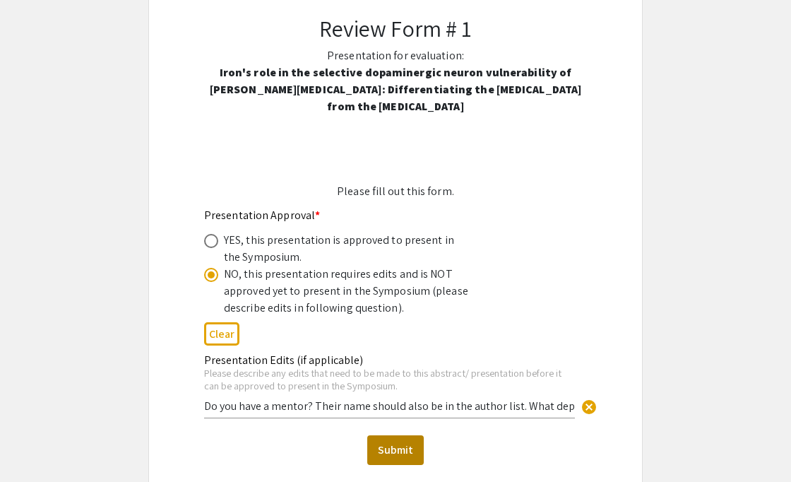
scroll to position [95, 0]
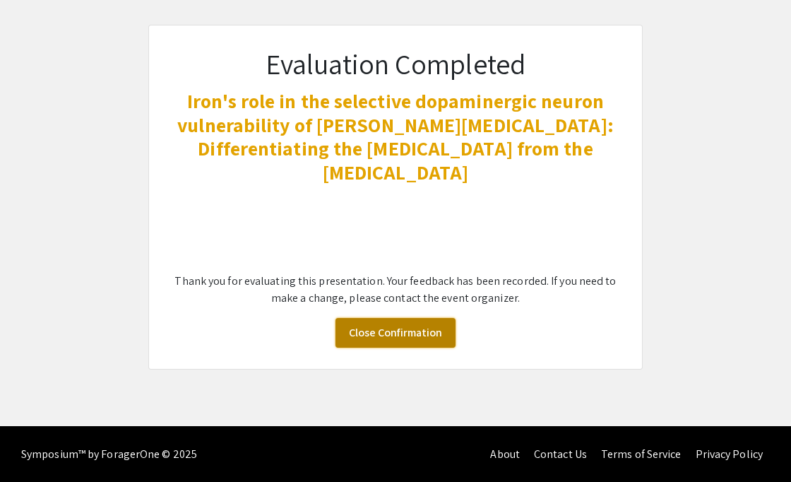
click at [357, 335] on link "Close Confirmation" at bounding box center [396, 333] width 120 height 30
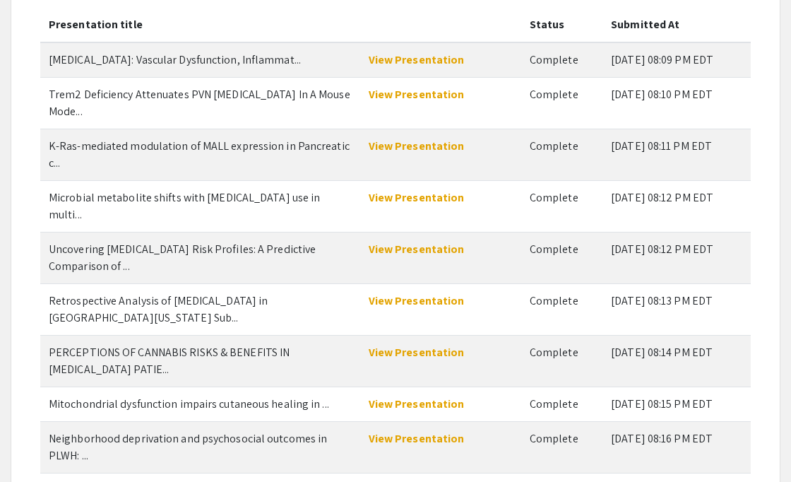
scroll to position [308, 0]
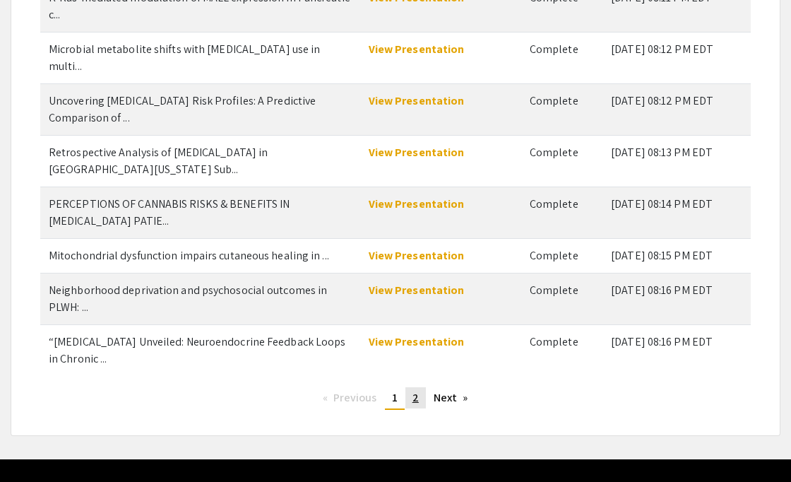
click at [416, 390] on span "2" at bounding box center [415, 397] width 6 height 15
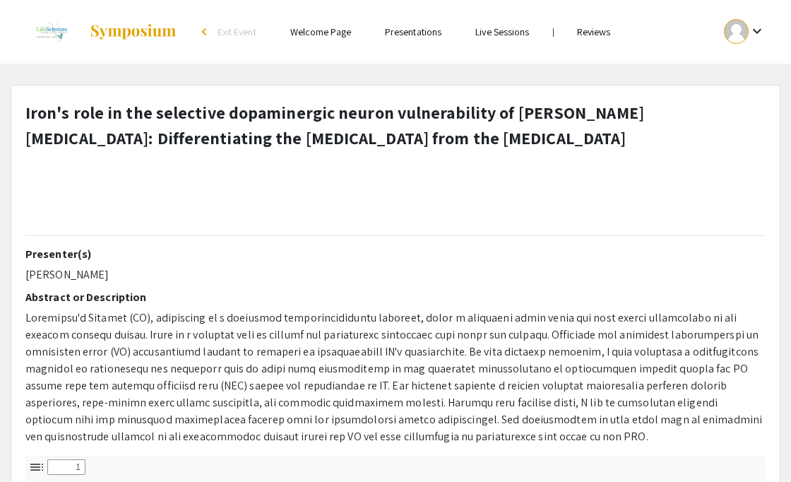
select select "custom"
type input "0"
select select "custom"
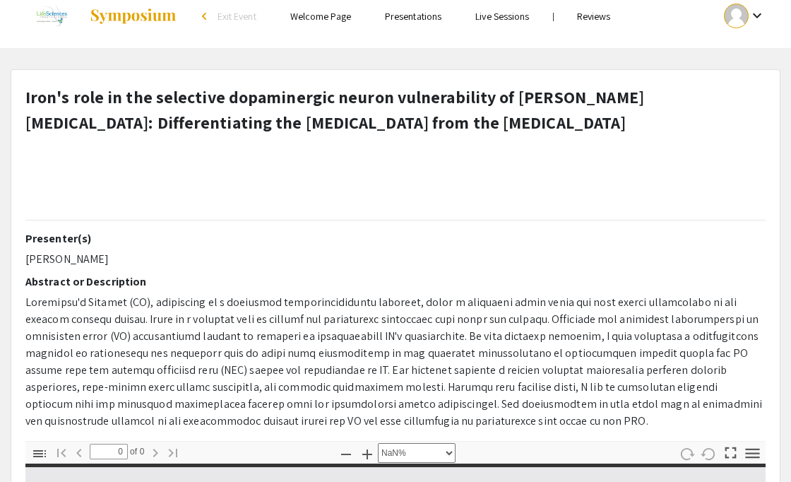
scroll to position [18, 0]
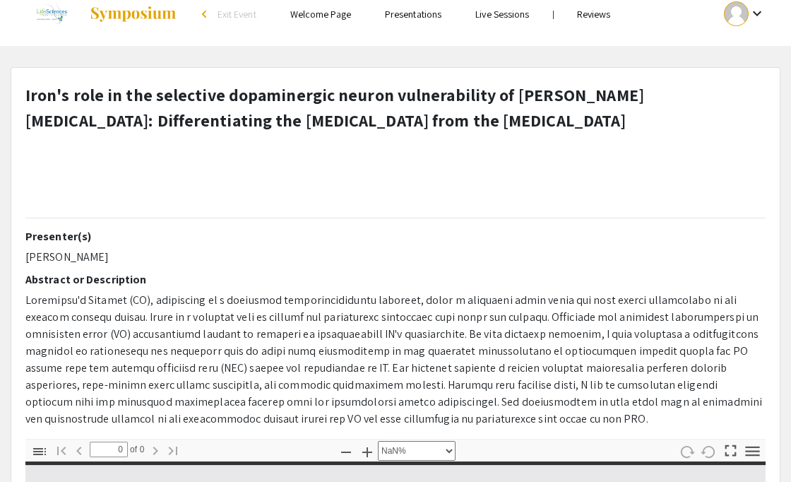
type input "1"
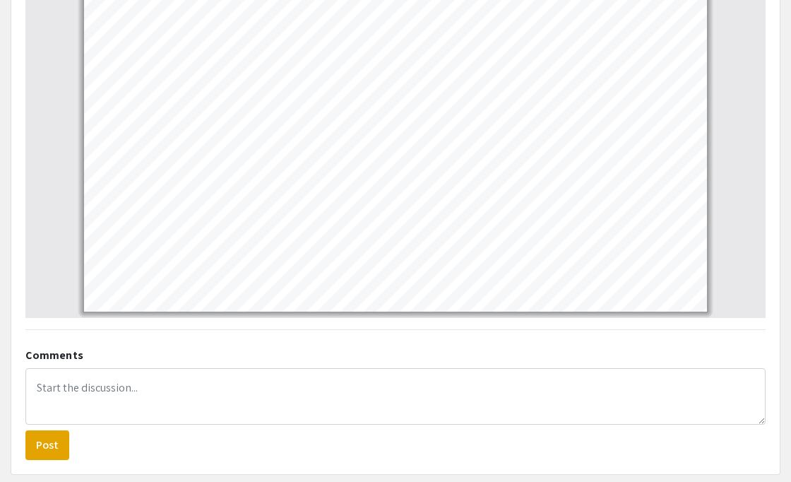
scroll to position [703, 0]
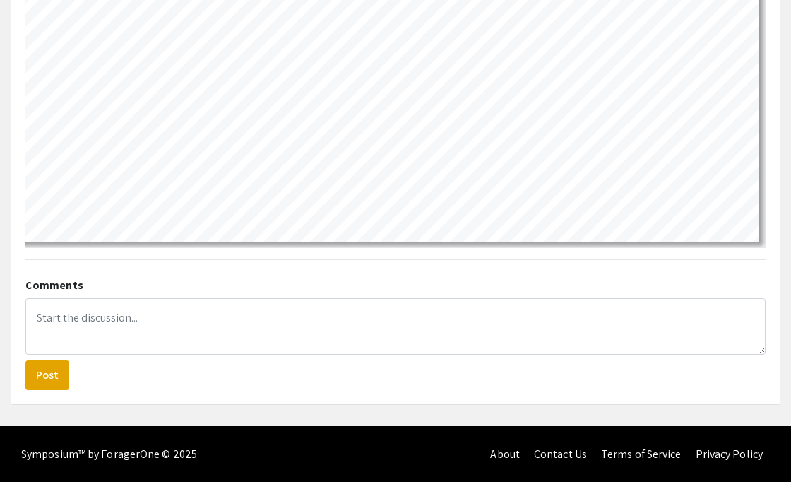
select select "custom"
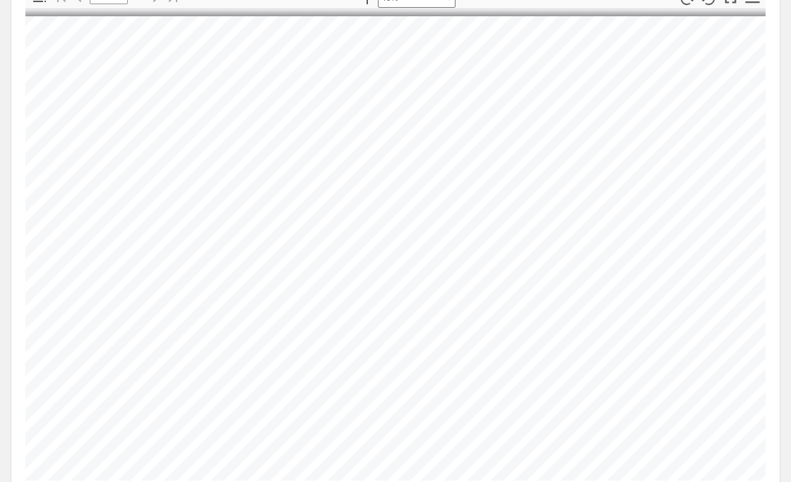
scroll to position [0, 17]
